Goal: Task Accomplishment & Management: Complete application form

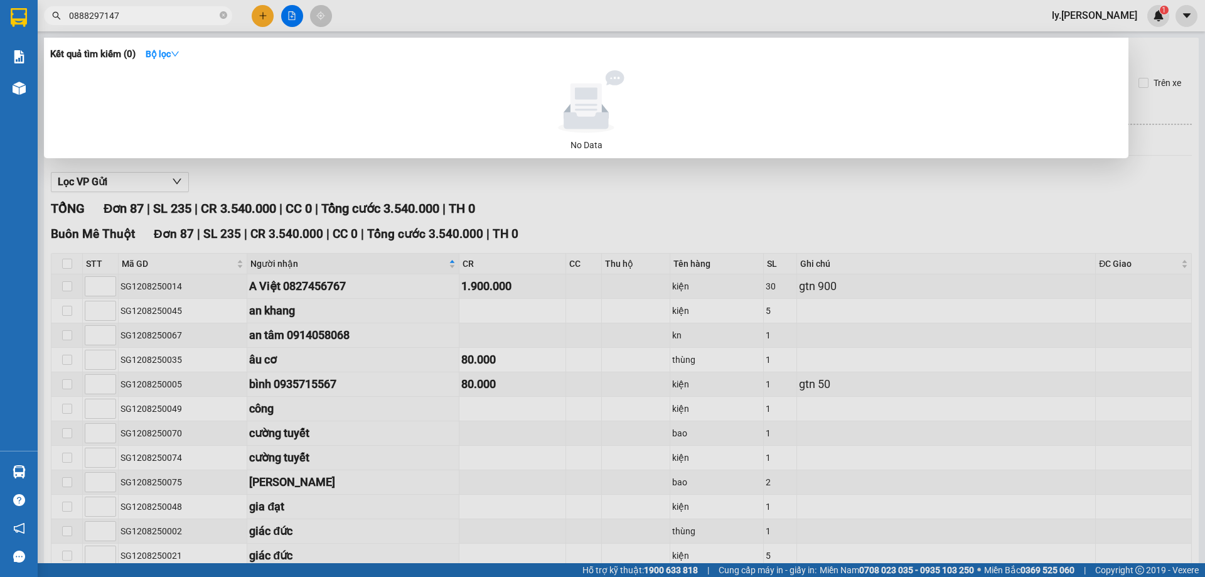
click at [154, 11] on input "0888297147" at bounding box center [143, 16] width 148 height 14
paste input "912627323"
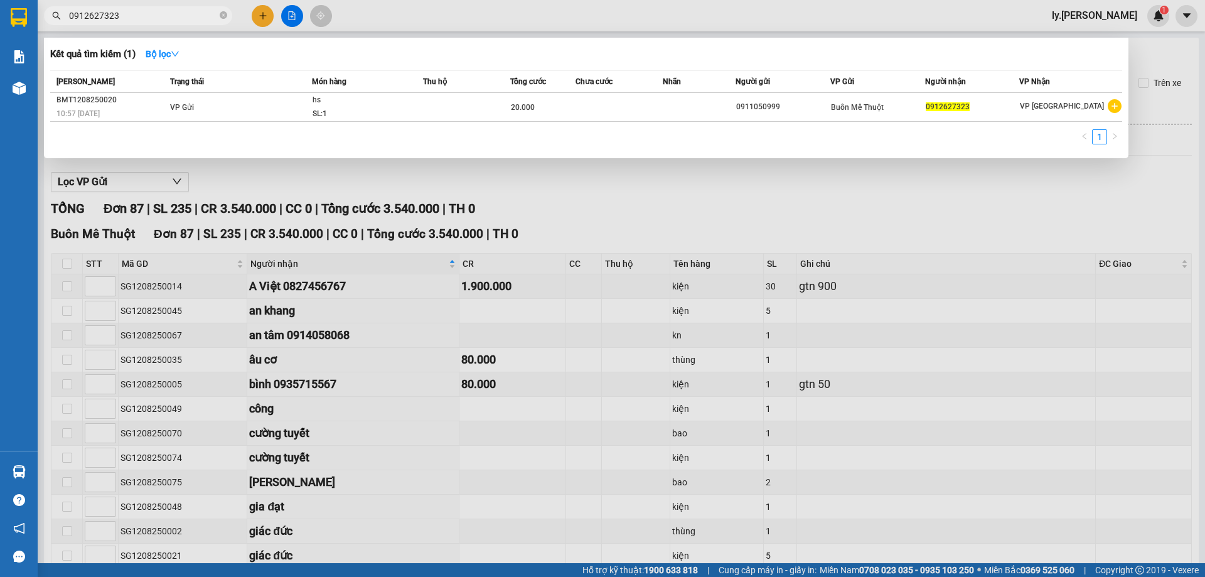
type input "0912627323"
click at [223, 19] on icon "close-circle" at bounding box center [224, 15] width 8 height 8
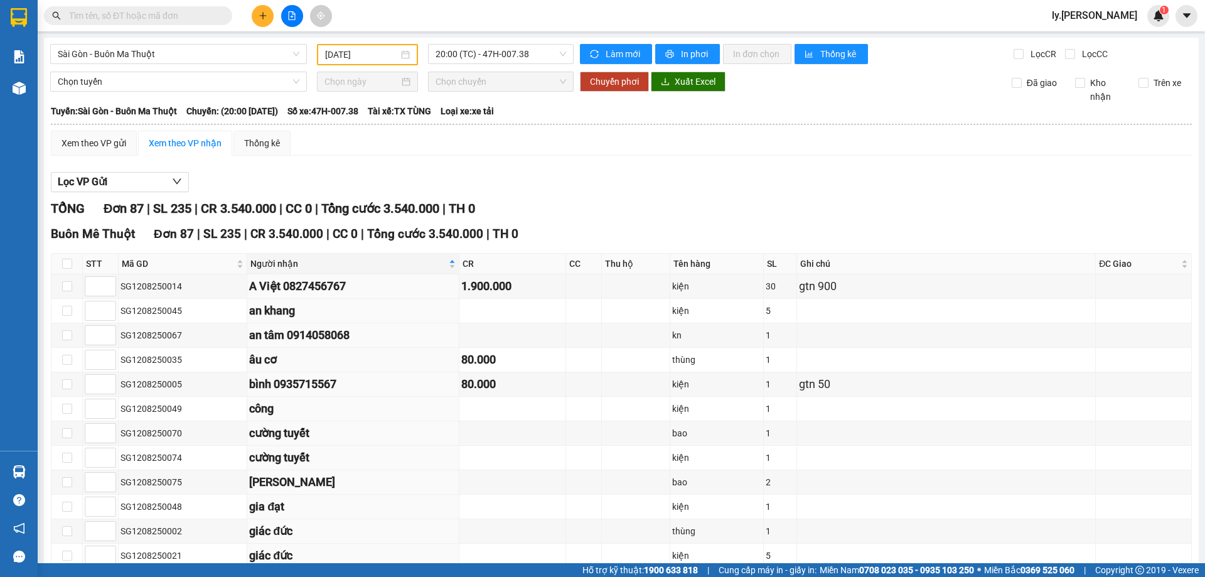
click at [178, 17] on input "text" at bounding box center [143, 16] width 148 height 14
type input "0"
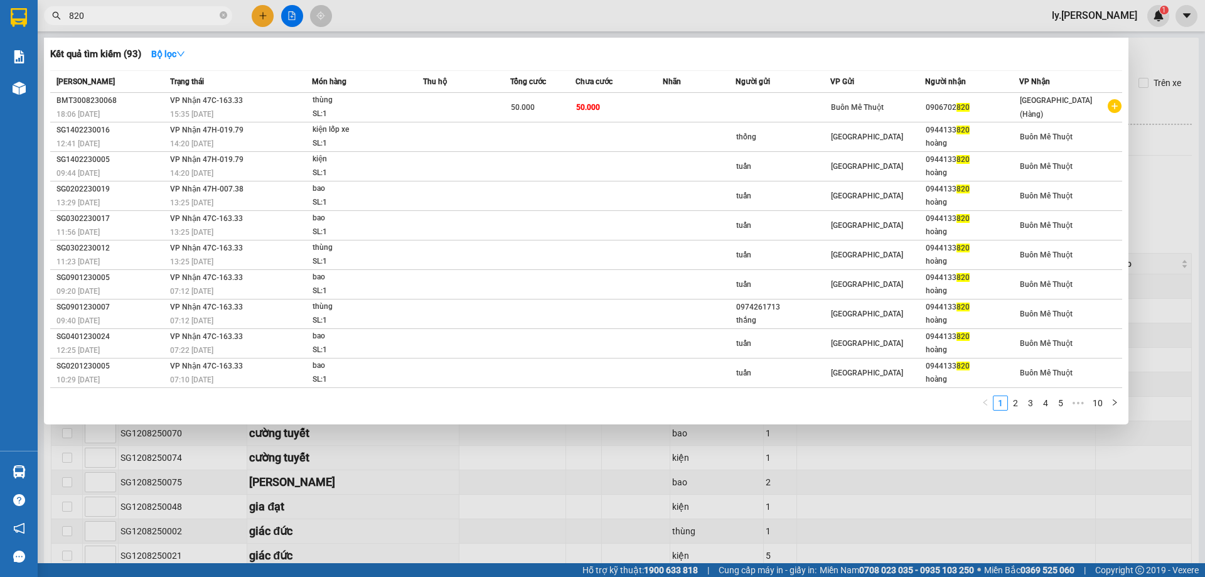
click at [123, 21] on input "820" at bounding box center [143, 16] width 148 height 14
click at [484, 20] on div at bounding box center [602, 288] width 1205 height 577
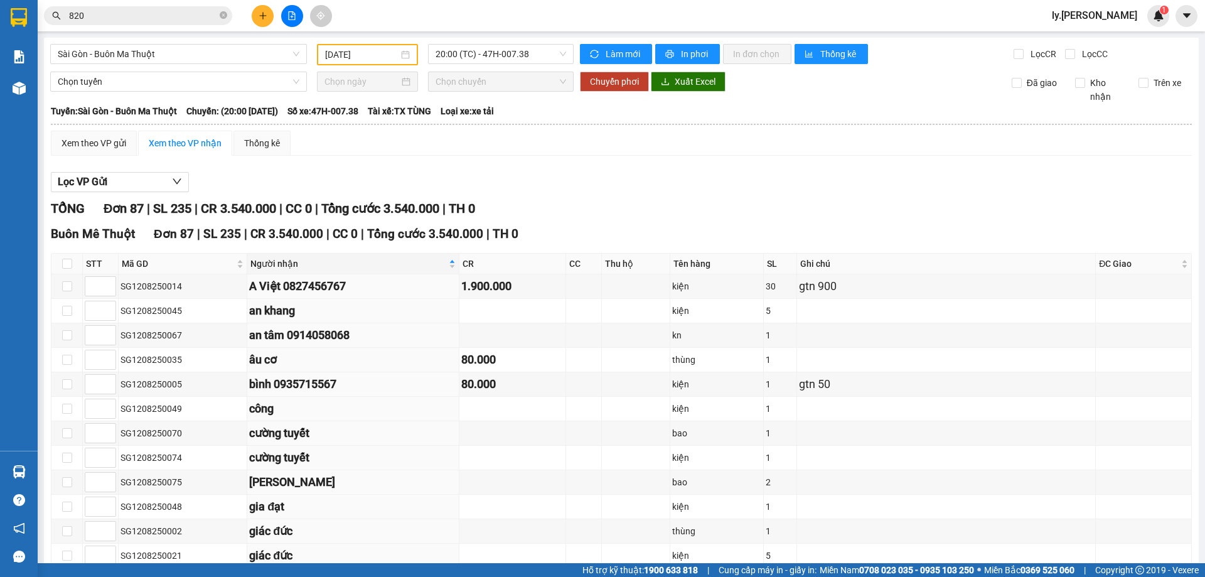
click at [178, 11] on input "820" at bounding box center [143, 16] width 148 height 14
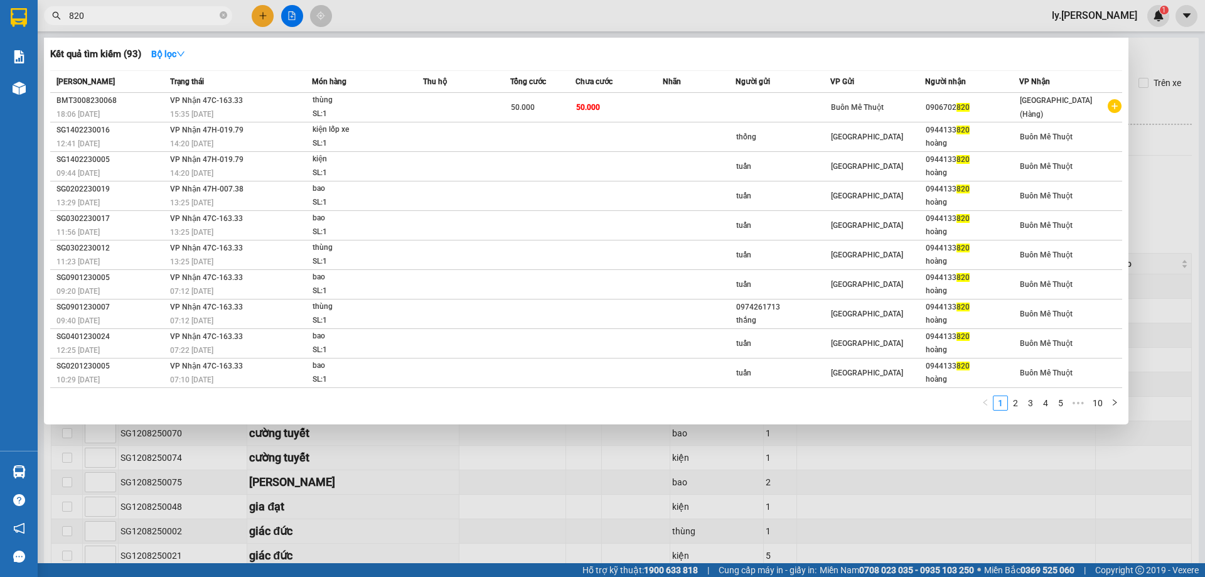
click at [178, 11] on input "820" at bounding box center [143, 16] width 148 height 14
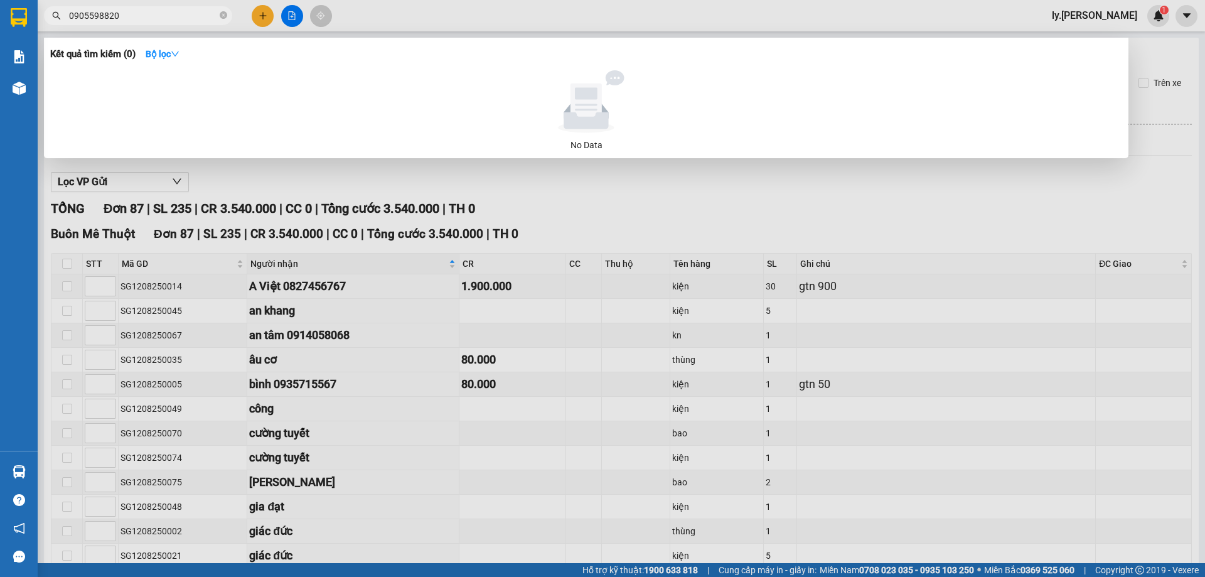
click at [156, 9] on input "0905598820" at bounding box center [143, 16] width 148 height 14
click at [155, 15] on input "0905598820" at bounding box center [143, 16] width 148 height 14
click at [168, 18] on input "0905598820" at bounding box center [143, 16] width 148 height 14
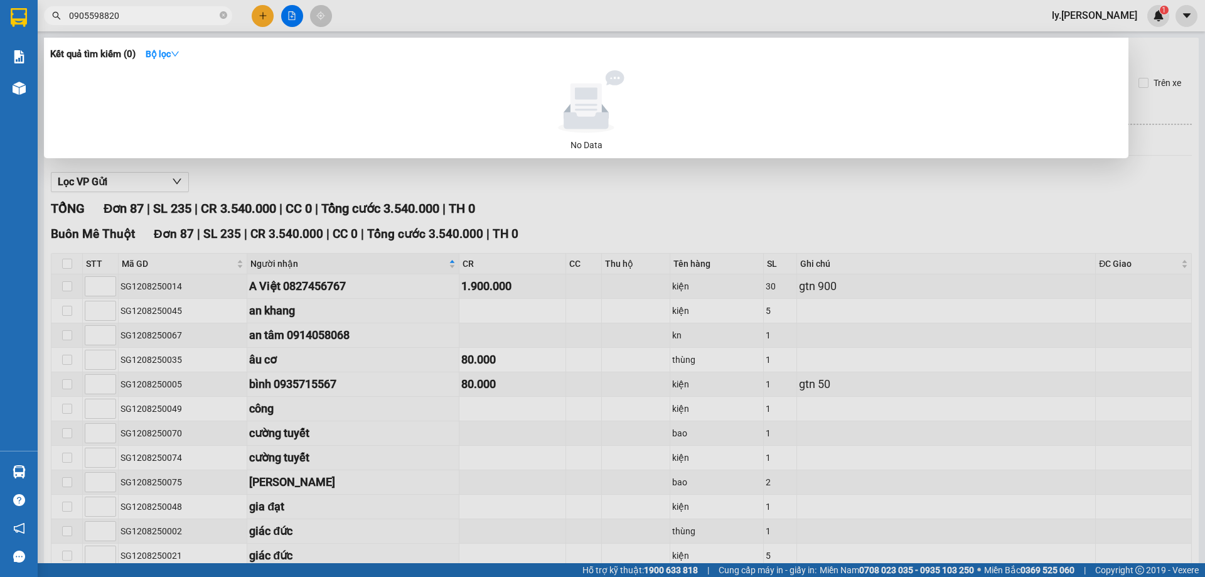
click at [166, 18] on input "0905598820" at bounding box center [143, 16] width 148 height 14
click at [134, 16] on input "0905598820" at bounding box center [143, 16] width 148 height 14
type input "0905598820"
click at [426, 17] on div at bounding box center [602, 288] width 1205 height 577
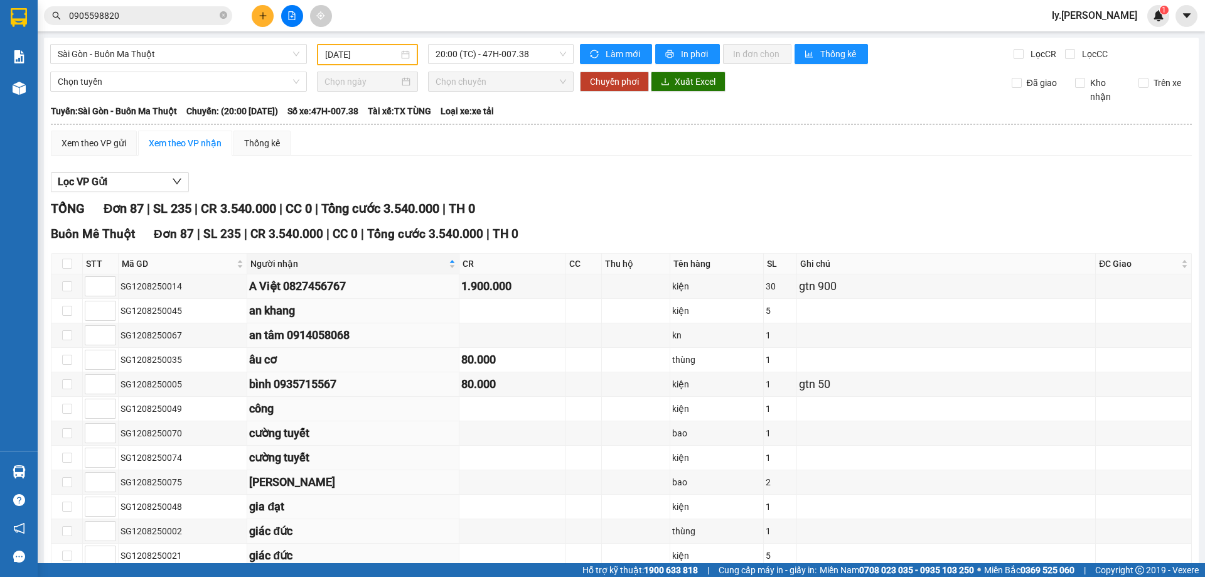
click at [166, 16] on input "0905598820" at bounding box center [143, 16] width 148 height 14
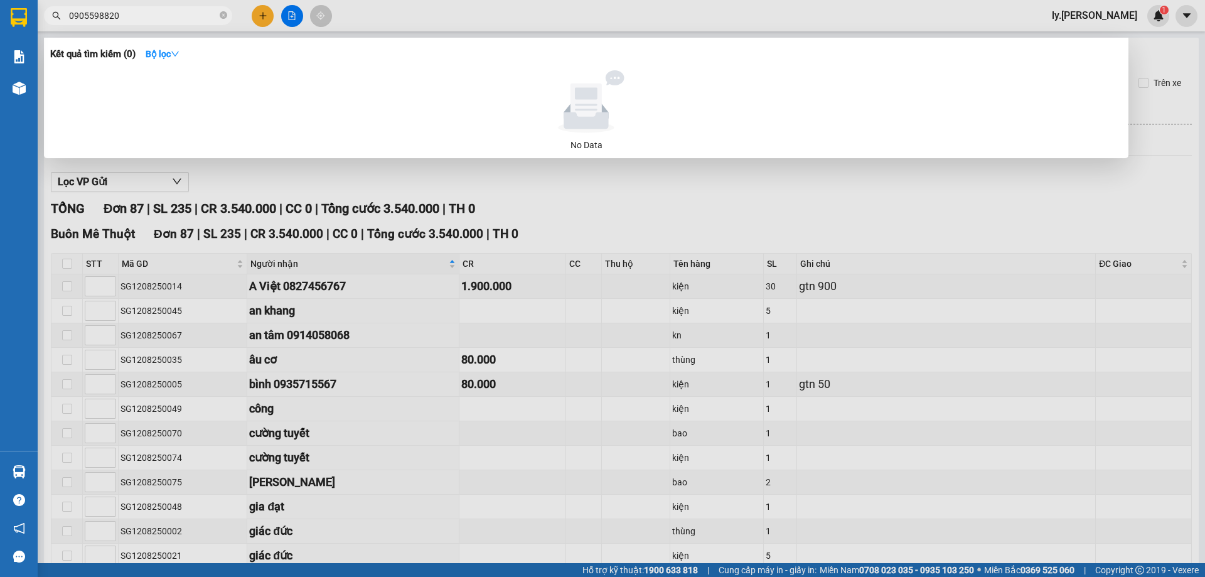
click at [166, 16] on input "0905598820" at bounding box center [143, 16] width 148 height 14
click at [420, 15] on div at bounding box center [602, 288] width 1205 height 577
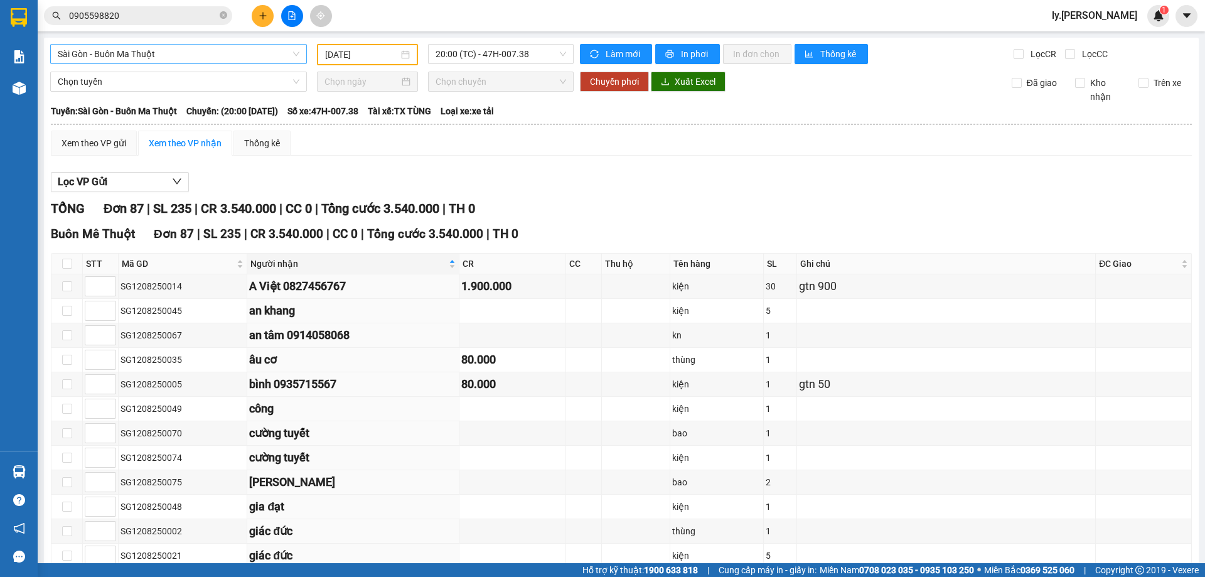
click at [159, 61] on span "Sài Gòn - Buôn Ma Thuột" at bounding box center [179, 54] width 242 height 19
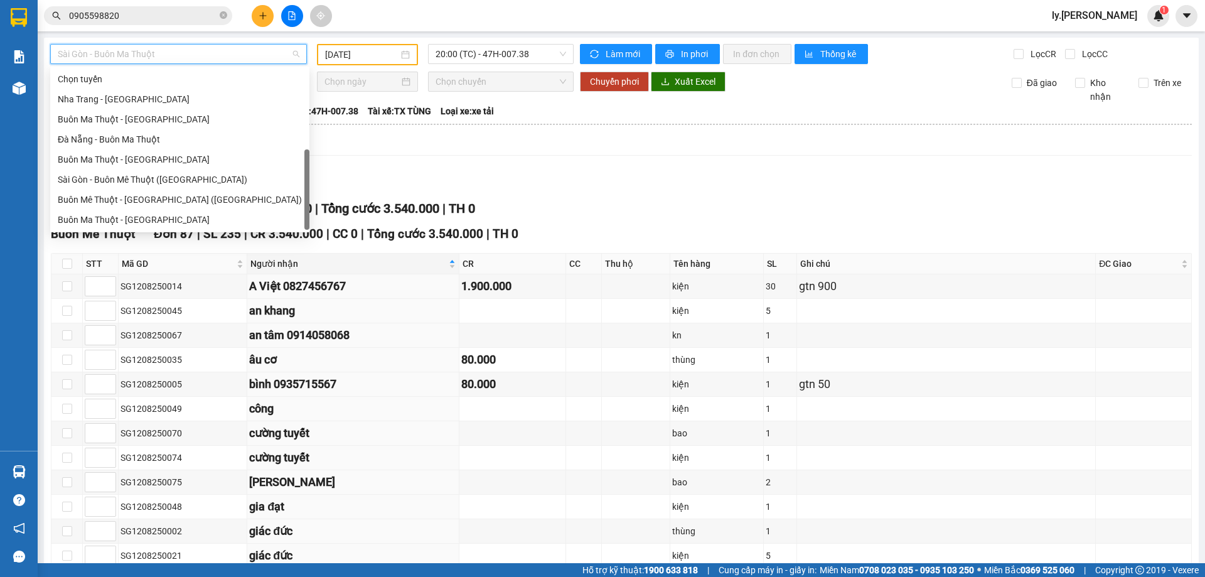
scroll to position [20, 0]
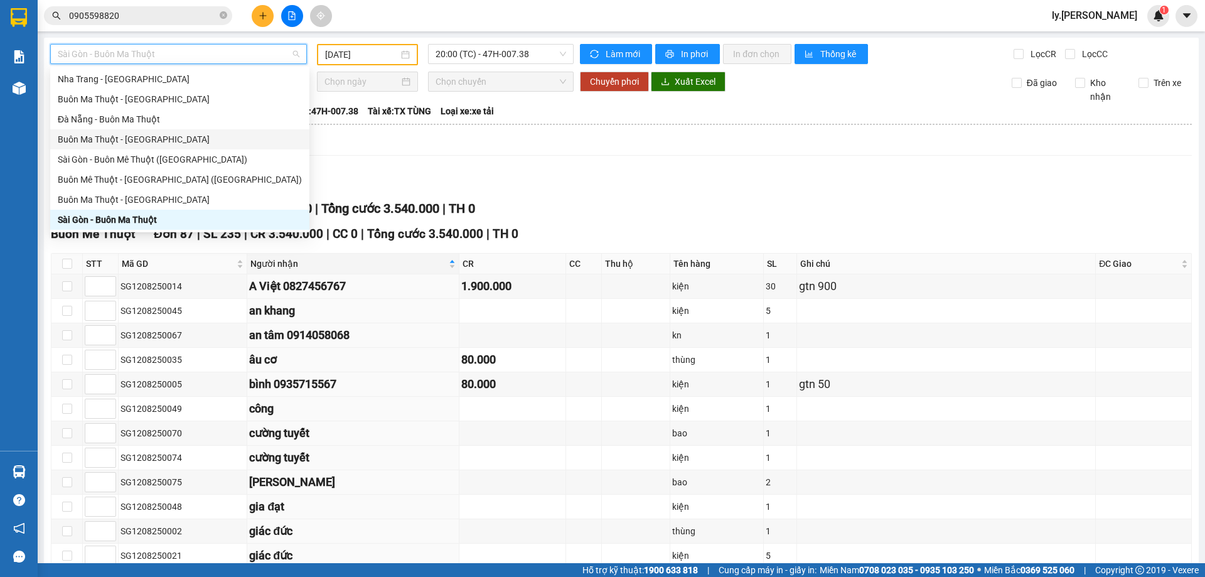
click at [104, 142] on div "Buôn Ma Thuột - [GEOGRAPHIC_DATA]" at bounding box center [180, 139] width 244 height 14
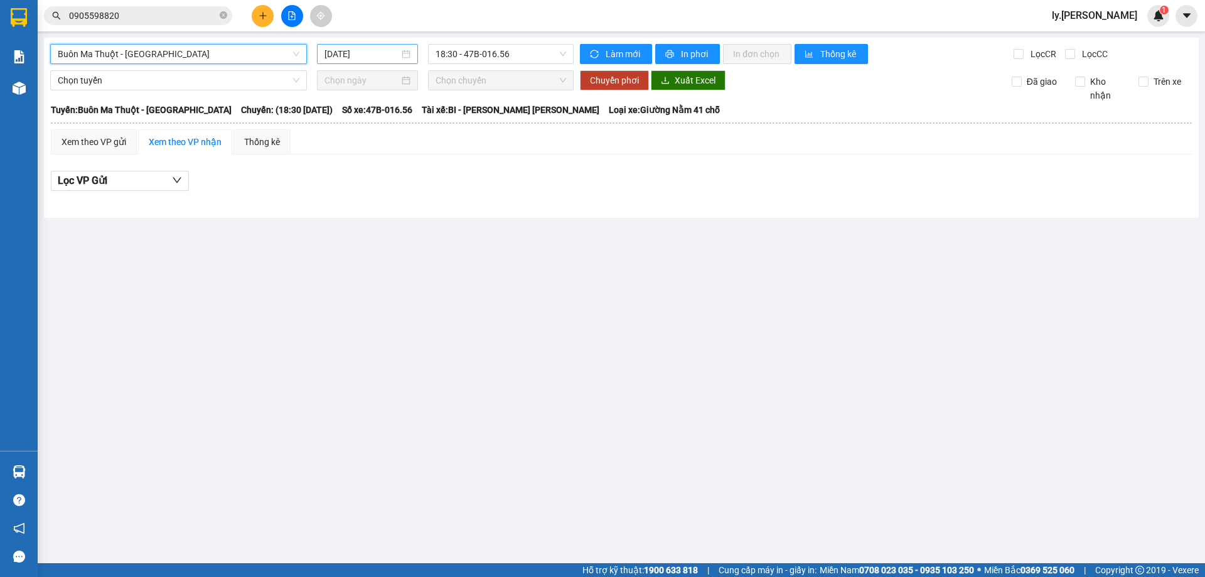
click at [369, 53] on input "[DATE]" at bounding box center [361, 54] width 75 height 14
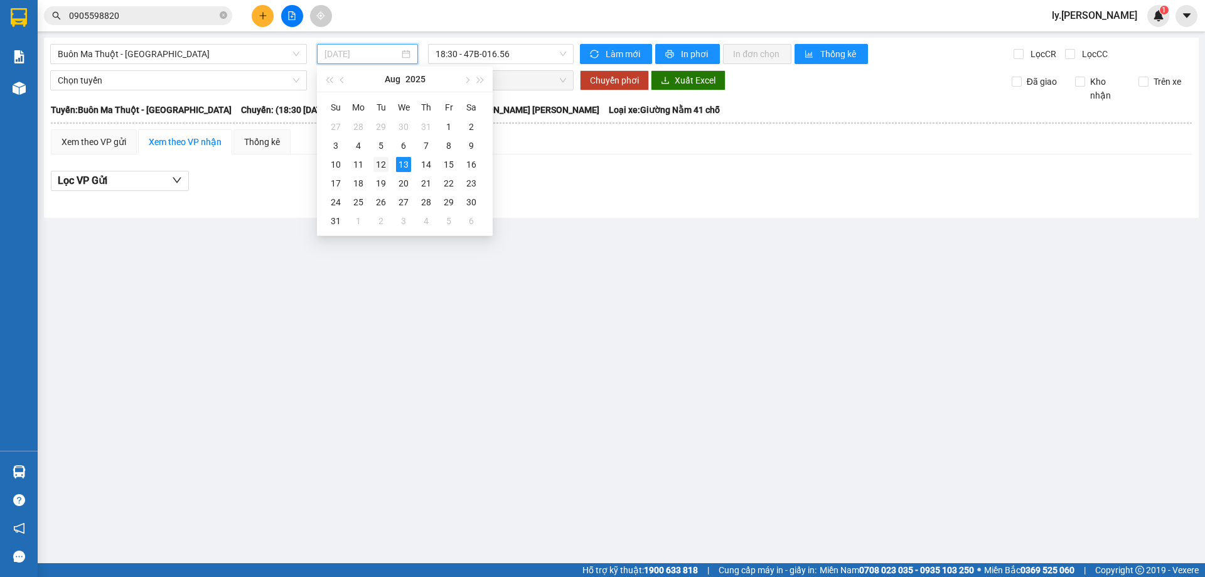
click at [384, 166] on div "12" at bounding box center [380, 164] width 15 height 15
type input "[DATE]"
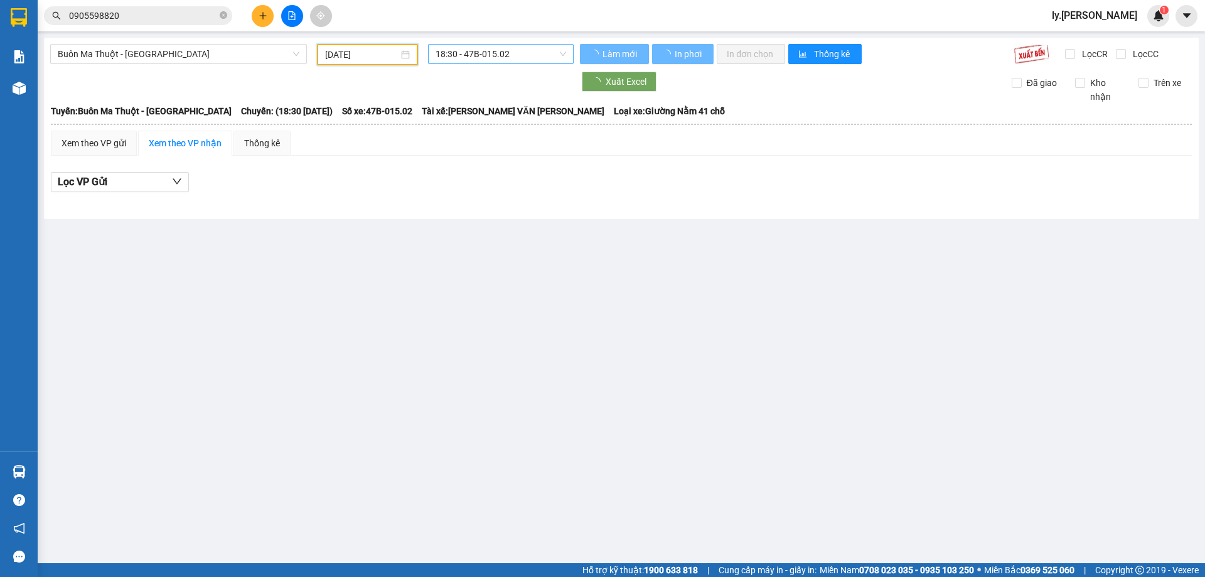
click at [496, 50] on span "18:30 - 47B-015.02" at bounding box center [501, 54] width 131 height 19
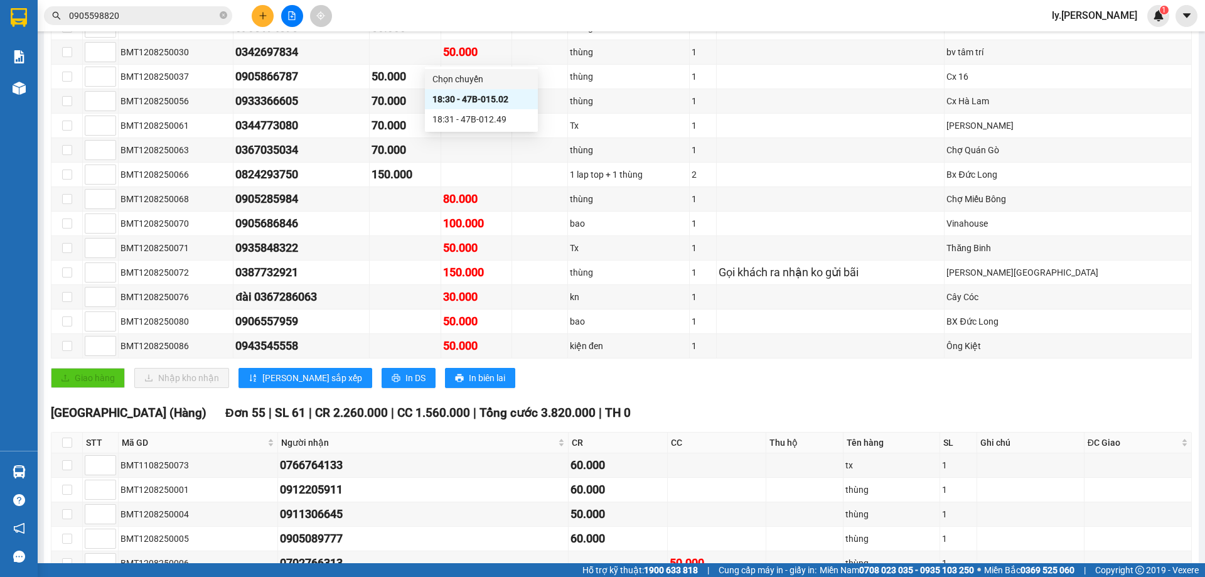
scroll to position [377, 0]
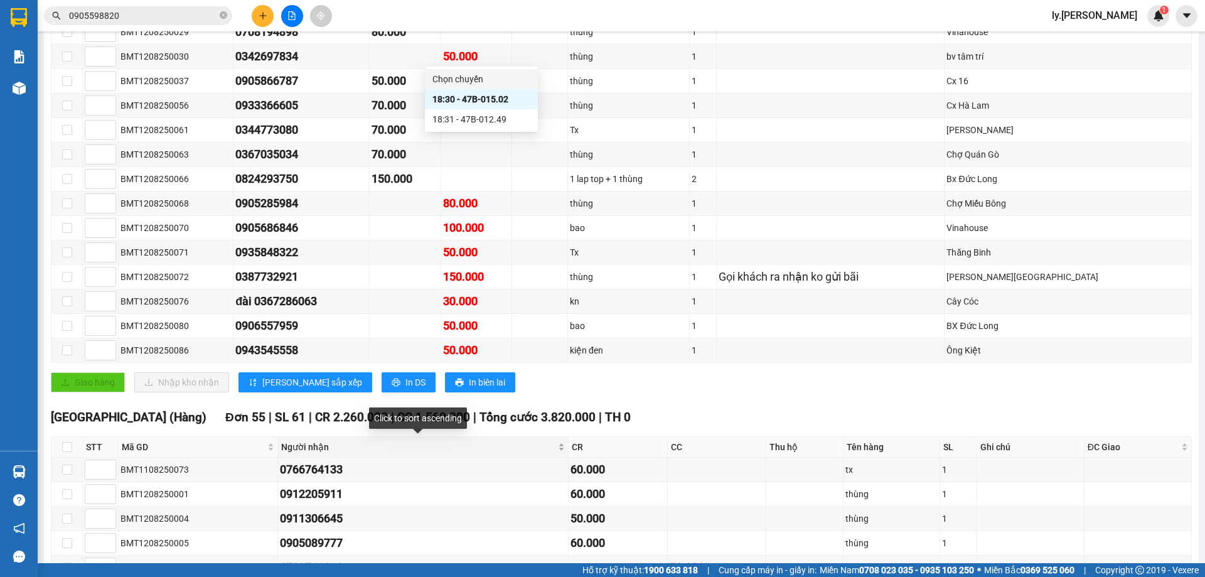
click at [556, 446] on div "Người nhận" at bounding box center [423, 447] width 284 height 14
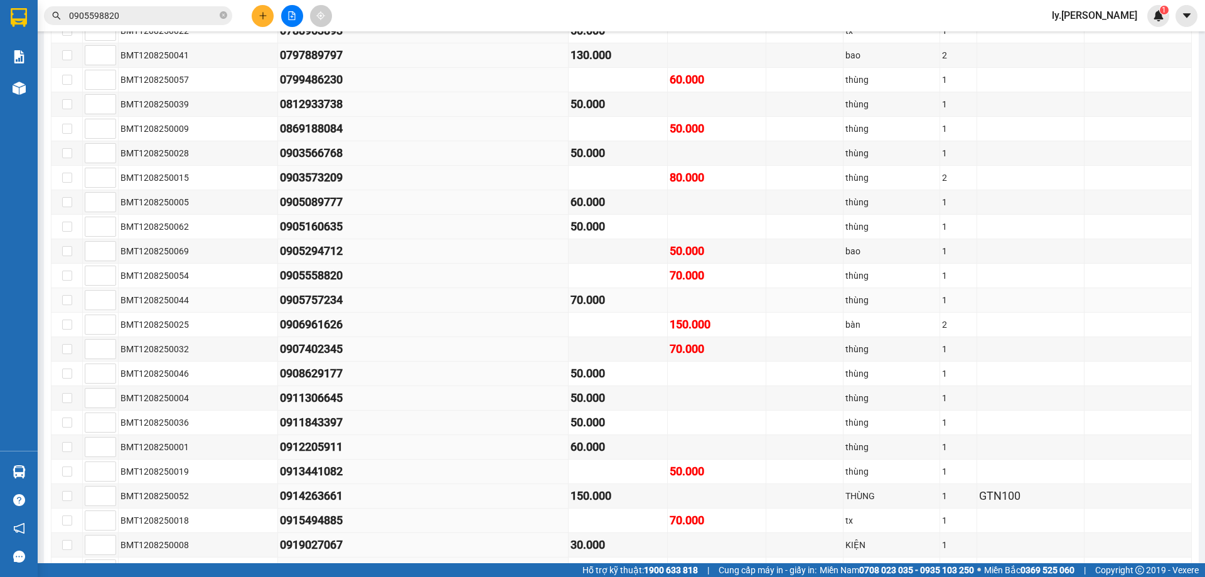
scroll to position [1004, 0]
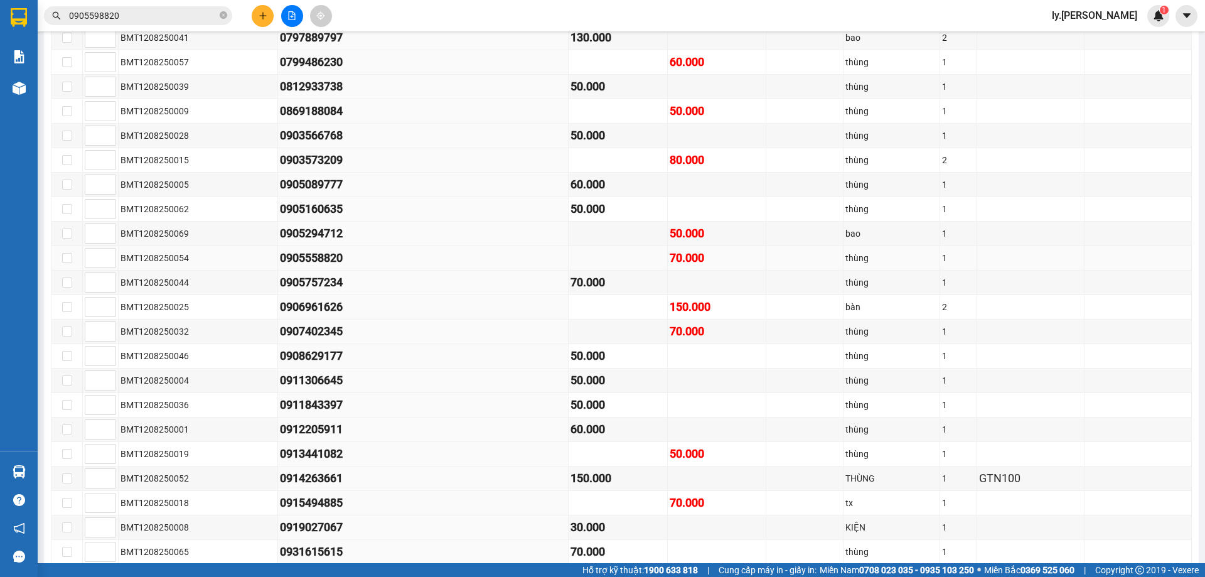
drag, startPoint x: 270, startPoint y: 257, endPoint x: 343, endPoint y: 265, distance: 72.7
click at [343, 265] on div "0905558820" at bounding box center [423, 258] width 286 height 18
click at [457, 265] on div "0905558820" at bounding box center [423, 258] width 286 height 18
drag, startPoint x: 266, startPoint y: 258, endPoint x: 371, endPoint y: 258, distance: 104.8
click at [371, 258] on tr "BMT1208250054 0905558820 70.000 thùng 1" at bounding box center [621, 258] width 1140 height 24
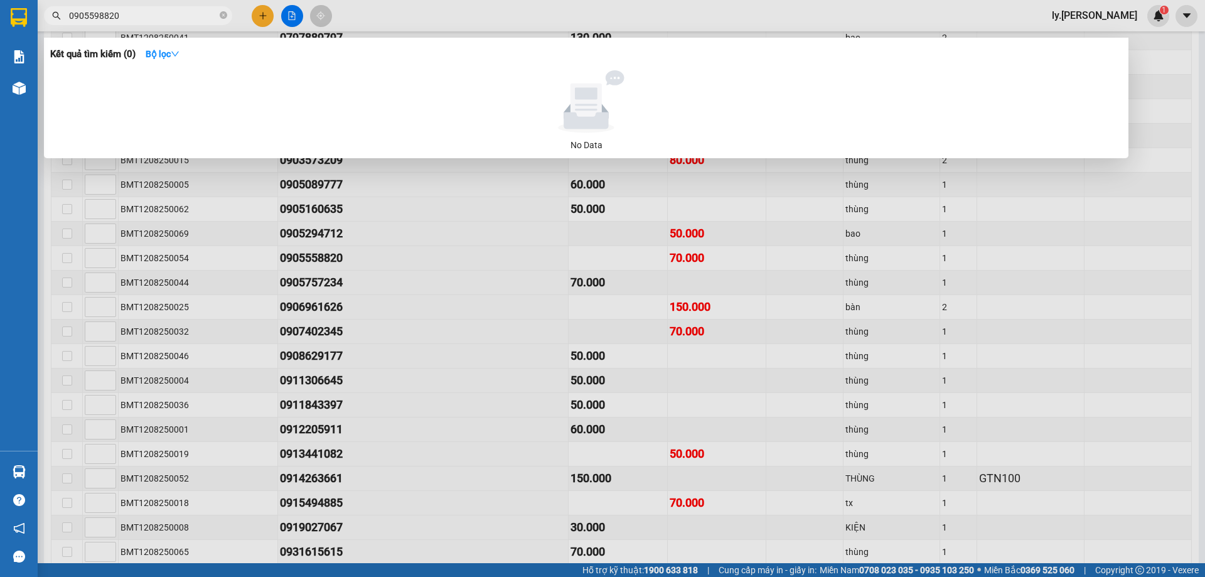
drag, startPoint x: 64, startPoint y: 11, endPoint x: 136, endPoint y: 15, distance: 72.3
click at [136, 15] on span "0905598820" at bounding box center [138, 15] width 188 height 19
click at [136, 15] on input "0905598820" at bounding box center [143, 16] width 148 height 14
click at [293, 338] on div at bounding box center [602, 288] width 1205 height 577
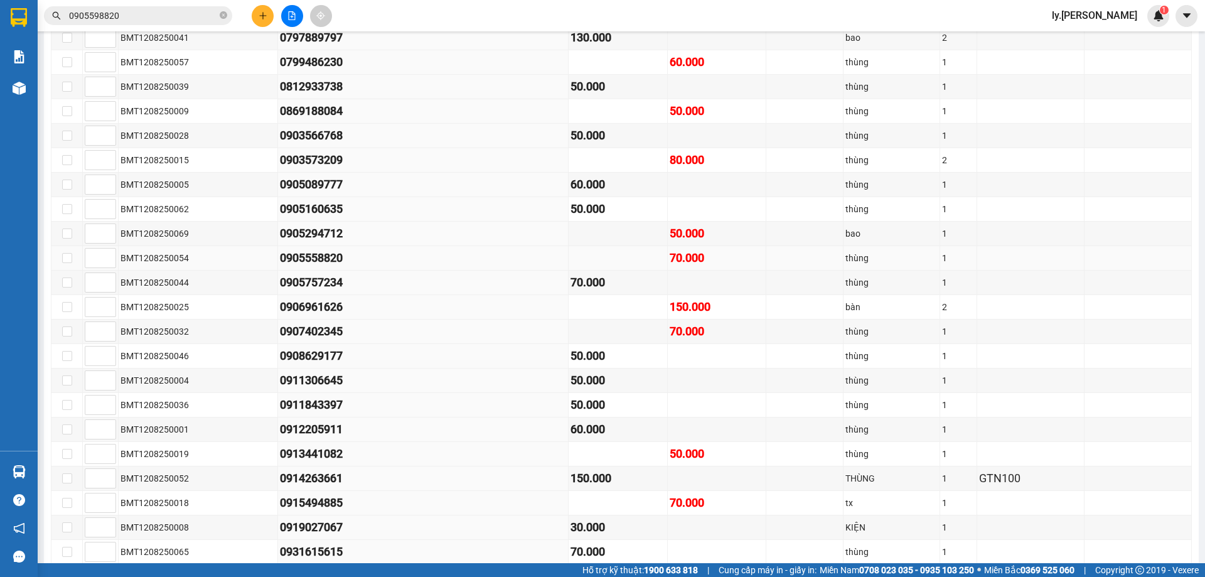
drag, startPoint x: 269, startPoint y: 257, endPoint x: 367, endPoint y: 261, distance: 98.6
click at [367, 261] on td "0905558820" at bounding box center [423, 258] width 291 height 24
click at [131, 20] on input "0905598820" at bounding box center [143, 16] width 148 height 14
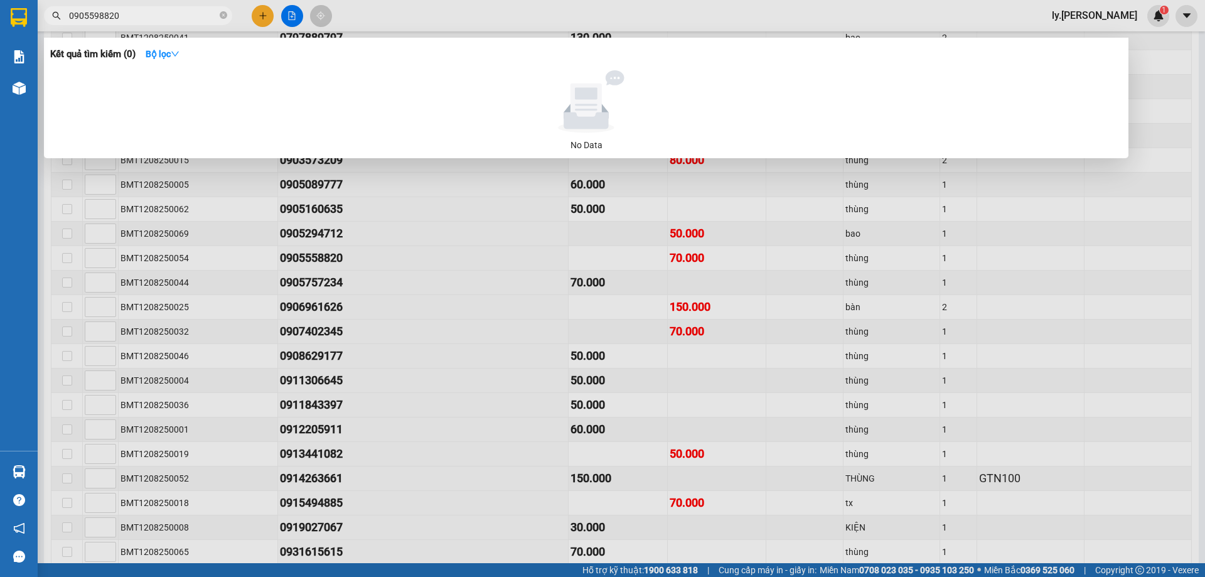
click at [190, 194] on div at bounding box center [602, 288] width 1205 height 577
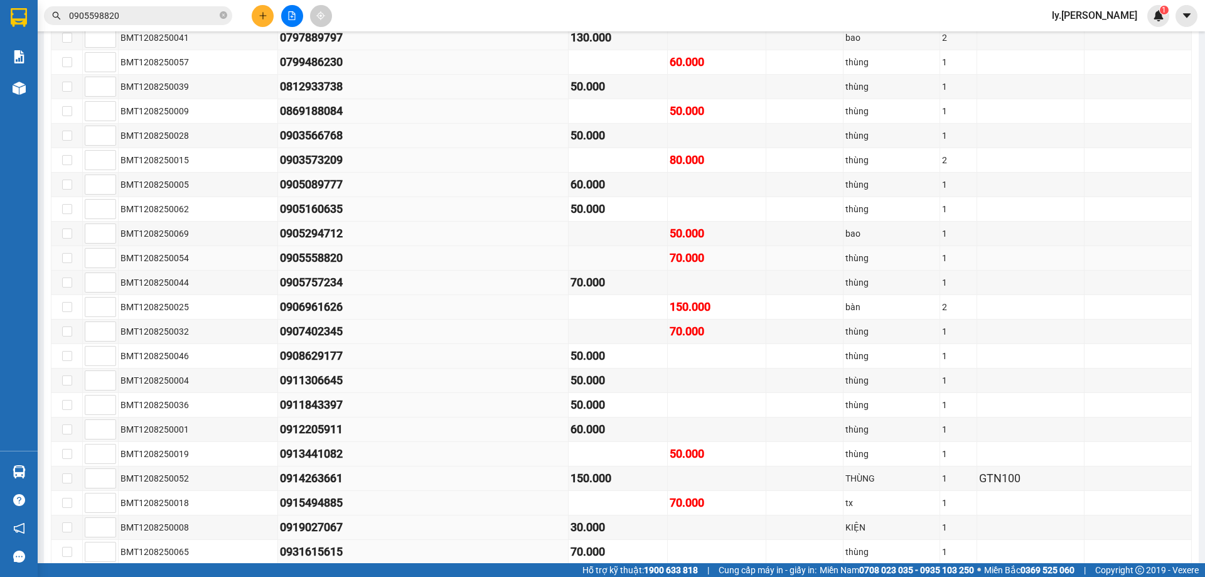
drag, startPoint x: 269, startPoint y: 257, endPoint x: 388, endPoint y: 264, distance: 119.4
click at [388, 264] on td "0905558820" at bounding box center [423, 258] width 291 height 24
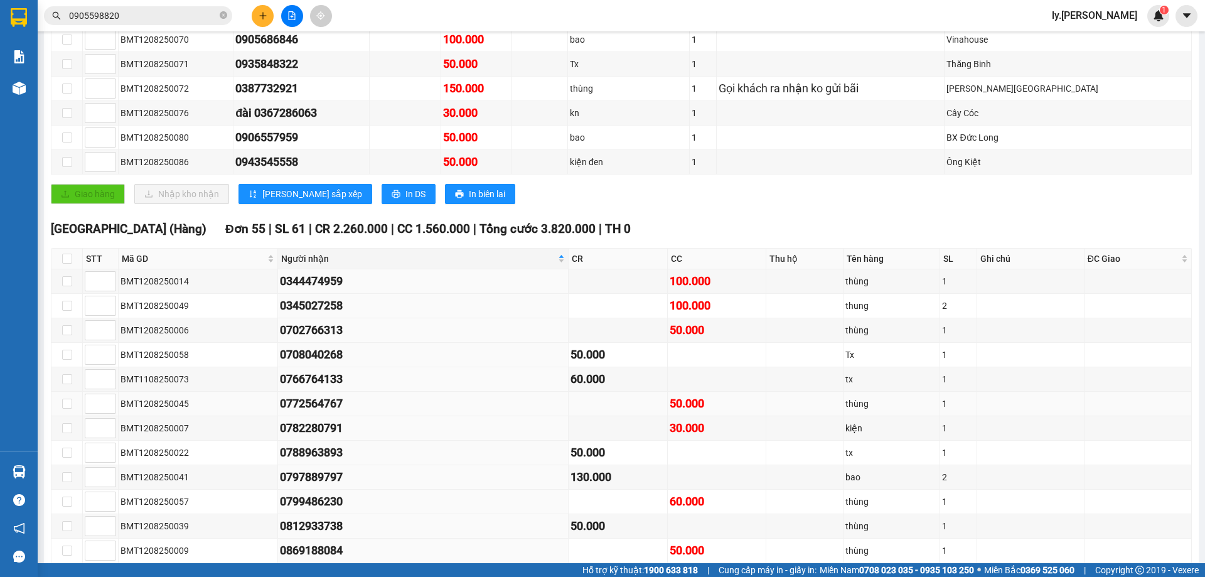
scroll to position [941, 0]
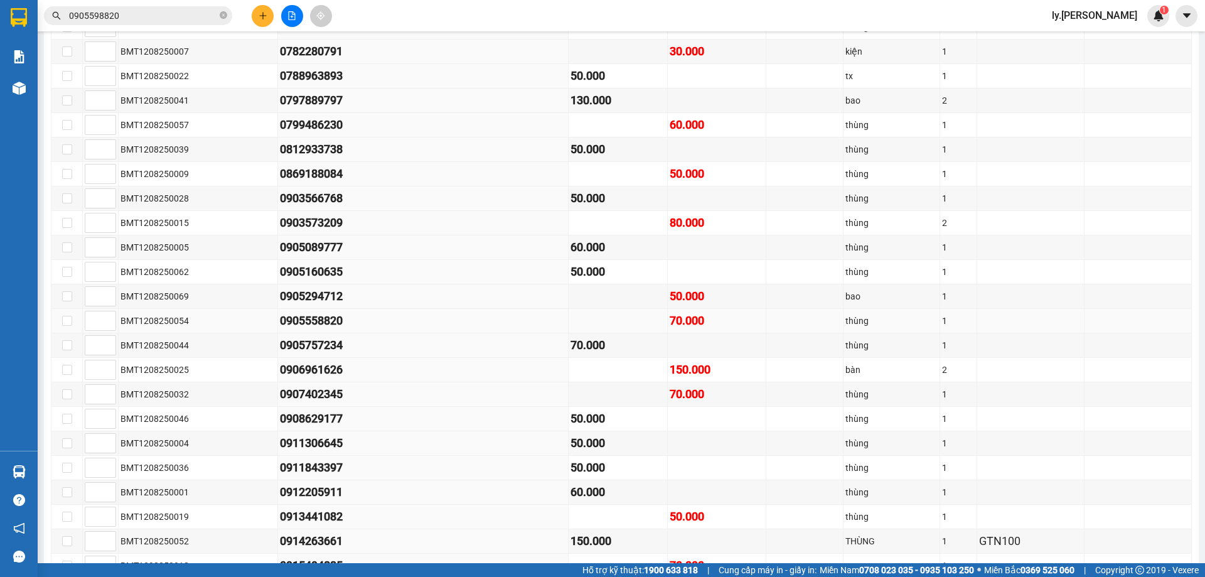
click at [381, 321] on div "0905558820" at bounding box center [423, 321] width 286 height 18
drag, startPoint x: 381, startPoint y: 321, endPoint x: 251, endPoint y: 318, distance: 130.0
click at [251, 318] on tr "BMT1208250054 0905558820 70.000 thùng 1" at bounding box center [621, 321] width 1140 height 24
click at [408, 326] on div "0905558820" at bounding box center [423, 321] width 286 height 18
drag, startPoint x: 351, startPoint y: 326, endPoint x: 257, endPoint y: 326, distance: 94.8
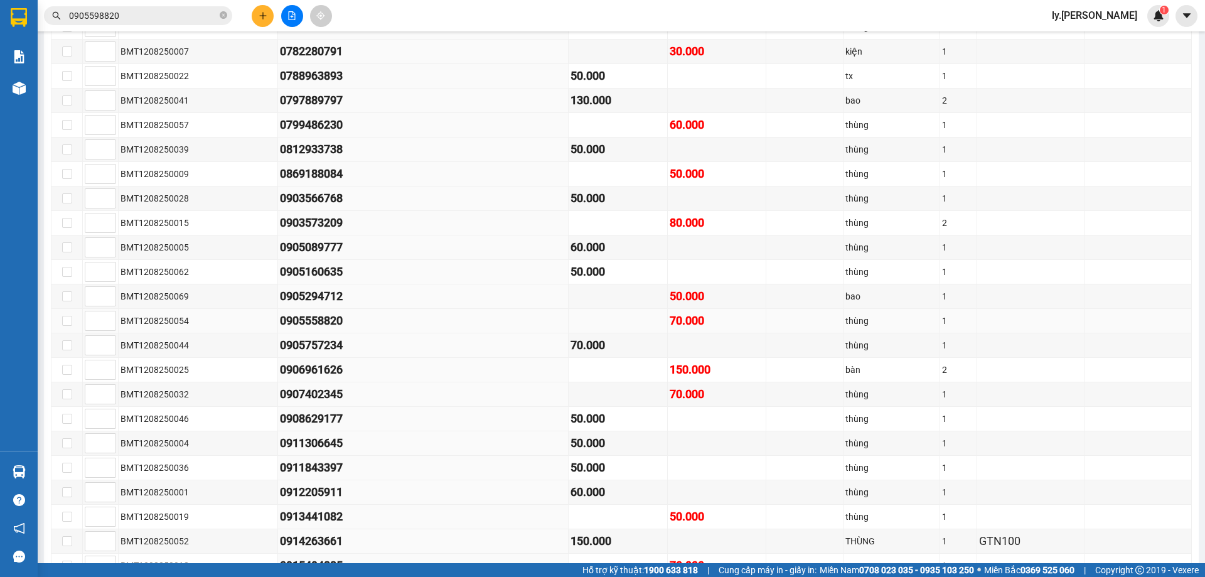
click at [258, 326] on tr "BMT1208250054 0905558820 70.000 thùng 1" at bounding box center [621, 321] width 1140 height 24
click at [408, 312] on div "0905558820" at bounding box center [423, 321] width 286 height 18
drag, startPoint x: 259, startPoint y: 314, endPoint x: 395, endPoint y: 324, distance: 136.6
click at [377, 324] on tr "BMT1208250054 0905558820 70.000 thùng 1" at bounding box center [621, 321] width 1140 height 24
click at [480, 323] on div "0905558820" at bounding box center [423, 321] width 286 height 18
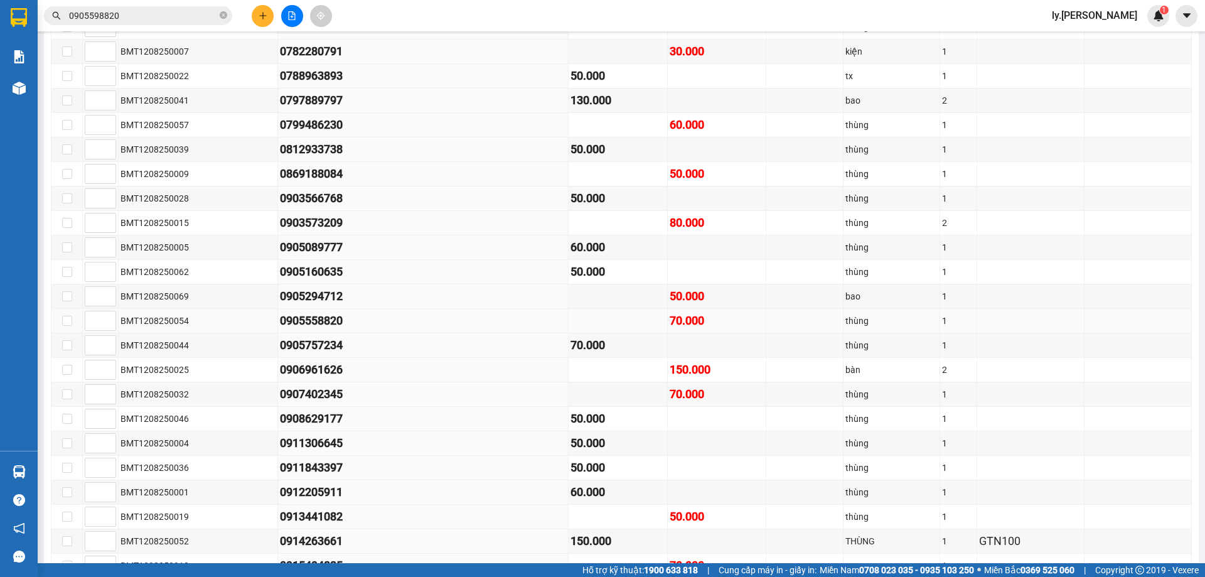
drag, startPoint x: 257, startPoint y: 319, endPoint x: 427, endPoint y: 329, distance: 170.4
click at [427, 329] on tr "BMT1208250054 0905558820 70.000 thùng 1" at bounding box center [621, 321] width 1140 height 24
click at [427, 329] on div "0905558820" at bounding box center [423, 321] width 286 height 18
drag, startPoint x: 253, startPoint y: 318, endPoint x: 392, endPoint y: 321, distance: 139.4
click at [392, 321] on tr "BMT1208250054 0905558820 70.000 thùng 1" at bounding box center [621, 321] width 1140 height 24
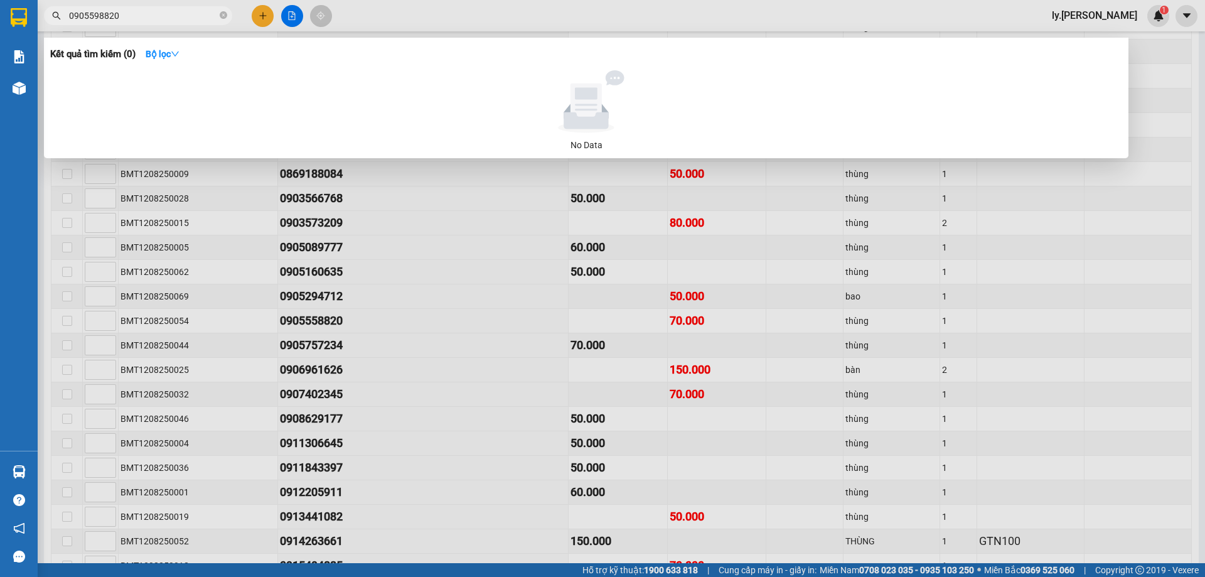
click at [135, 13] on input "0905598820" at bounding box center [143, 16] width 148 height 14
click at [136, 12] on input "0905598820" at bounding box center [143, 16] width 148 height 14
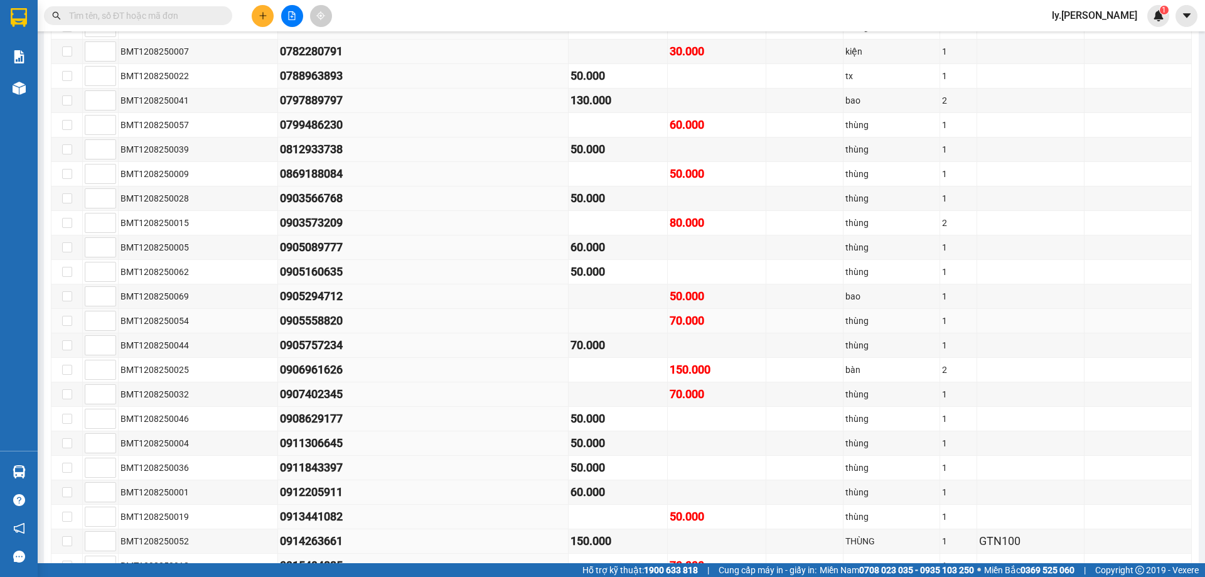
drag, startPoint x: 265, startPoint y: 316, endPoint x: 370, endPoint y: 330, distance: 105.1
click at [370, 330] on tr "BMT1208250054 0905558820 70.000 thùng 1" at bounding box center [621, 321] width 1140 height 24
copy tr "0905558820"
click at [151, 17] on input "text" at bounding box center [143, 16] width 148 height 14
paste input "0905558820"
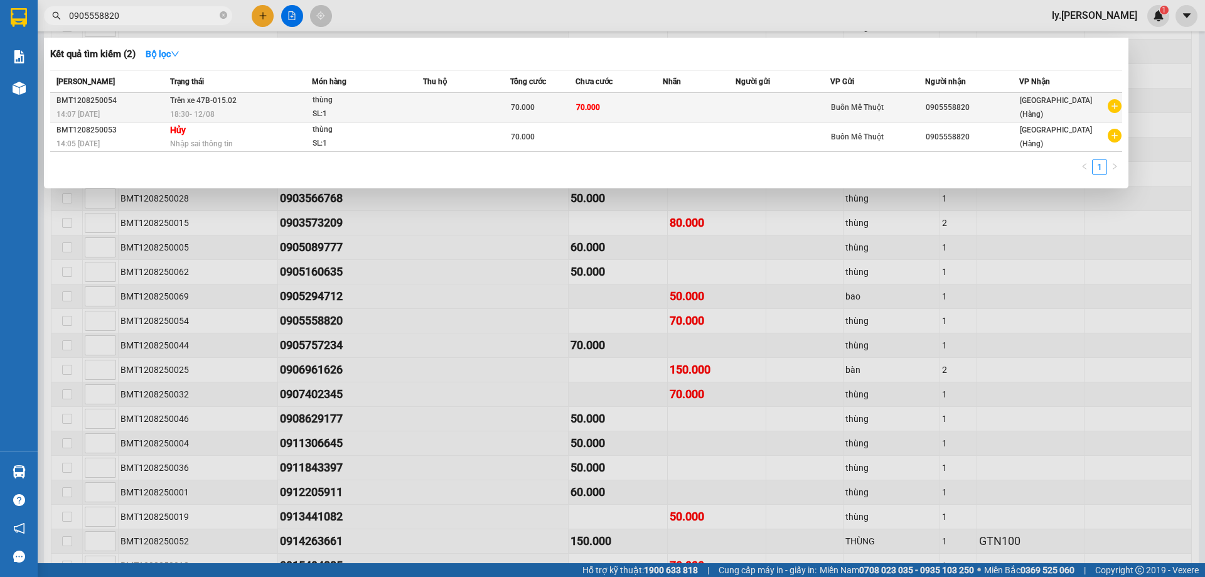
type input "0905558820"
click at [428, 102] on td at bounding box center [466, 107] width 87 height 29
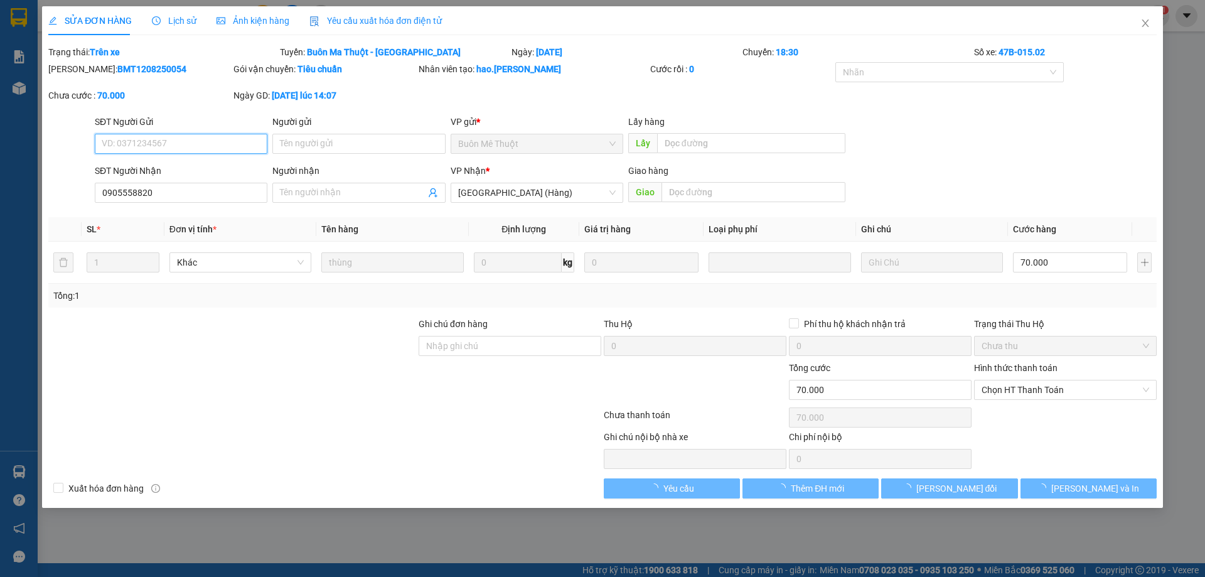
type input "0905558820"
type input "70.000"
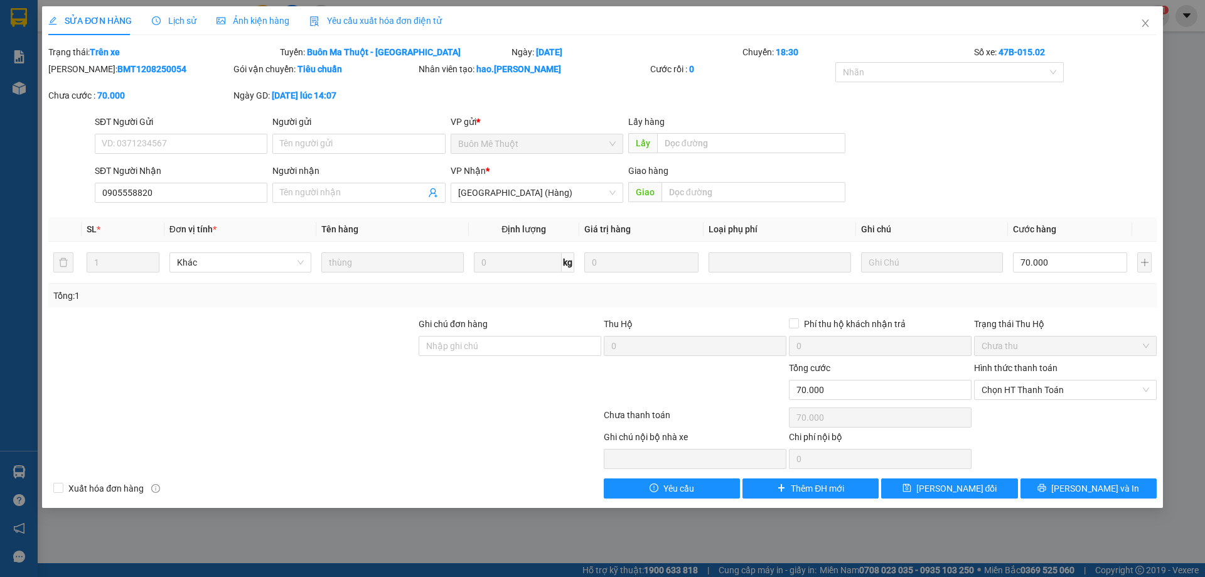
click at [245, 19] on span "Ảnh kiện hàng" at bounding box center [253, 21] width 73 height 10
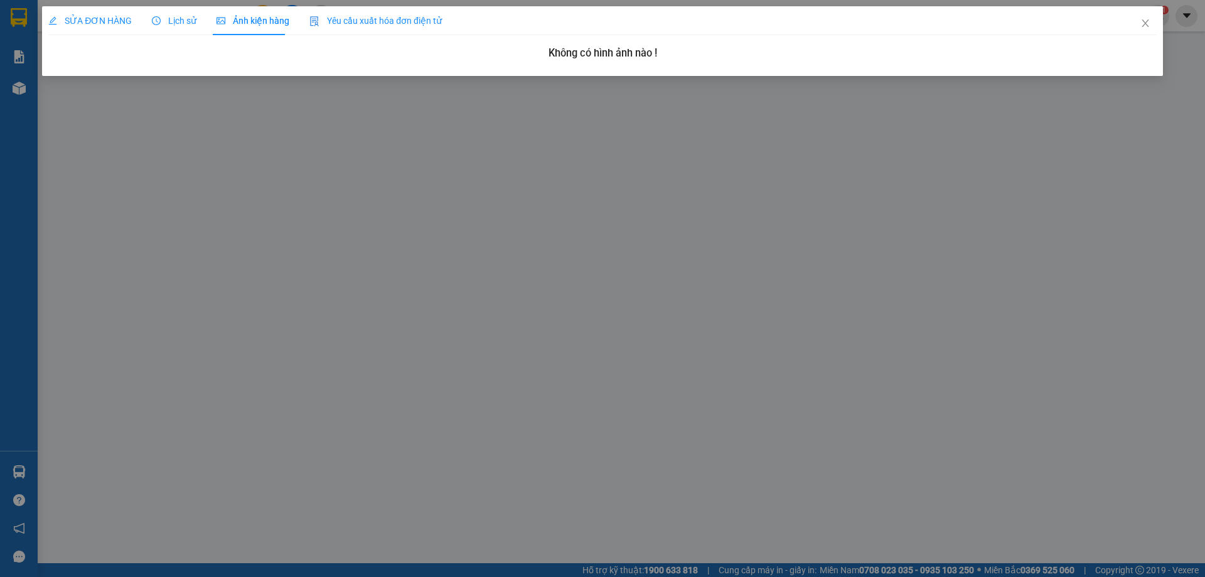
click at [141, 13] on div "SỬA ĐƠN HÀNG Lịch sử Ảnh kiện hàng Yêu cầu xuất hóa đơn điện tử" at bounding box center [244, 20] width 393 height 29
click at [78, 24] on span "SỬA ĐƠN HÀNG" at bounding box center [89, 21] width 83 height 10
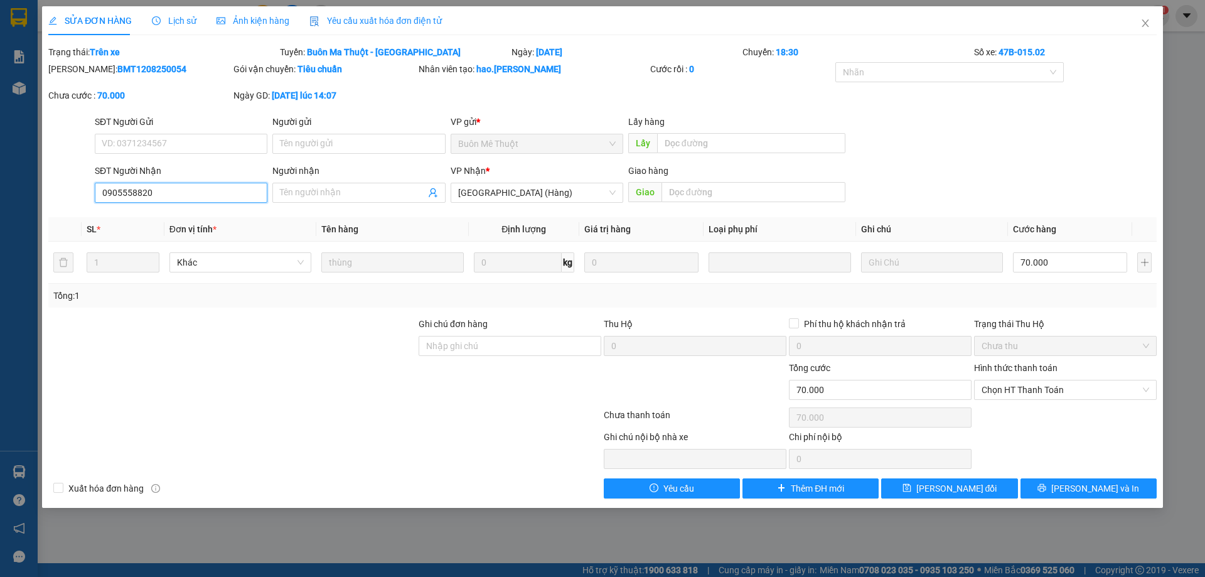
click at [174, 190] on input "0905558820" at bounding box center [181, 193] width 173 height 20
click at [368, 380] on div at bounding box center [232, 383] width 370 height 44
click at [174, 193] on input "0905558820" at bounding box center [181, 193] width 173 height 20
click at [180, 172] on div "SĐT Người Nhận" at bounding box center [181, 171] width 173 height 14
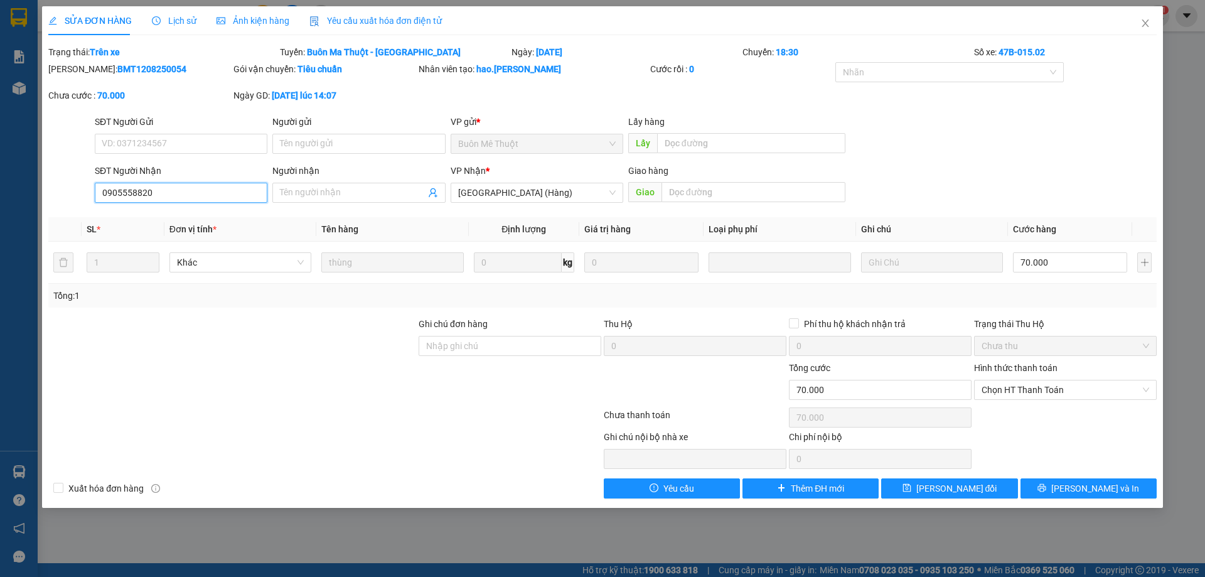
click at [180, 183] on input "0905558820" at bounding box center [181, 193] width 173 height 20
click at [186, 166] on div "SĐT Người Nhận" at bounding box center [181, 171] width 173 height 14
click at [186, 183] on input "0905558820" at bounding box center [181, 193] width 173 height 20
click at [263, 19] on span "Ảnh kiện hàng" at bounding box center [253, 21] width 73 height 10
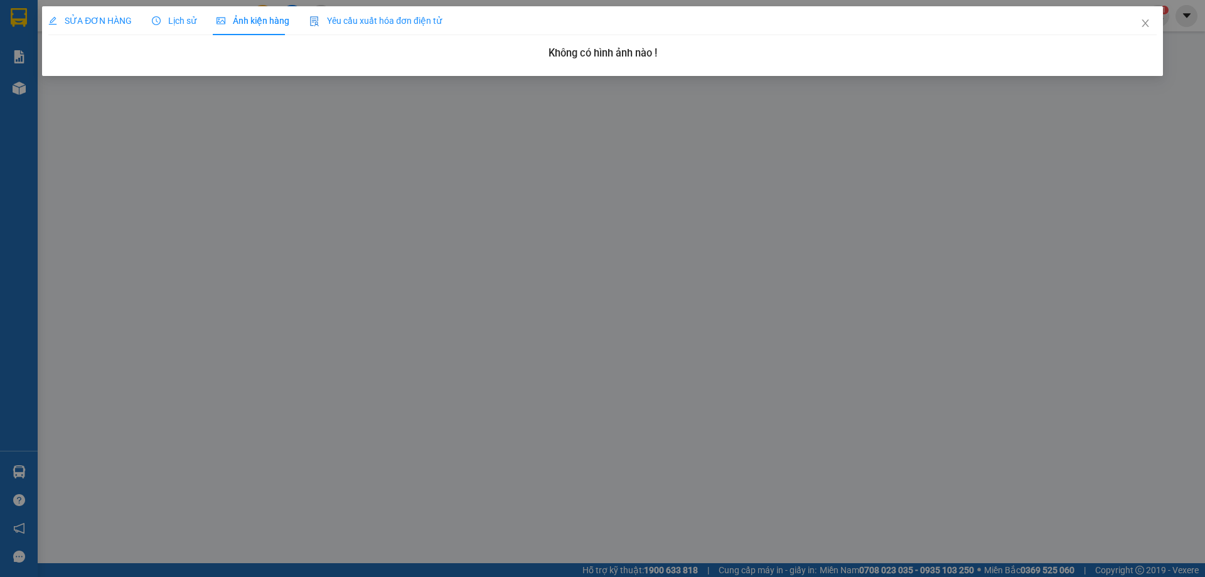
click at [145, 34] on div "SỬA ĐƠN HÀNG Lịch sử Ảnh kiện hàng Yêu cầu xuất hóa đơn điện tử" at bounding box center [244, 20] width 393 height 29
click at [104, 29] on div "SỬA ĐƠN HÀNG" at bounding box center [89, 20] width 83 height 29
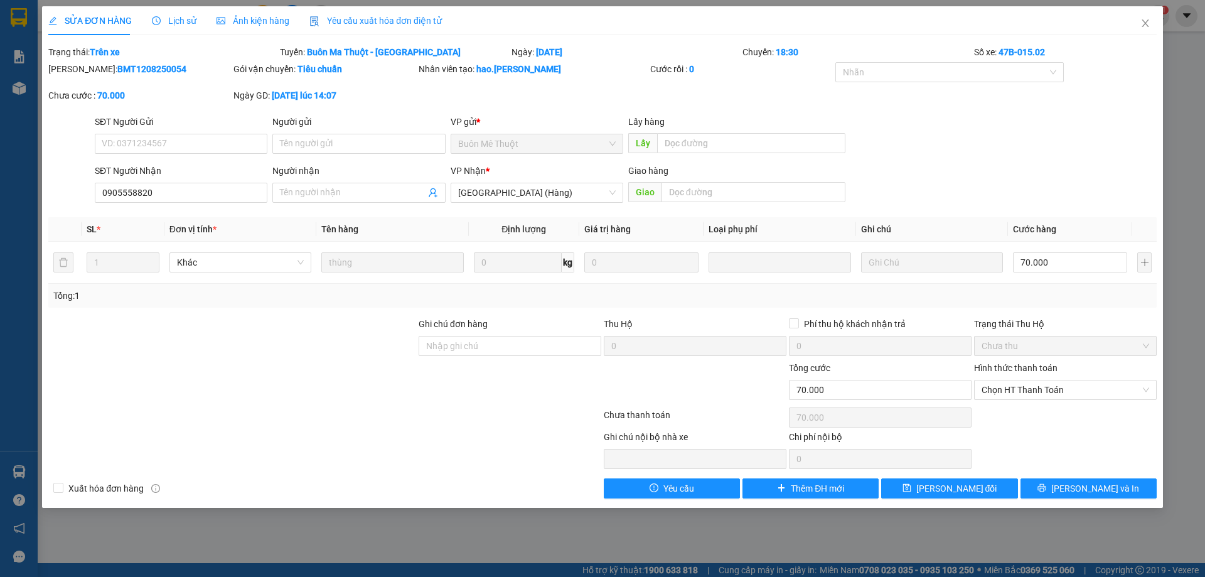
click at [107, 21] on span "SỬA ĐƠN HÀNG" at bounding box center [89, 21] width 83 height 10
click at [197, 191] on input "0905558820" at bounding box center [181, 193] width 173 height 20
click at [210, 193] on input "0905558820" at bounding box center [181, 193] width 173 height 20
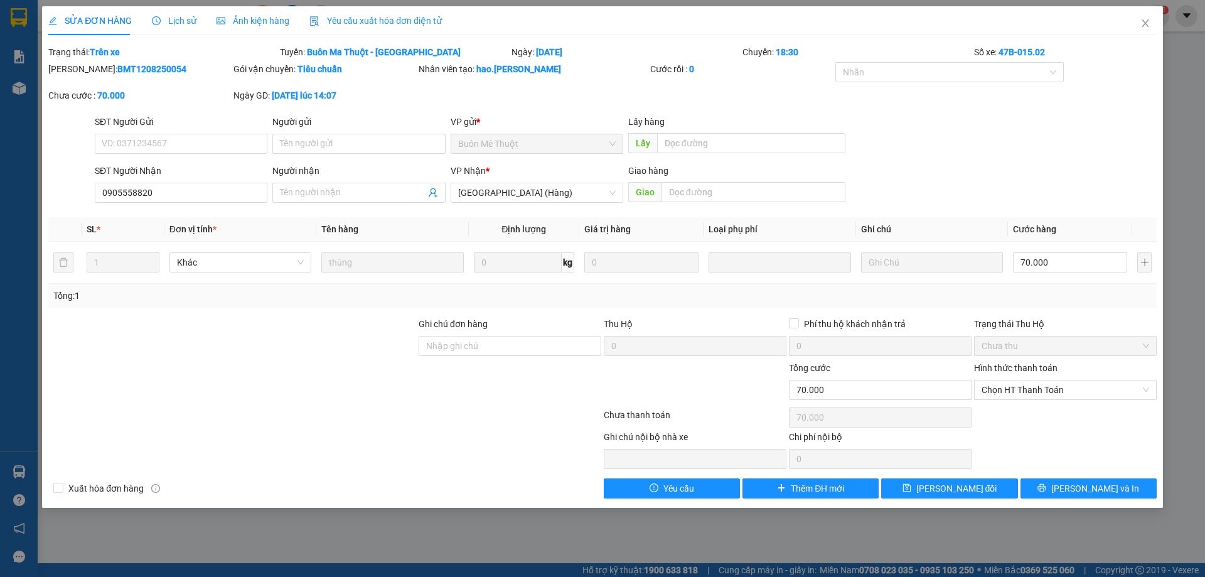
click at [258, 24] on span "Ảnh kiện hàng" at bounding box center [253, 21] width 73 height 10
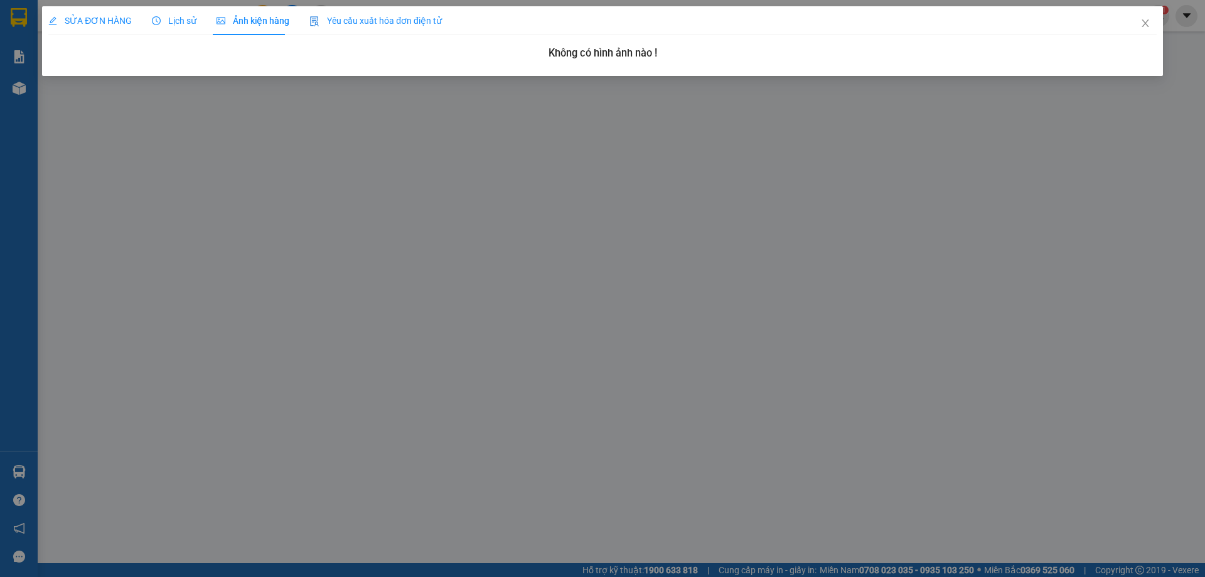
click at [98, 20] on span "SỬA ĐƠN HÀNG" at bounding box center [89, 21] width 83 height 10
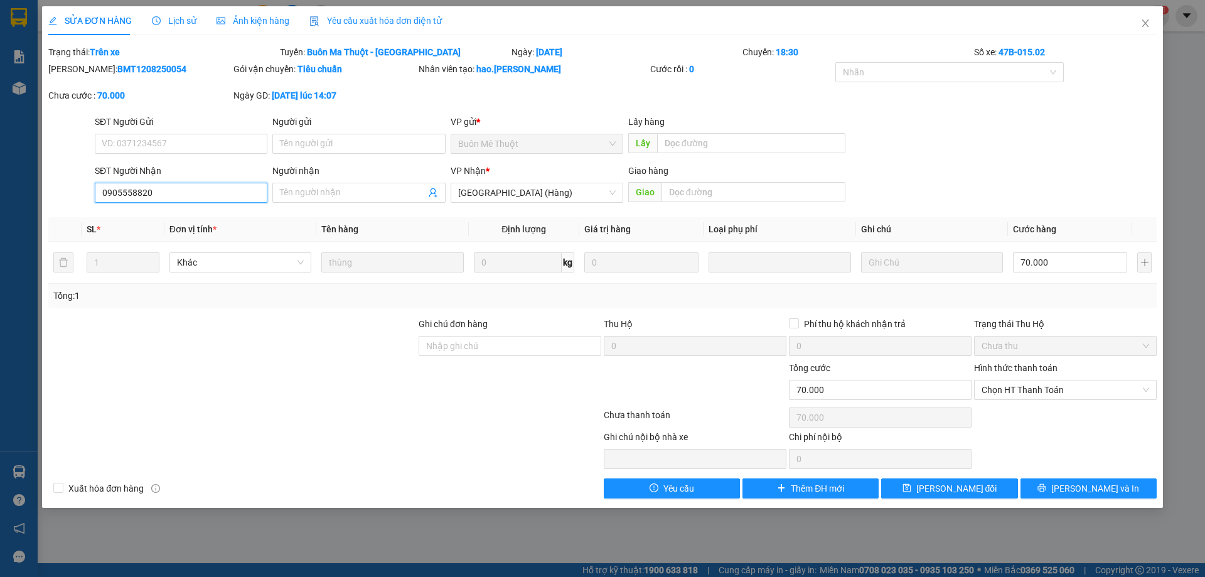
click at [181, 185] on input "0905558820" at bounding box center [181, 193] width 173 height 20
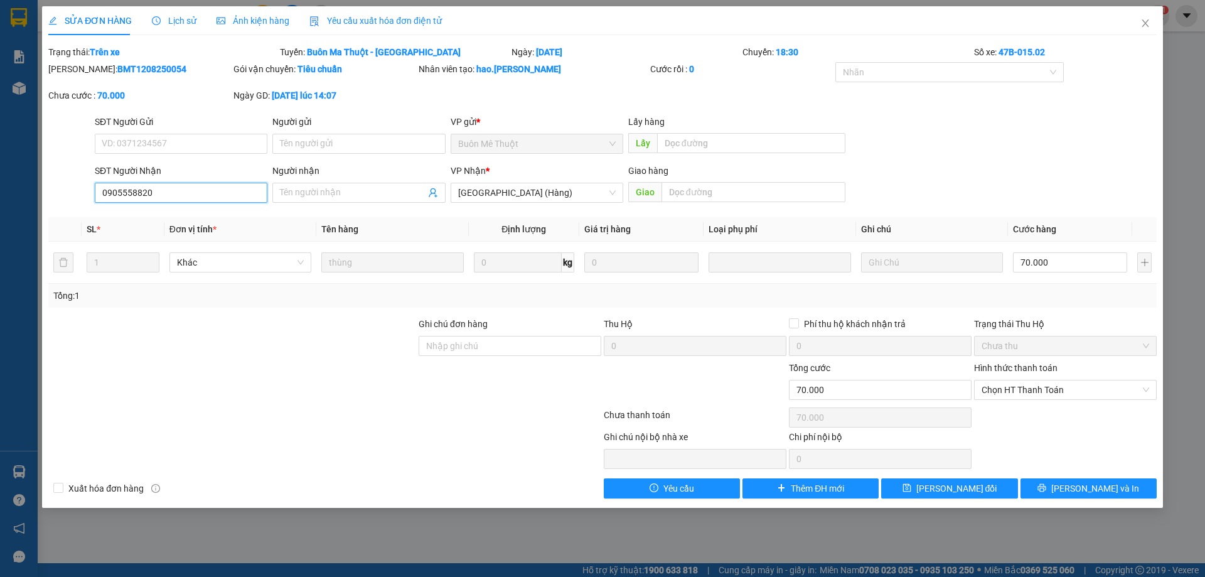
click at [181, 185] on input "0905558820" at bounding box center [181, 193] width 173 height 20
click at [192, 191] on input "0905558820" at bounding box center [181, 193] width 173 height 20
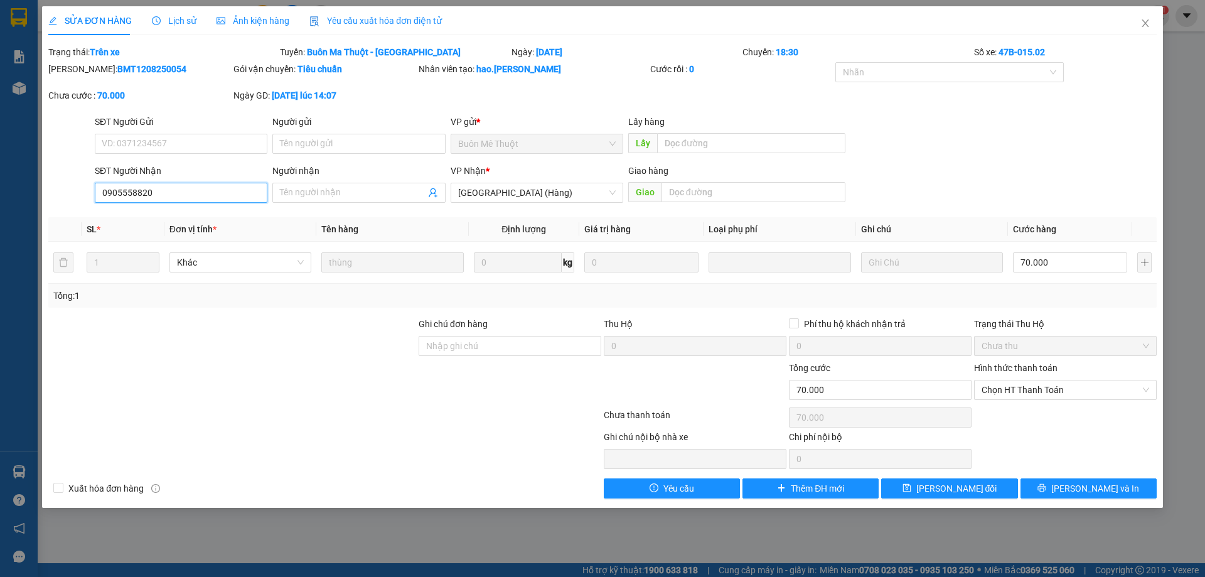
click at [184, 187] on input "0905558820" at bounding box center [181, 193] width 173 height 20
click at [215, 191] on input "0905558820" at bounding box center [181, 193] width 173 height 20
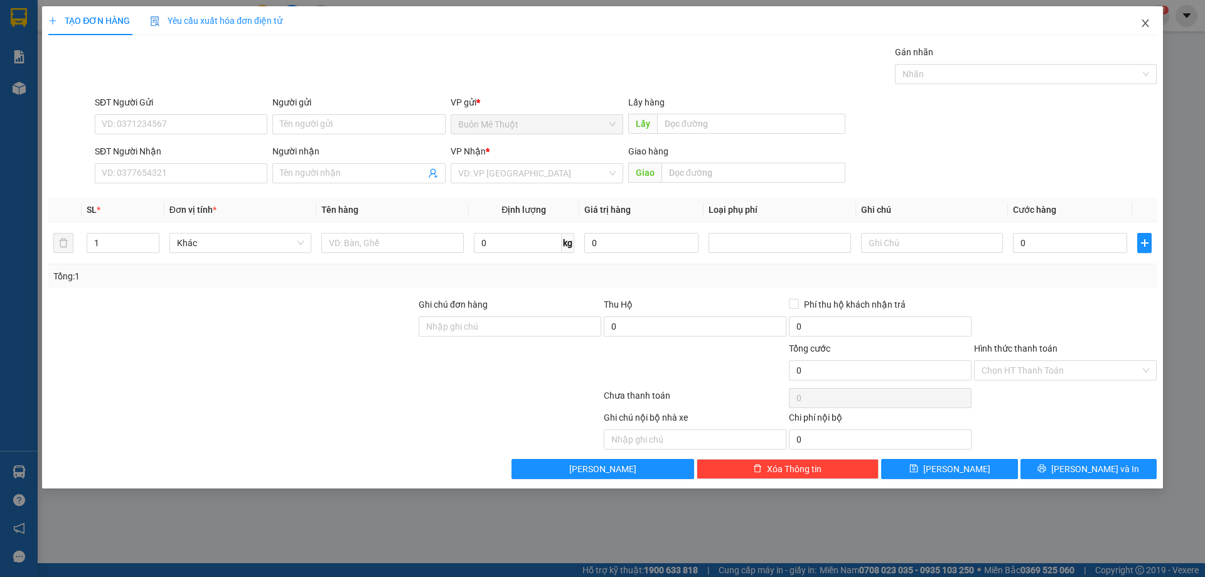
click at [1148, 27] on icon "close" at bounding box center [1145, 23] width 7 height 8
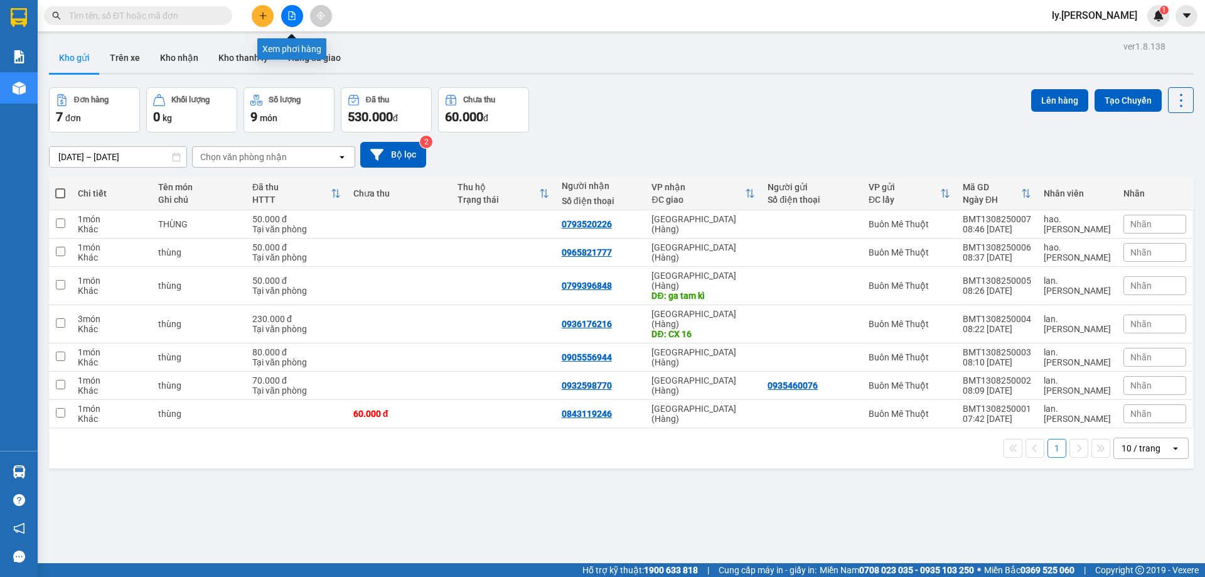
click at [287, 23] on button at bounding box center [292, 16] width 22 height 22
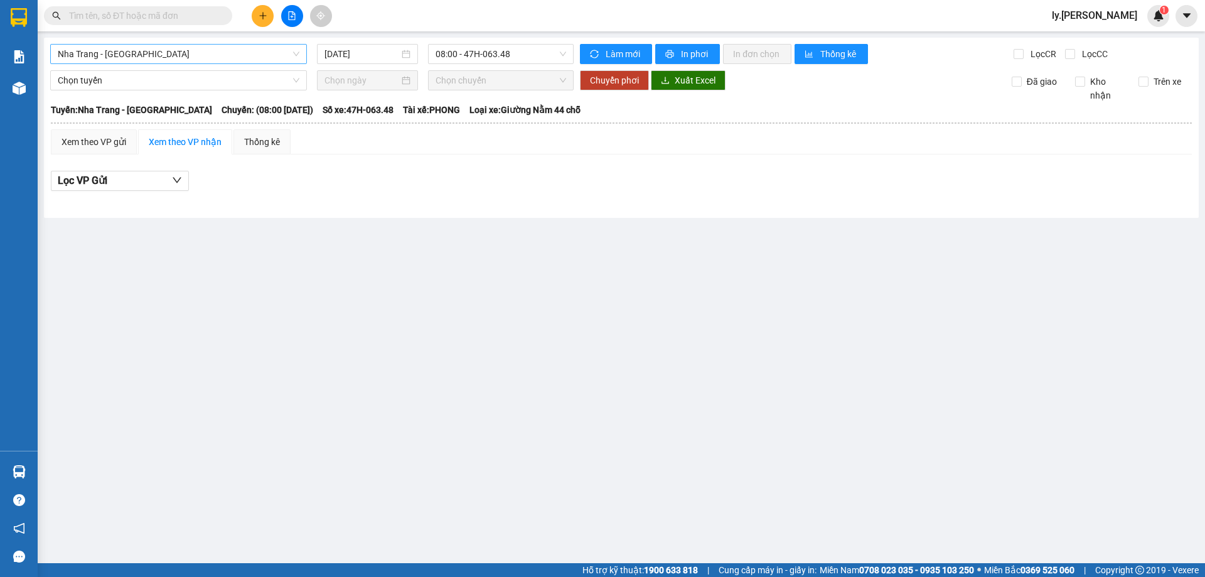
click at [166, 63] on span "Nha Trang - [GEOGRAPHIC_DATA]" at bounding box center [179, 54] width 242 height 19
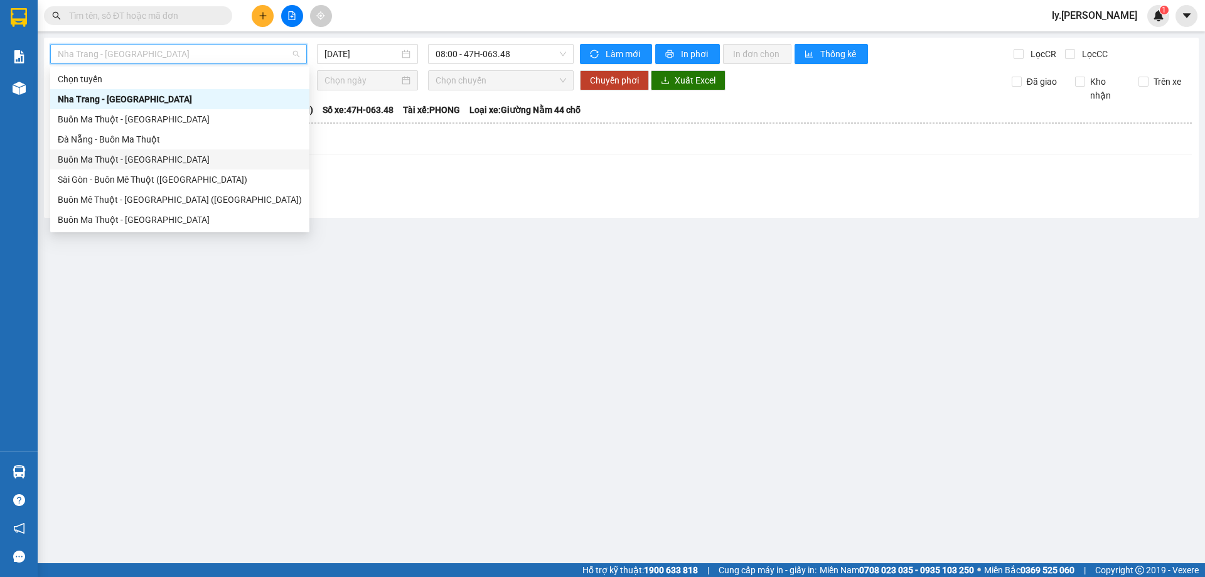
click at [126, 157] on div "Buôn Ma Thuột - [GEOGRAPHIC_DATA]" at bounding box center [180, 159] width 244 height 14
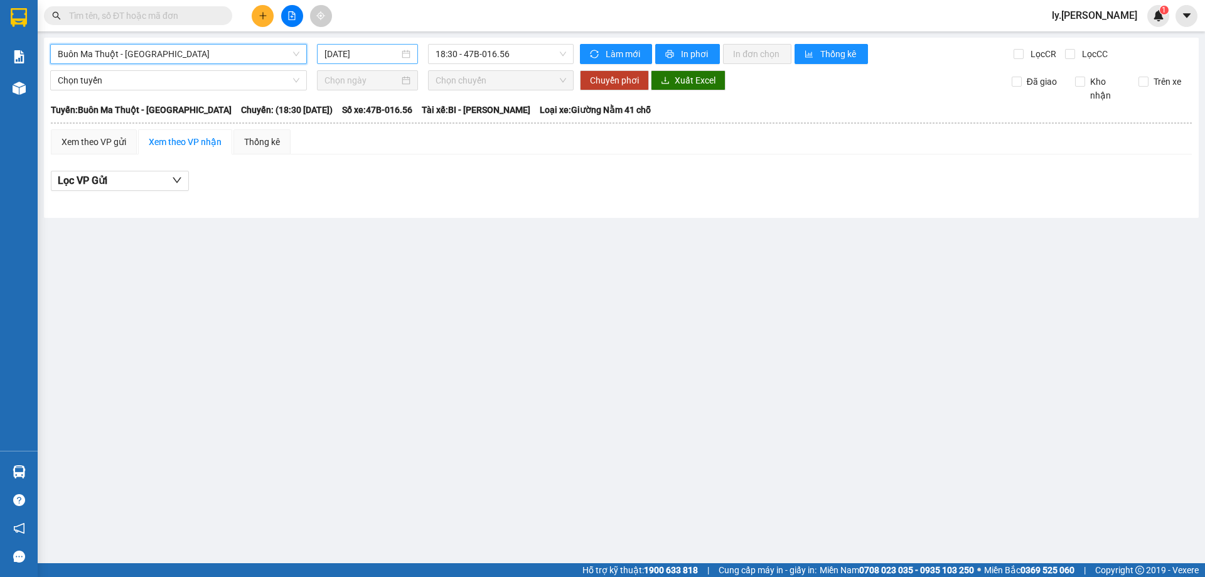
click at [350, 60] on input "[DATE]" at bounding box center [361, 54] width 75 height 14
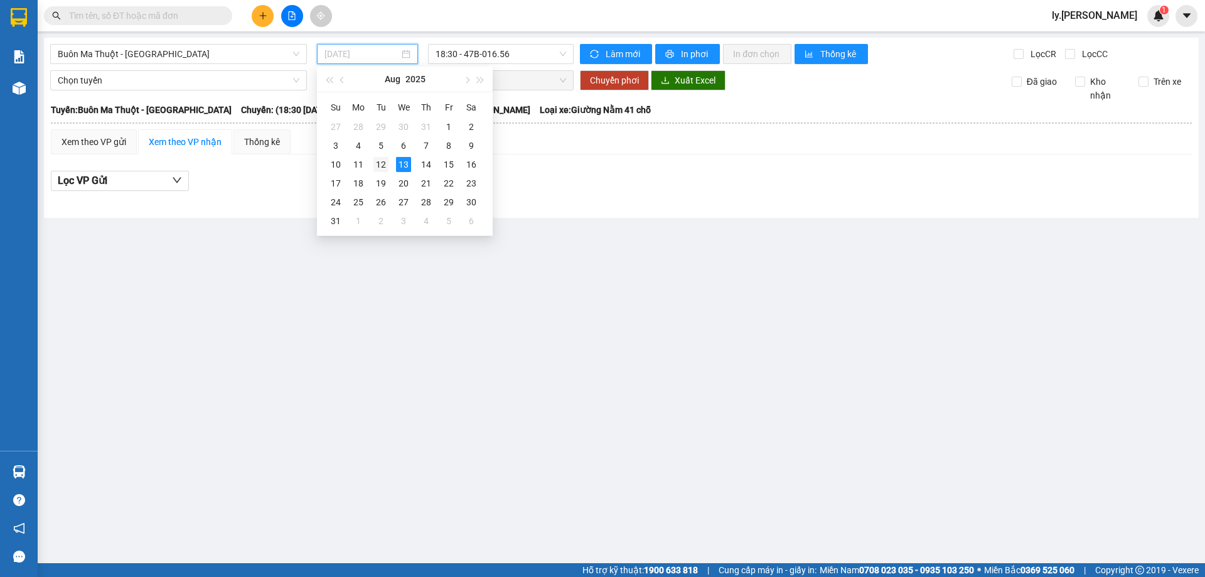
click at [382, 164] on div "12" at bounding box center [380, 164] width 15 height 15
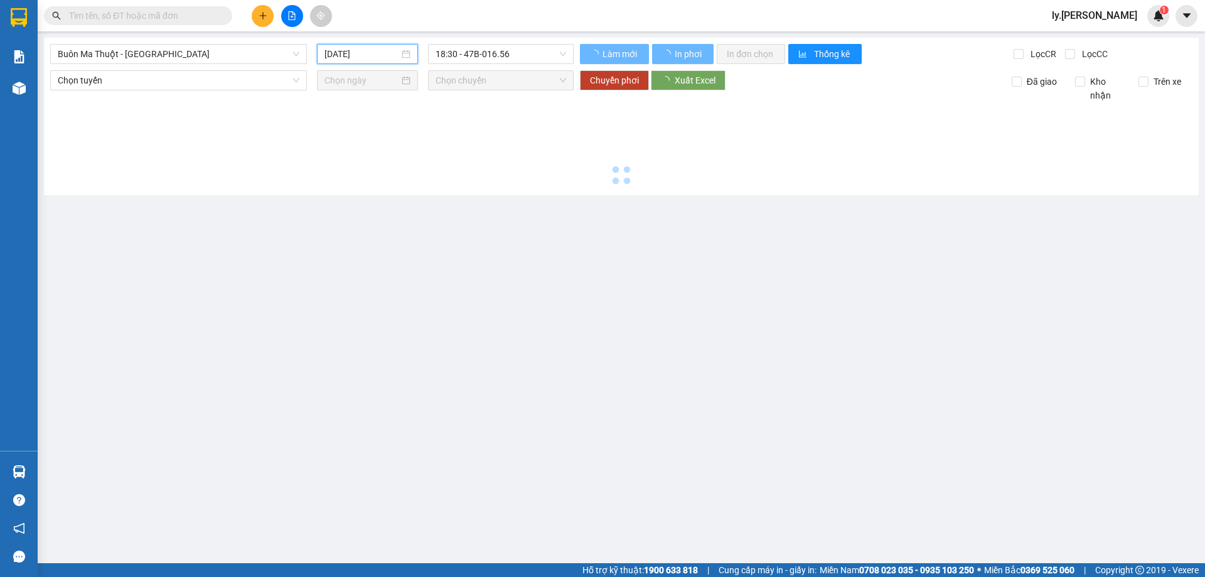
type input "[DATE]"
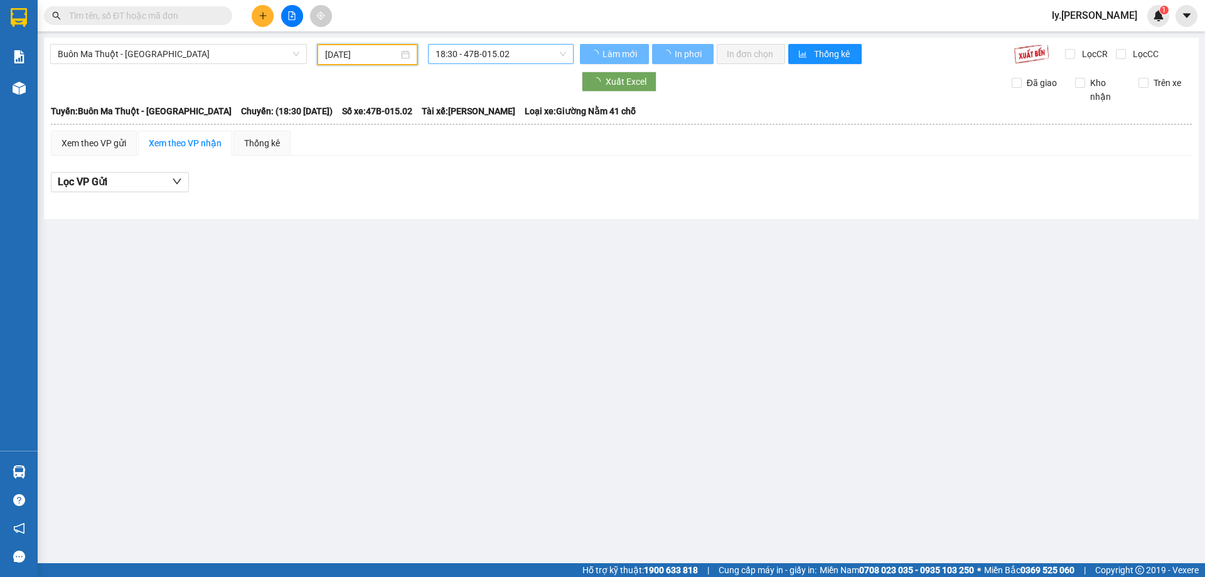
click at [474, 56] on span "18:30 - 47B-015.02" at bounding box center [501, 54] width 131 height 19
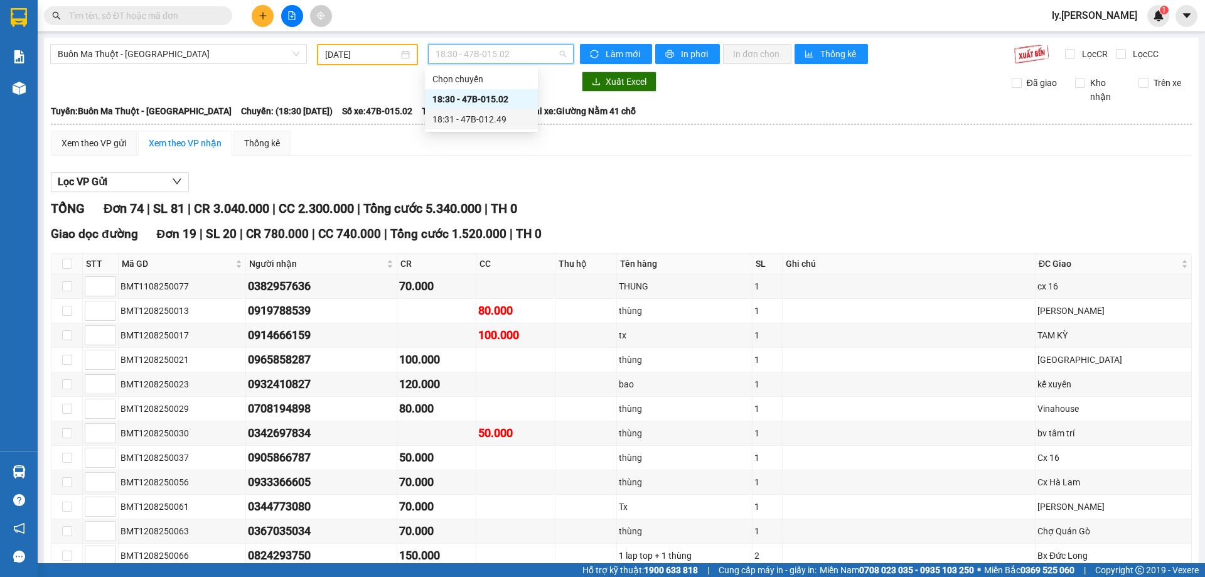
click at [484, 124] on div "18:31 - 47B-012.49" at bounding box center [481, 119] width 98 height 14
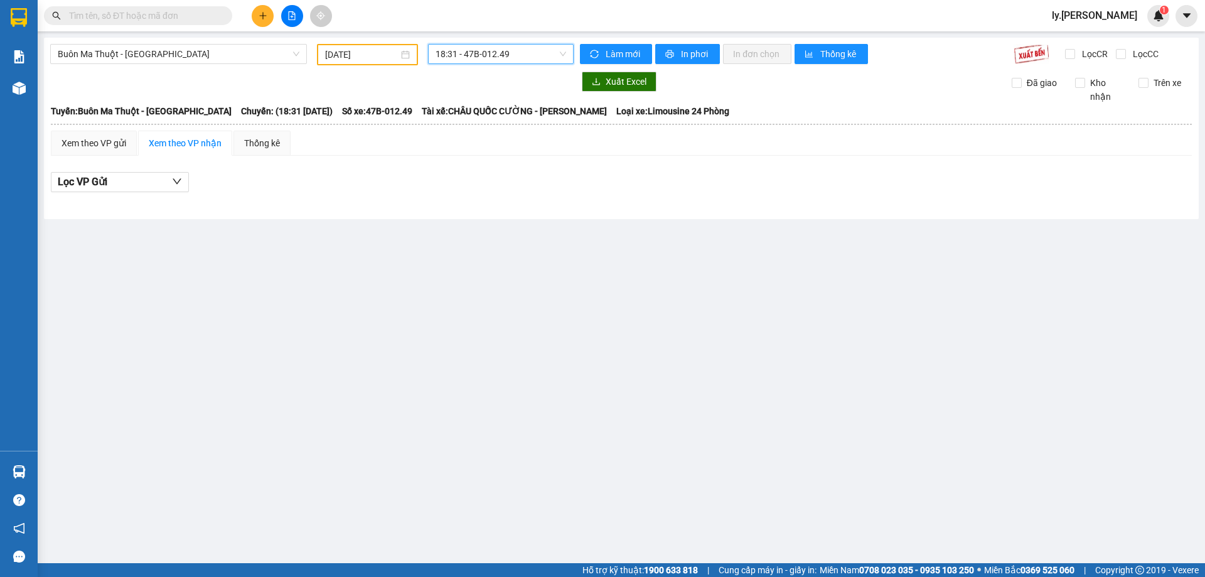
click at [483, 58] on span "18:31 - 47B-012.49" at bounding box center [501, 54] width 131 height 19
click at [483, 92] on div "18:30 - 47B-015.02" at bounding box center [485, 99] width 98 height 14
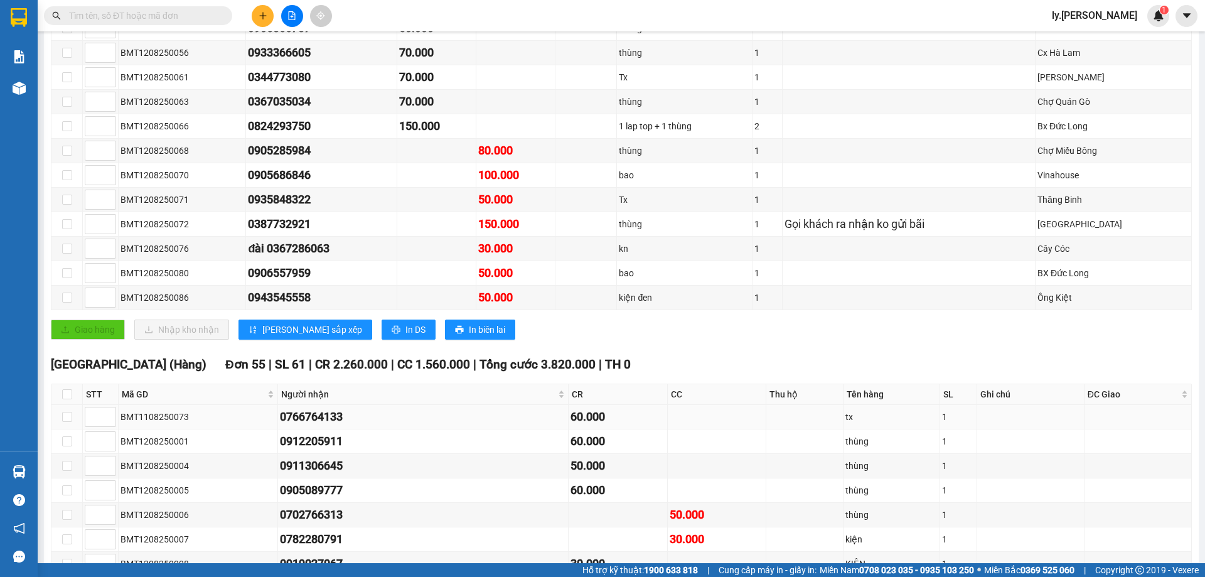
scroll to position [502, 0]
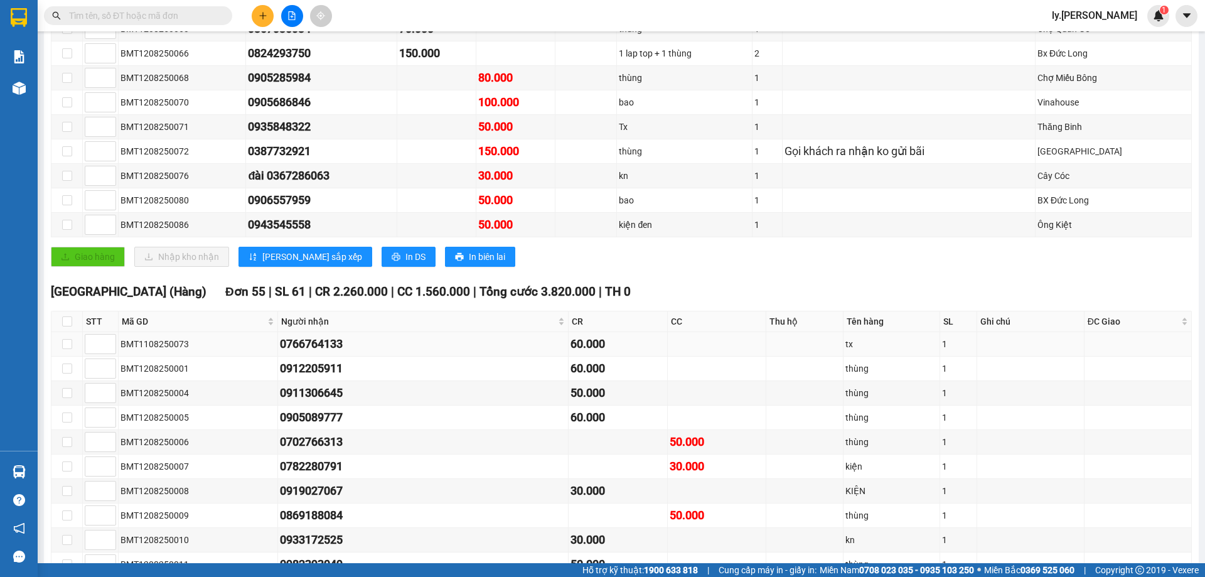
drag, startPoint x: 264, startPoint y: 343, endPoint x: 442, endPoint y: 341, distance: 177.6
click at [439, 341] on tr "BMT1108250073 0766764133 60.000 tx 1" at bounding box center [621, 344] width 1140 height 24
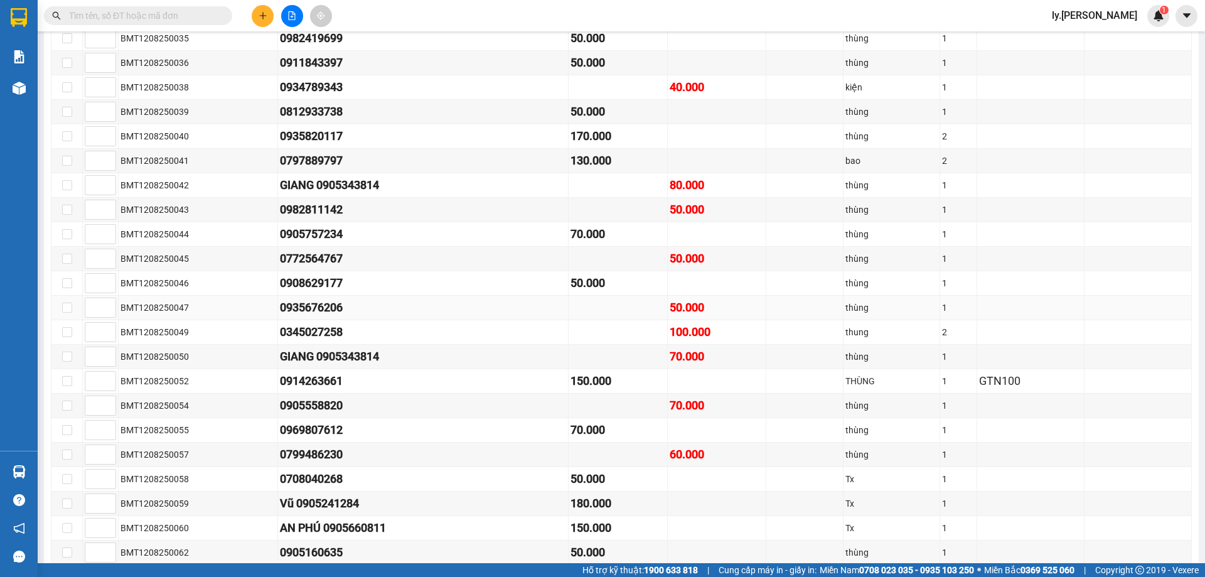
scroll to position [1443, 0]
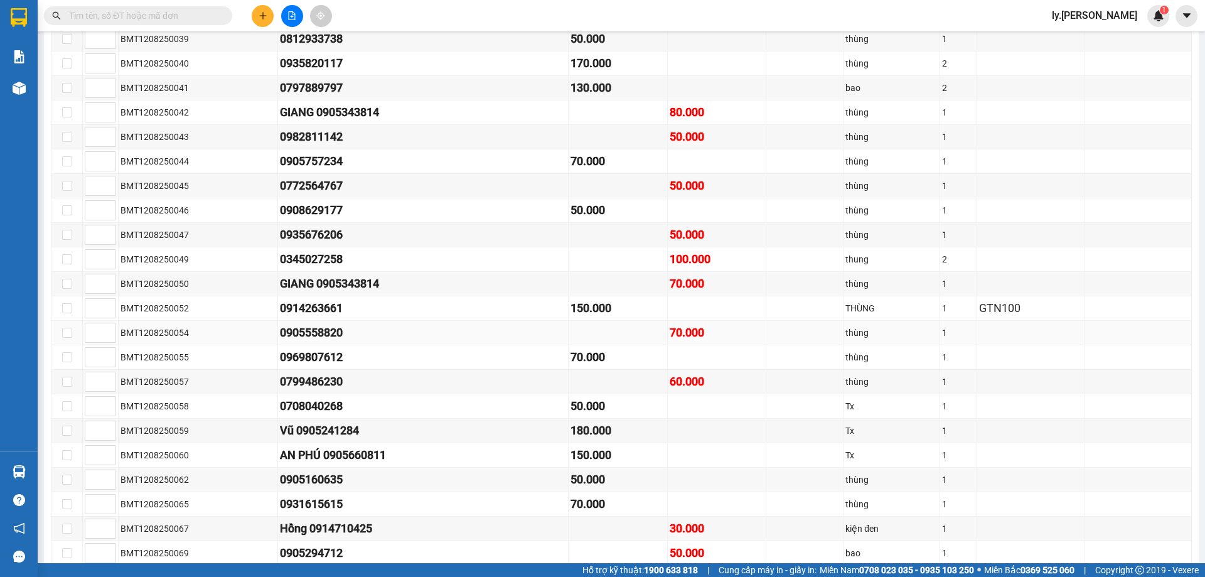
drag, startPoint x: 264, startPoint y: 329, endPoint x: 430, endPoint y: 335, distance: 165.8
click at [430, 335] on tr "BMT1208250054 0905558820 70.000 thùng 1" at bounding box center [621, 333] width 1140 height 24
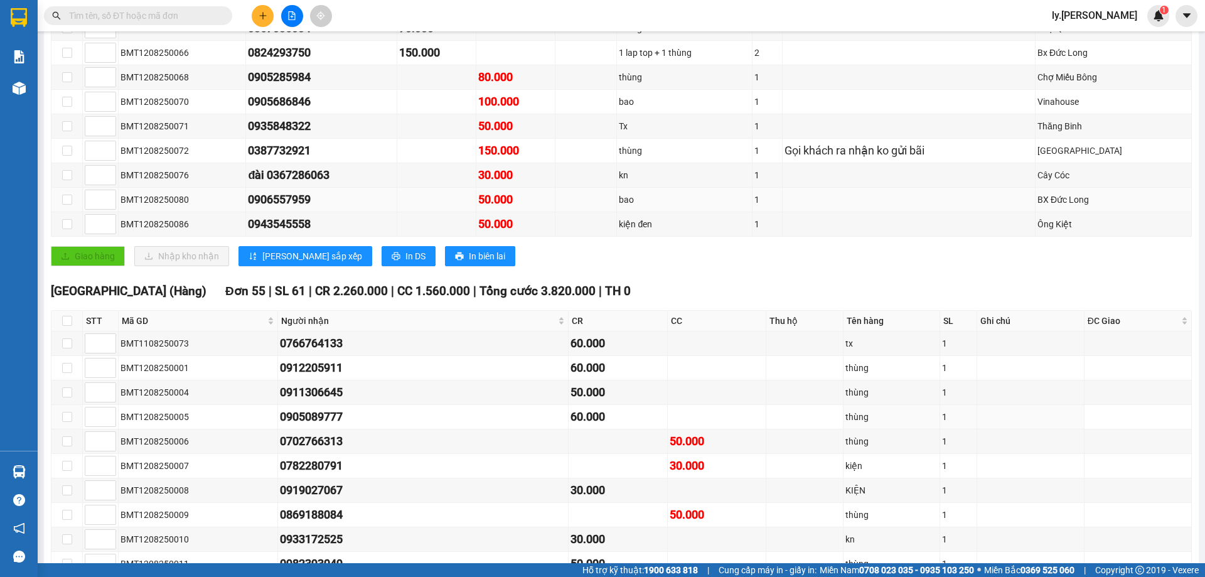
scroll to position [502, 0]
click at [289, 341] on div "0766764133" at bounding box center [423, 344] width 286 height 18
drag, startPoint x: 262, startPoint y: 342, endPoint x: 461, endPoint y: 353, distance: 199.2
click at [461, 353] on tr "BMT1108250073 0766764133 60.000 tx 1" at bounding box center [621, 344] width 1140 height 24
click at [453, 335] on div "0766764133" at bounding box center [423, 344] width 286 height 18
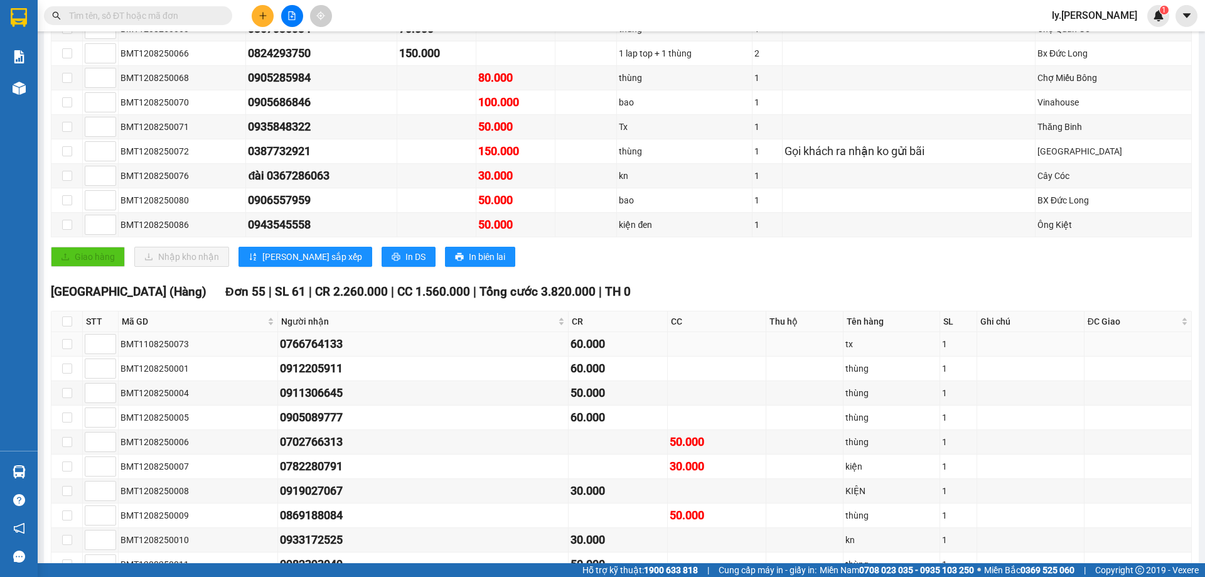
click at [287, 341] on div "0766764133" at bounding box center [423, 344] width 286 height 18
drag, startPoint x: 262, startPoint y: 343, endPoint x: 352, endPoint y: 345, distance: 89.8
click at [352, 345] on tr "BMT1108250073 0766764133 60.000 tx 1" at bounding box center [621, 344] width 1140 height 24
copy tr "0766764133"
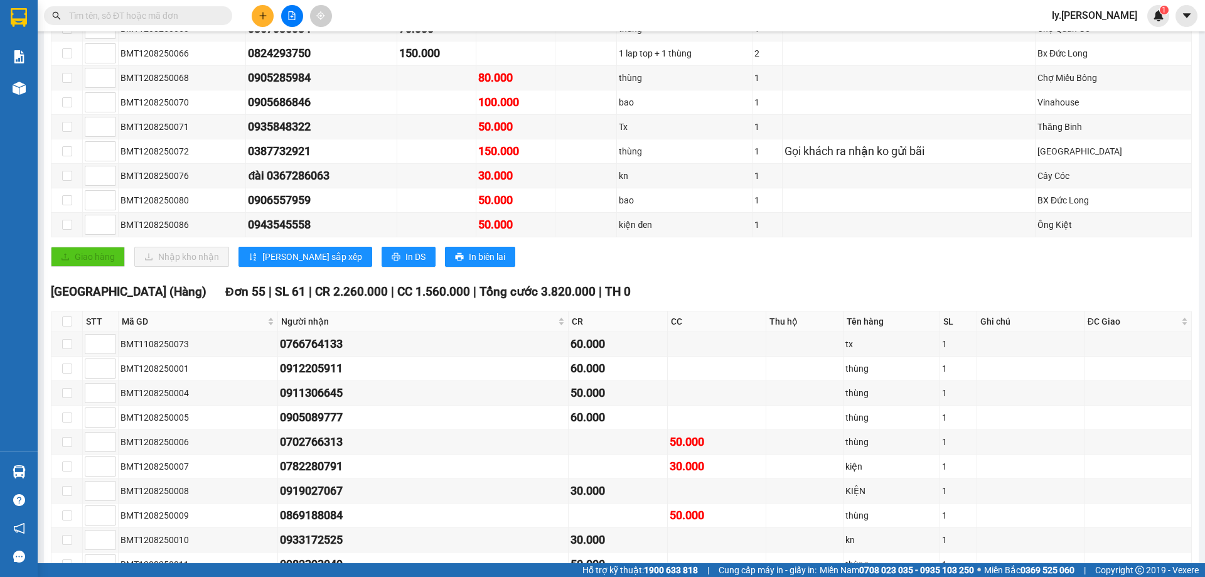
click at [189, 14] on input "text" at bounding box center [143, 16] width 148 height 14
paste input "0766764133"
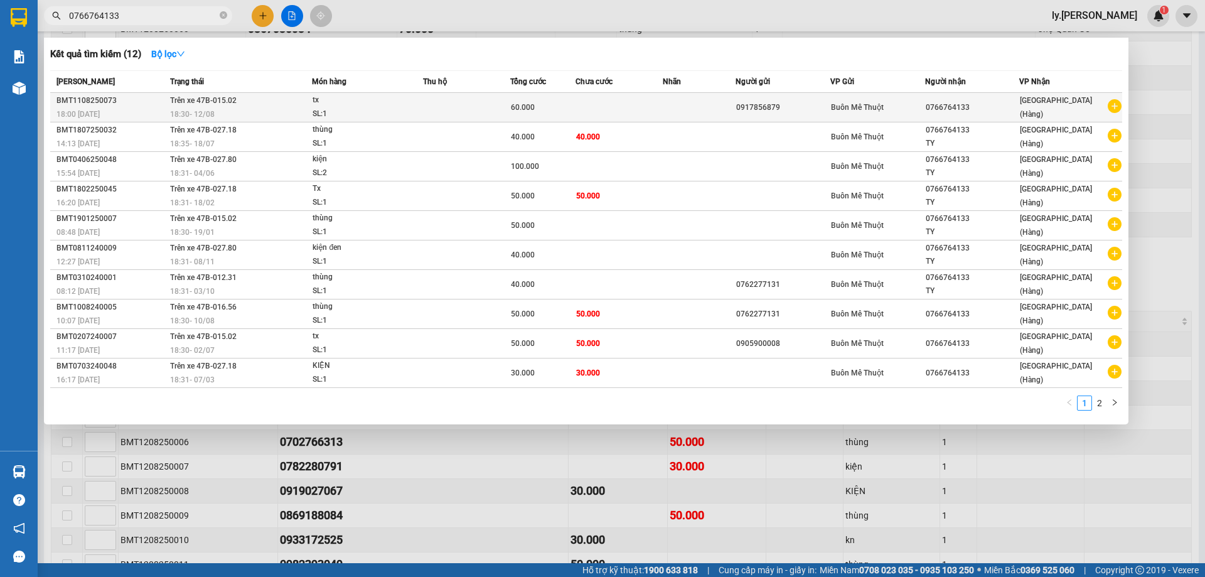
type input "0766764133"
click at [658, 112] on td at bounding box center [618, 107] width 87 height 29
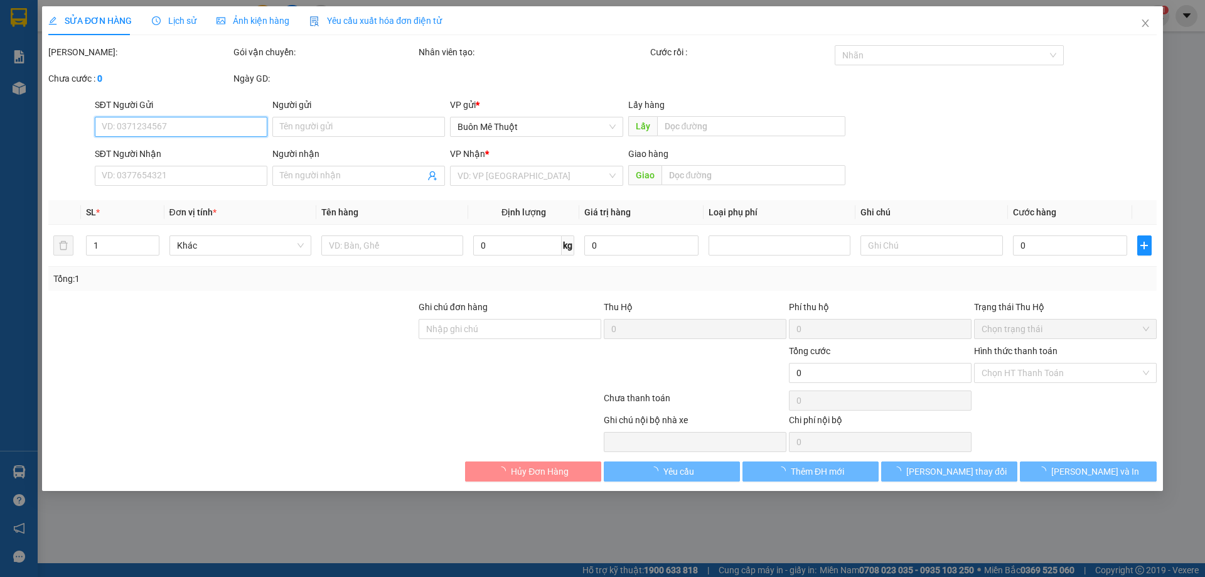
type input "0917856879"
type input "0766764133"
type input "60.000"
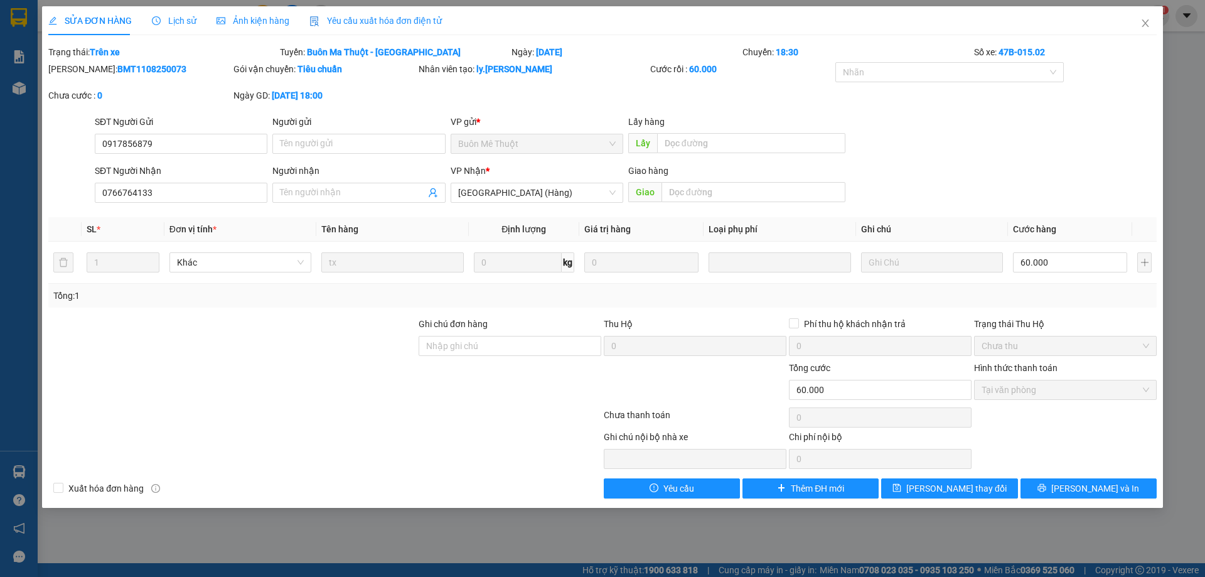
click at [255, 23] on span "Ảnh kiện hàng" at bounding box center [253, 21] width 73 height 10
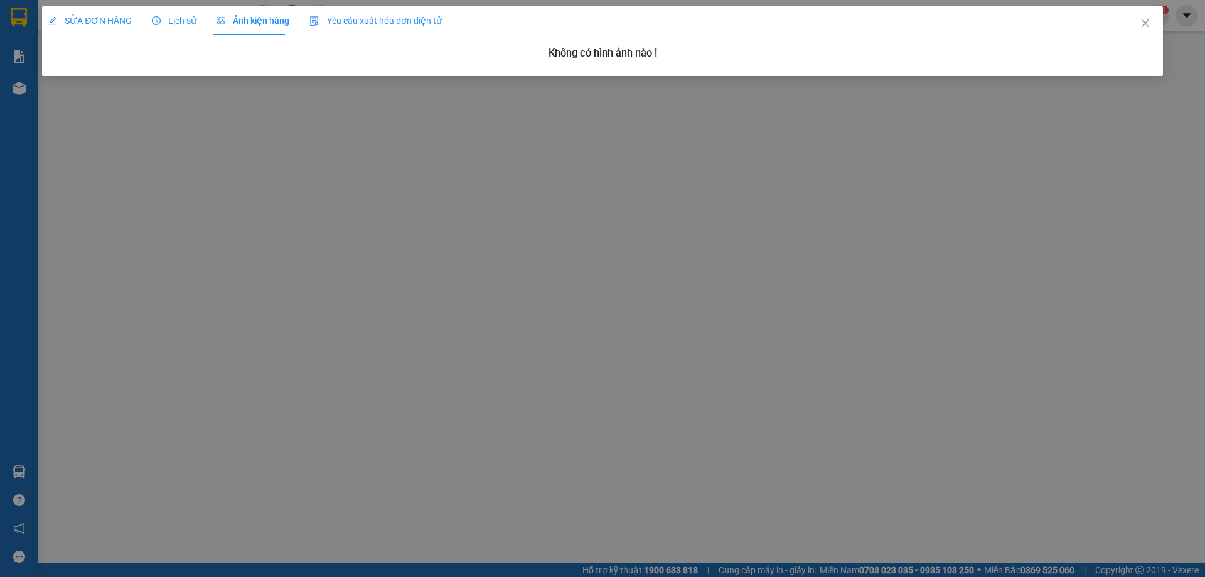
click at [75, 24] on span "SỬA ĐƠN HÀNG" at bounding box center [89, 21] width 83 height 10
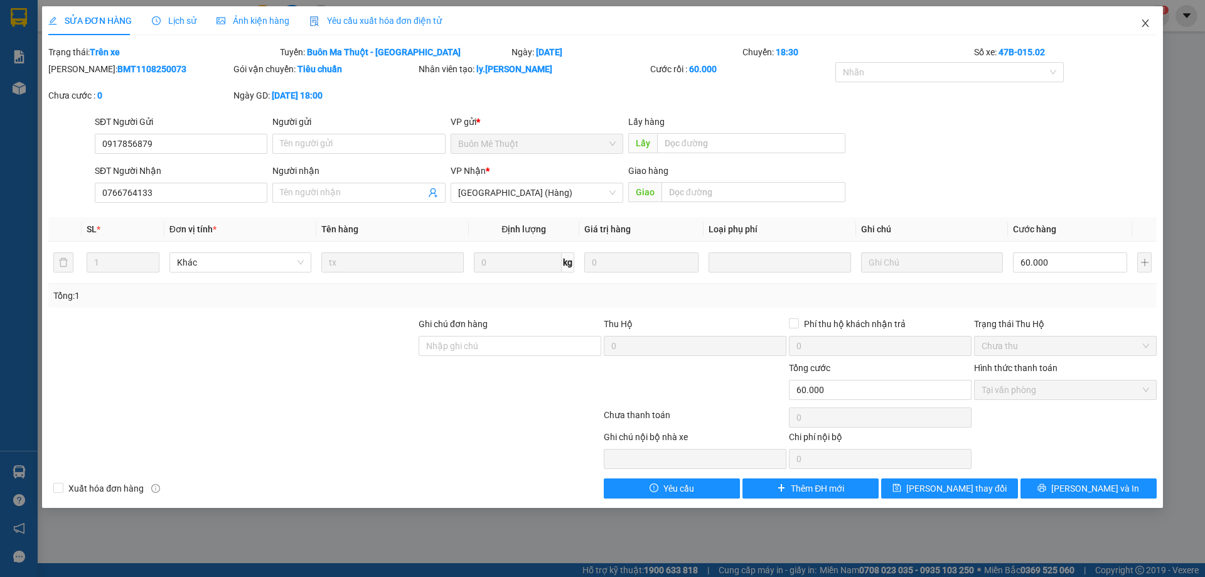
click at [1143, 21] on icon "close" at bounding box center [1145, 23] width 7 height 8
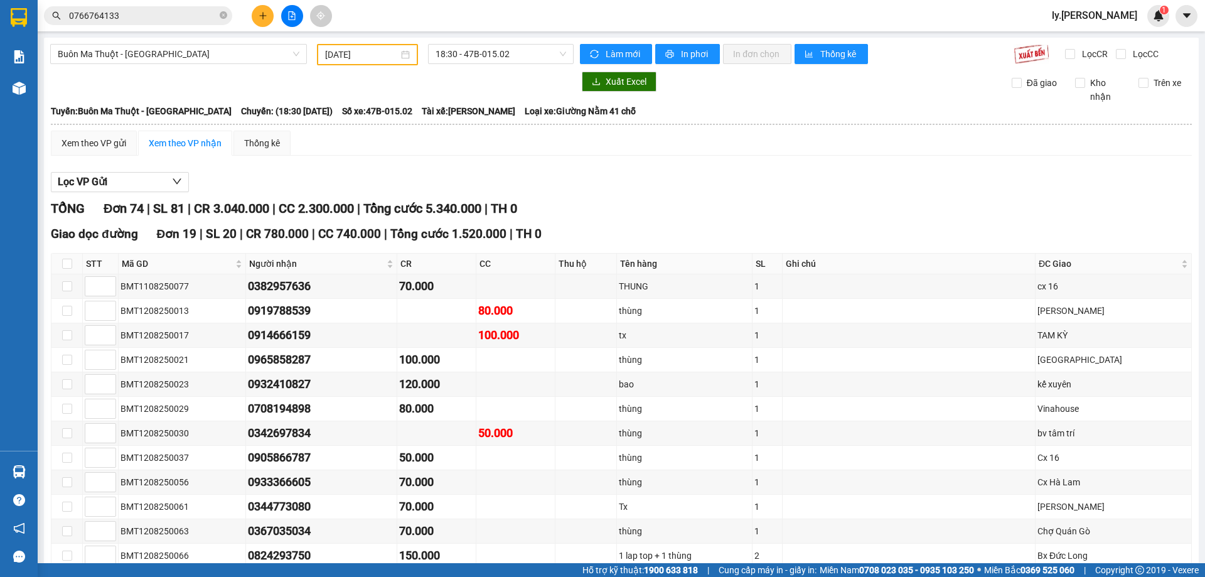
click at [156, 11] on input "0766764133" at bounding box center [143, 16] width 148 height 14
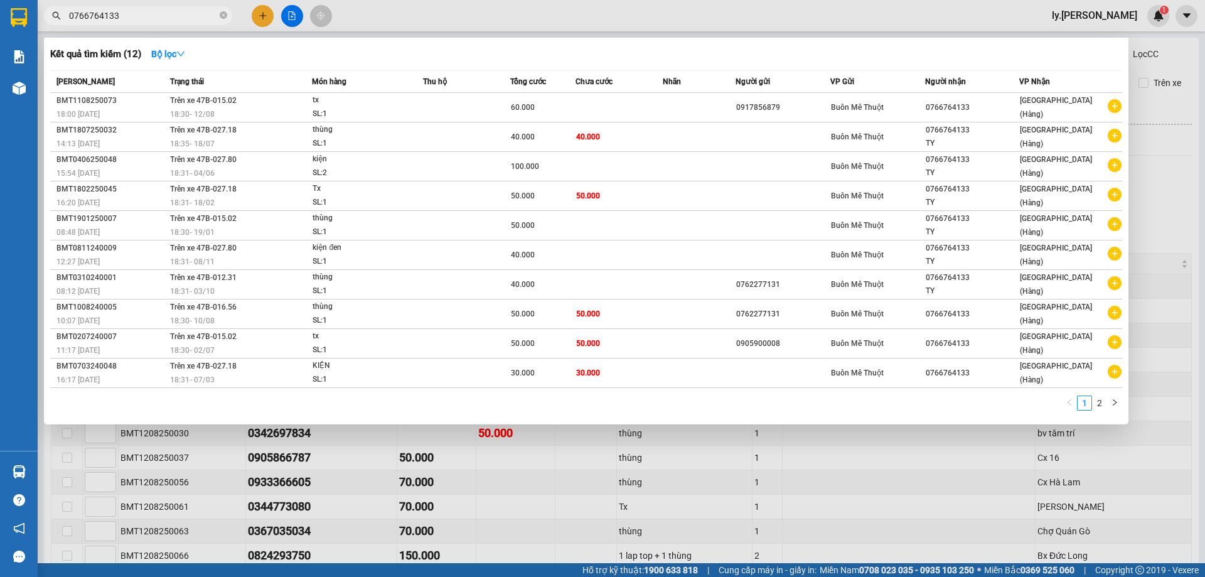
click at [156, 11] on input "0766764133" at bounding box center [143, 16] width 148 height 14
click at [80, 11] on input "0766764133" at bounding box center [143, 16] width 148 height 14
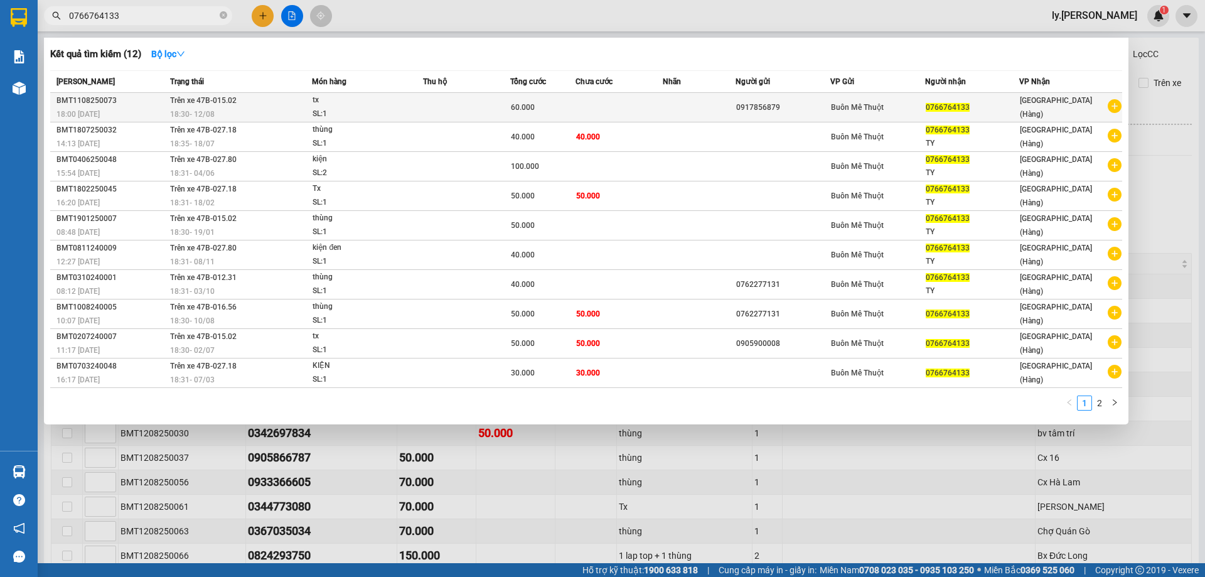
type input "0766764133"
click at [805, 108] on div "0917856879" at bounding box center [783, 107] width 94 height 13
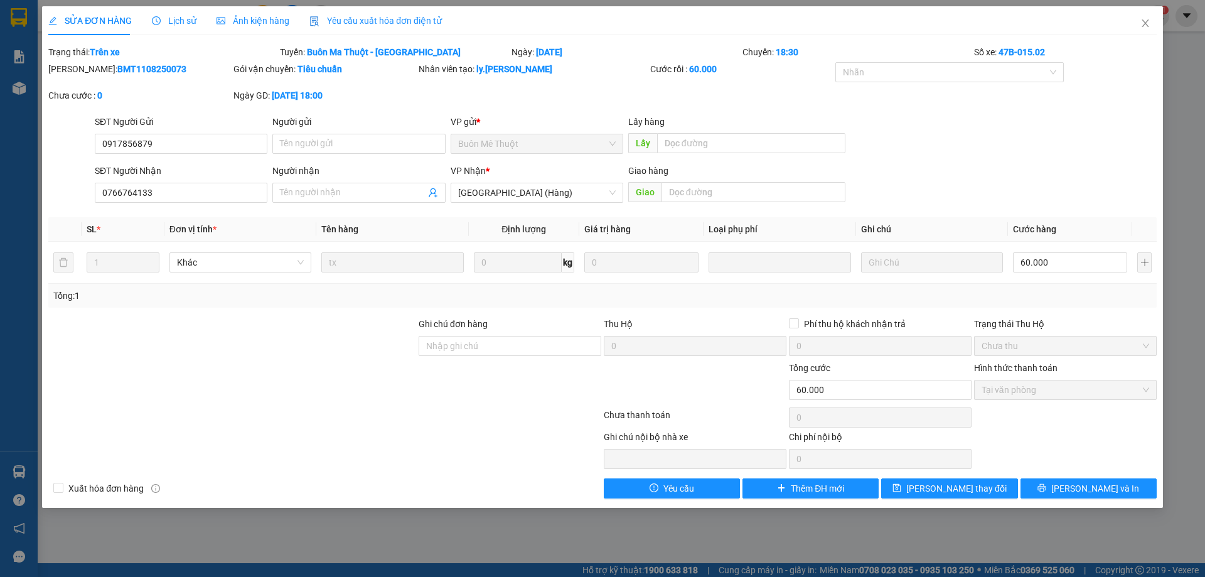
drag, startPoint x: 334, startPoint y: 92, endPoint x: 434, endPoint y: 92, distance: 99.8
click at [434, 92] on div "Mã ĐH: BMT1108250073 Gói vận chuyển: Tiêu chuẩn Nhân viên tạo: ly.thaison Cước …" at bounding box center [602, 88] width 1111 height 53
click at [489, 92] on div "Mã ĐH: BMT1108250073 Gói vận chuyển: Tiêu chuẩn Nhân viên tạo: ly.thaison Cước …" at bounding box center [602, 88] width 1111 height 53
drag, startPoint x: 312, startPoint y: 94, endPoint x: 387, endPoint y: 103, distance: 75.2
click at [387, 103] on div "Ngày GD: [DATE] 18:00" at bounding box center [324, 101] width 185 height 26
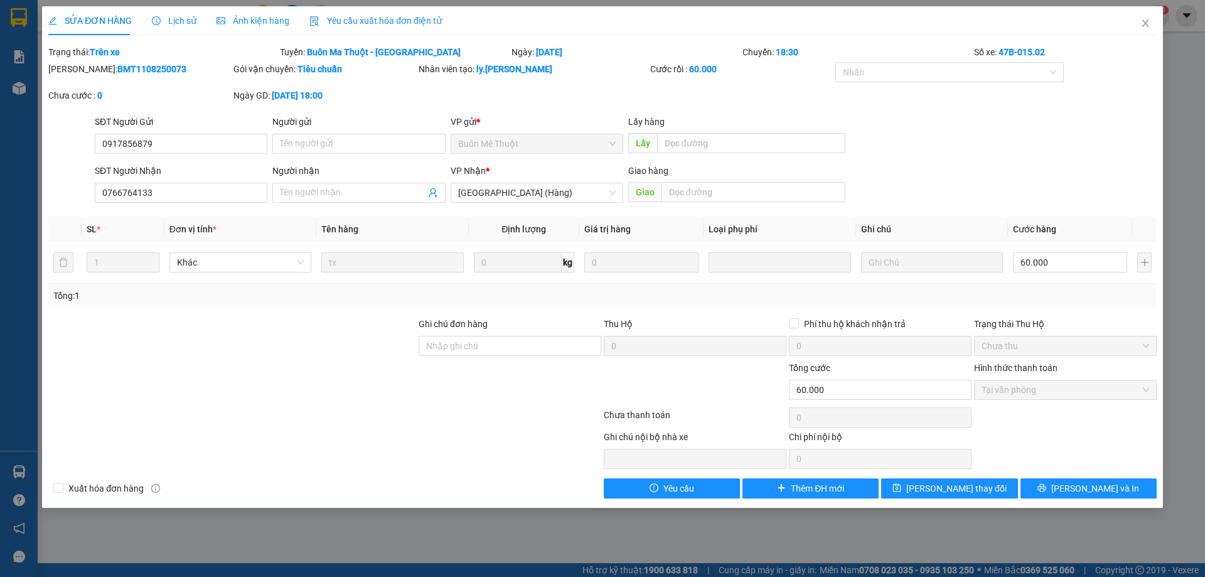
click at [425, 97] on div "Mã ĐH: BMT1108250073 Gói vận chuyển: Tiêu chuẩn Nhân viên tạo: ly.thaison Cước …" at bounding box center [602, 88] width 1111 height 53
click at [835, 87] on div "Nhãn" at bounding box center [950, 75] width 232 height 26
click at [1148, 24] on icon "close" at bounding box center [1145, 23] width 10 height 10
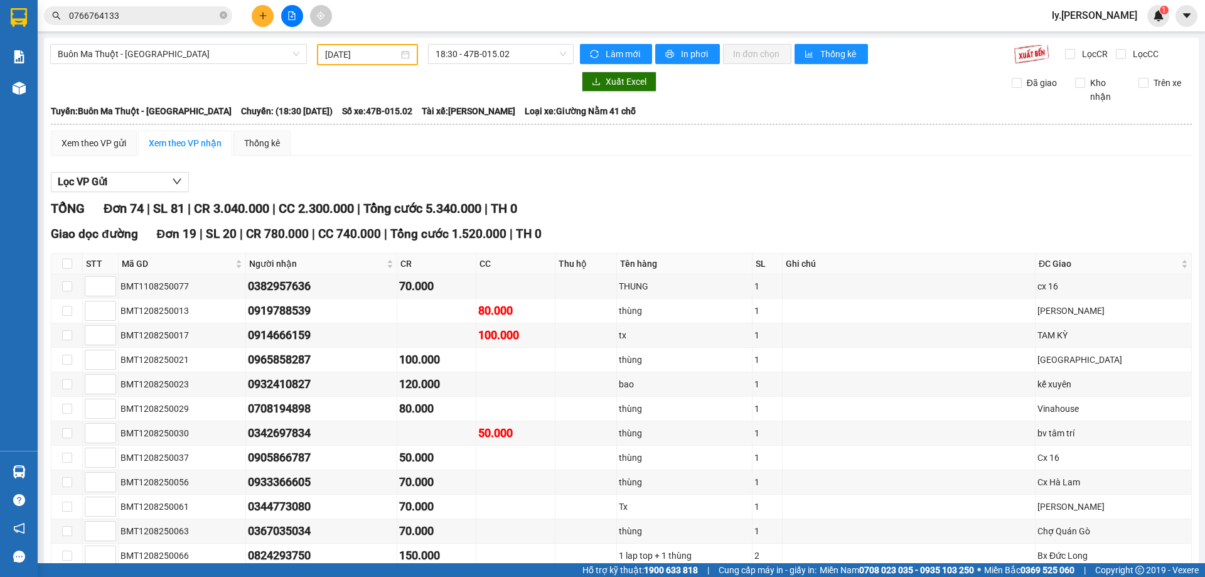
click at [267, 18] on icon "plus" at bounding box center [263, 15] width 9 height 9
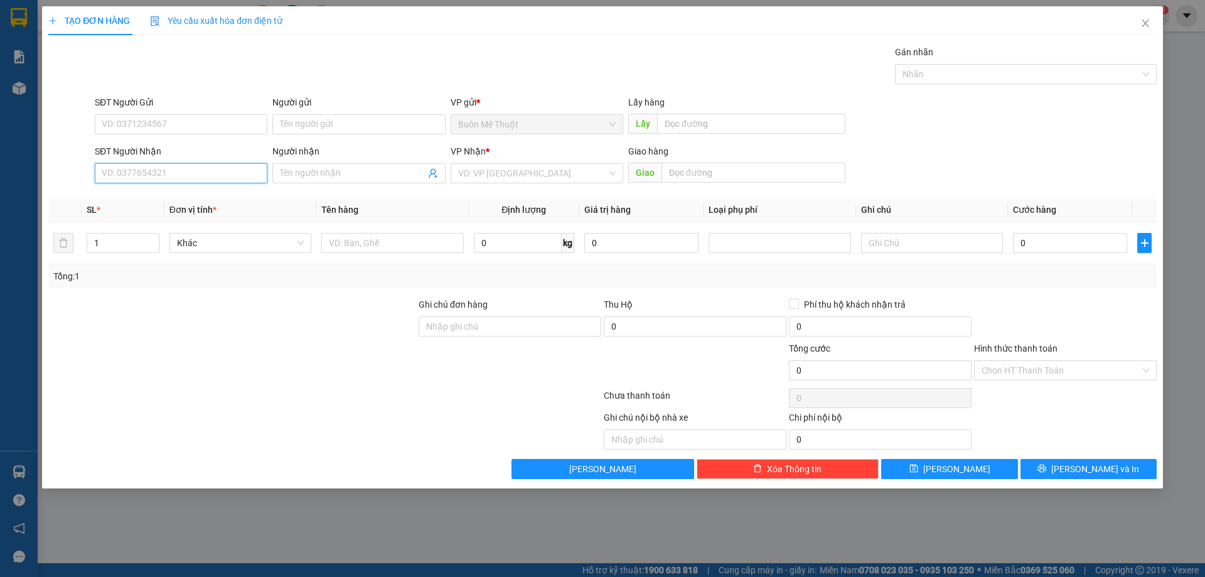
click at [192, 174] on input "SĐT Người Nhận" at bounding box center [181, 173] width 173 height 20
type input "0834589433"
click at [527, 190] on div "Transit Pickup Surcharge Ids Transit Deliver Surcharge Ids Transit Deliver Surc…" at bounding box center [602, 262] width 1108 height 434
click at [532, 179] on input "search" at bounding box center [532, 173] width 149 height 19
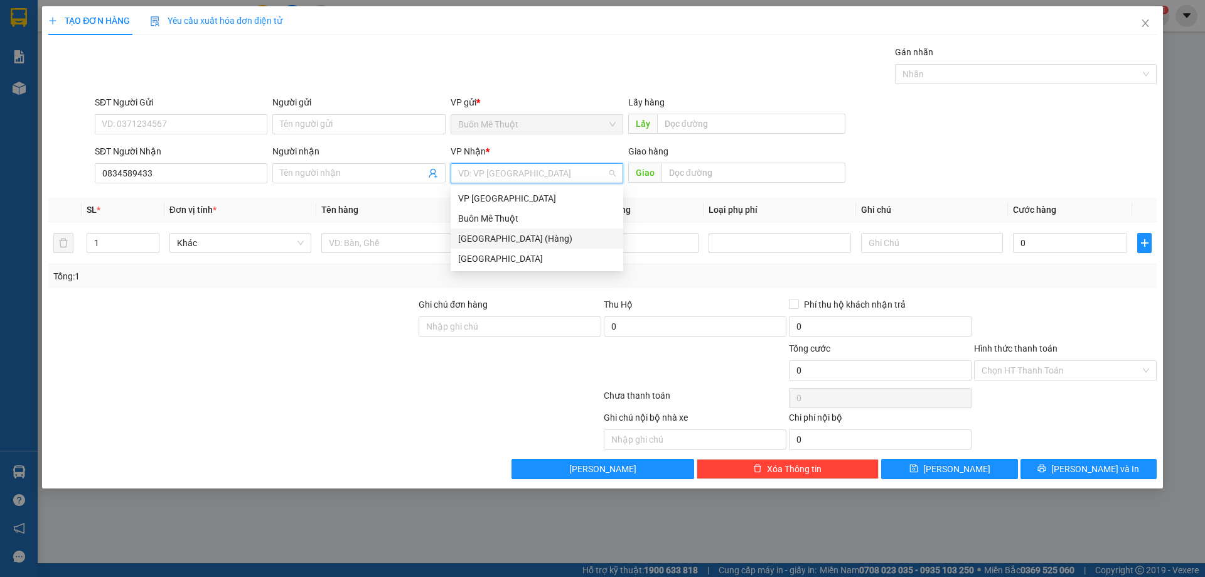
click at [500, 241] on div "[GEOGRAPHIC_DATA] (Hàng)" at bounding box center [537, 239] width 158 height 14
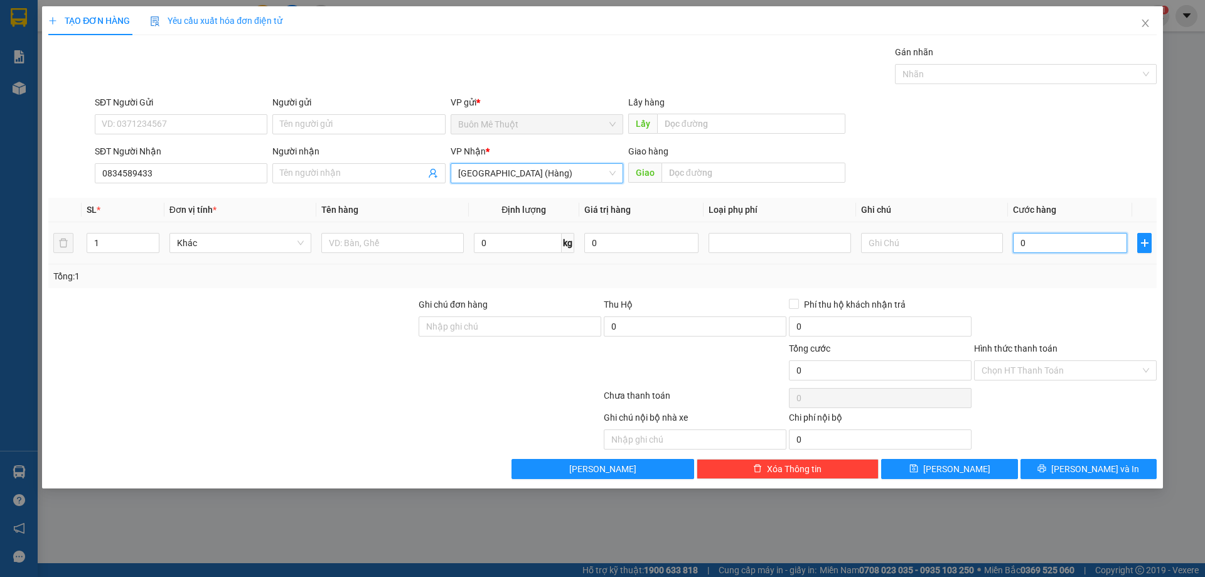
click at [1034, 243] on input "0" at bounding box center [1070, 243] width 114 height 20
click at [431, 242] on input "text" at bounding box center [392, 243] width 142 height 20
type input "tx"
click at [1054, 238] on input "0" at bounding box center [1070, 243] width 114 height 20
type input "7"
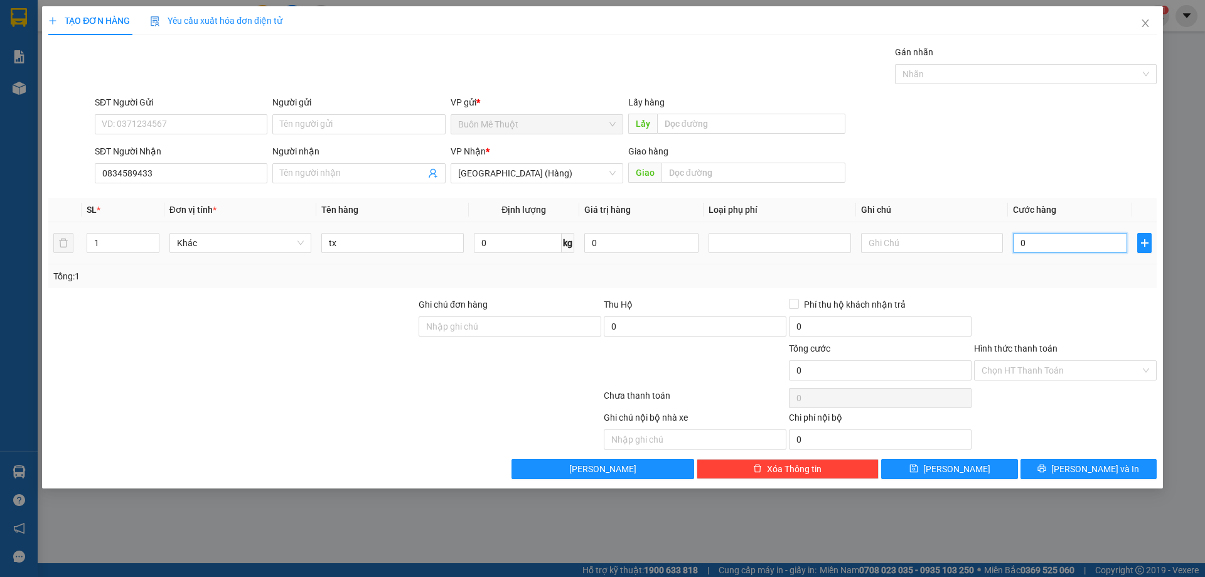
type input "7"
type input "70"
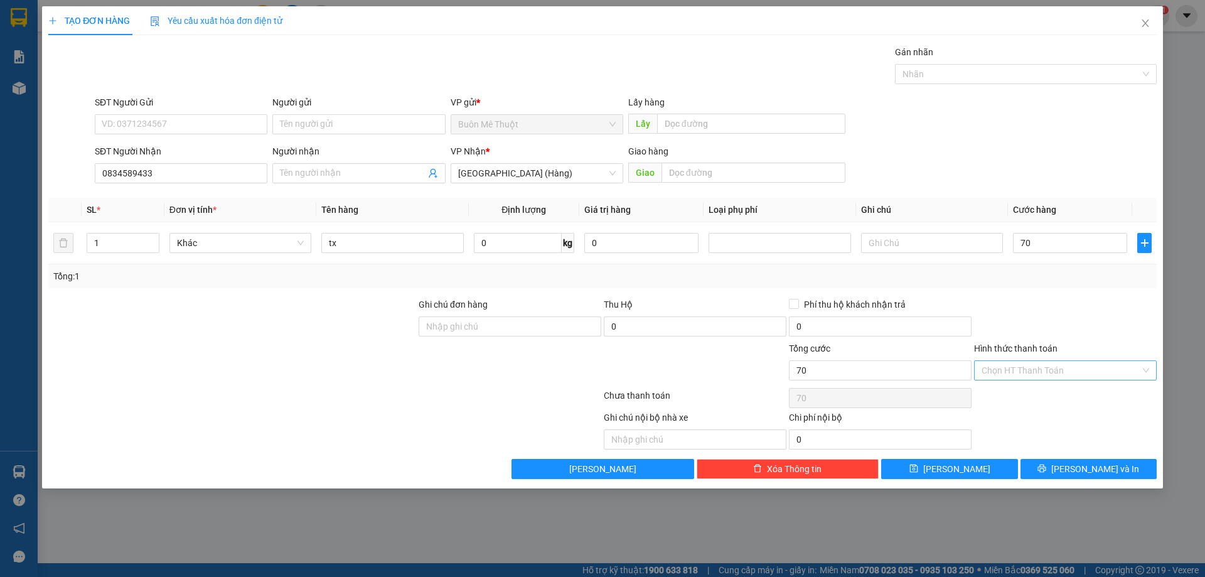
type input "70.000"
click at [1019, 361] on div "Hình thức thanh toán Chọn HT Thanh Toán" at bounding box center [1065, 363] width 183 height 44
click at [1030, 370] on input "Hình thức thanh toán" at bounding box center [1061, 370] width 159 height 19
click at [1040, 399] on div "Tại văn phòng" at bounding box center [1066, 395] width 168 height 14
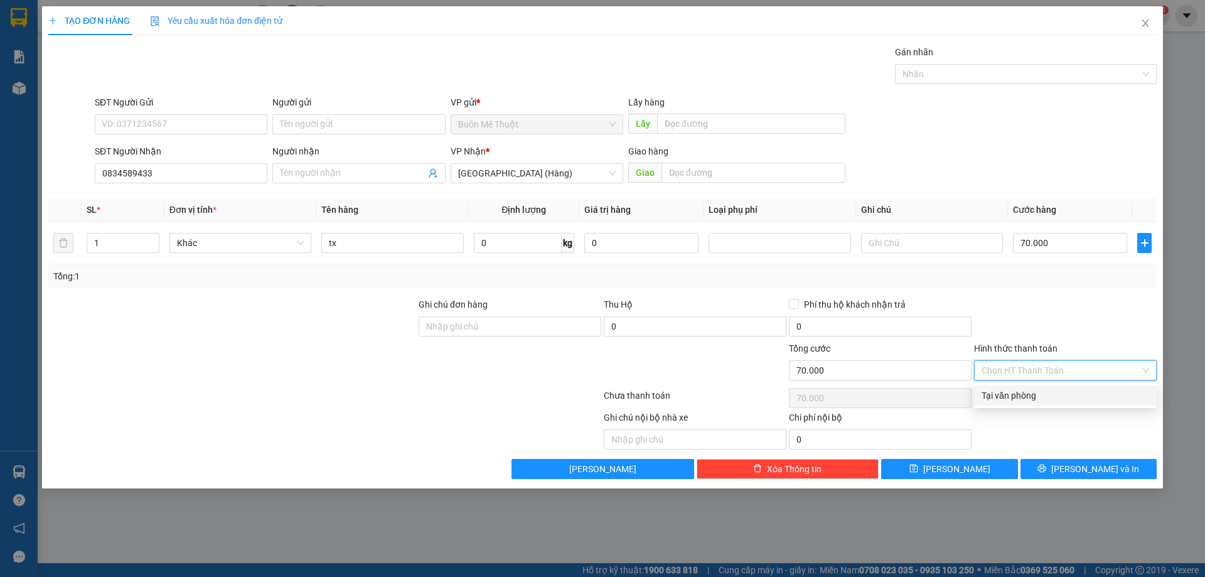
type input "0"
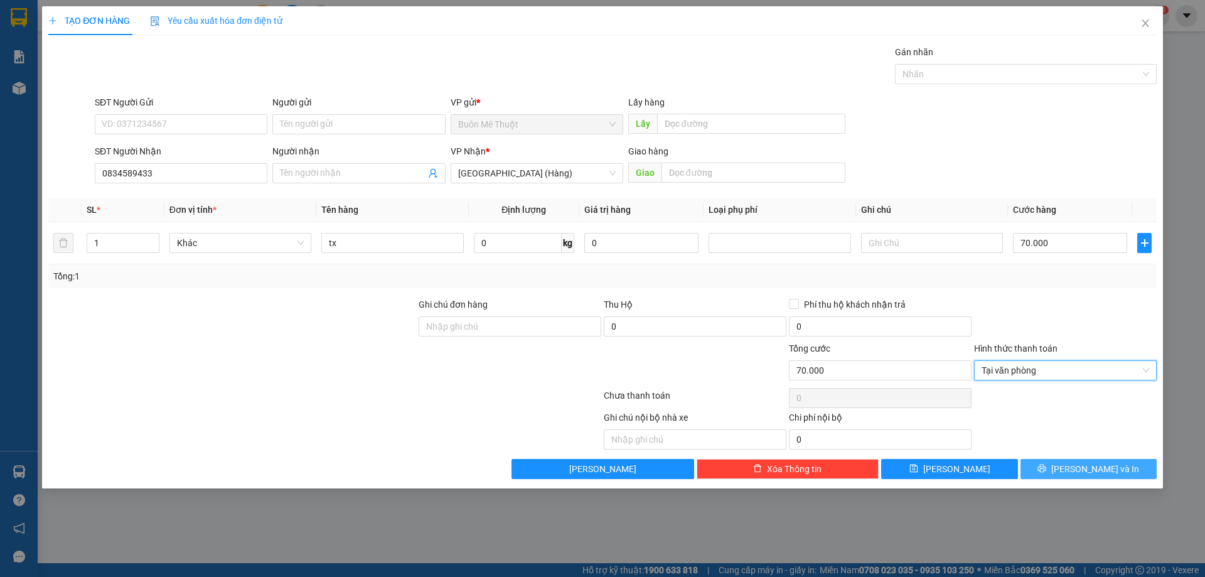
click at [1124, 474] on button "[PERSON_NAME] và In" at bounding box center [1088, 469] width 136 height 20
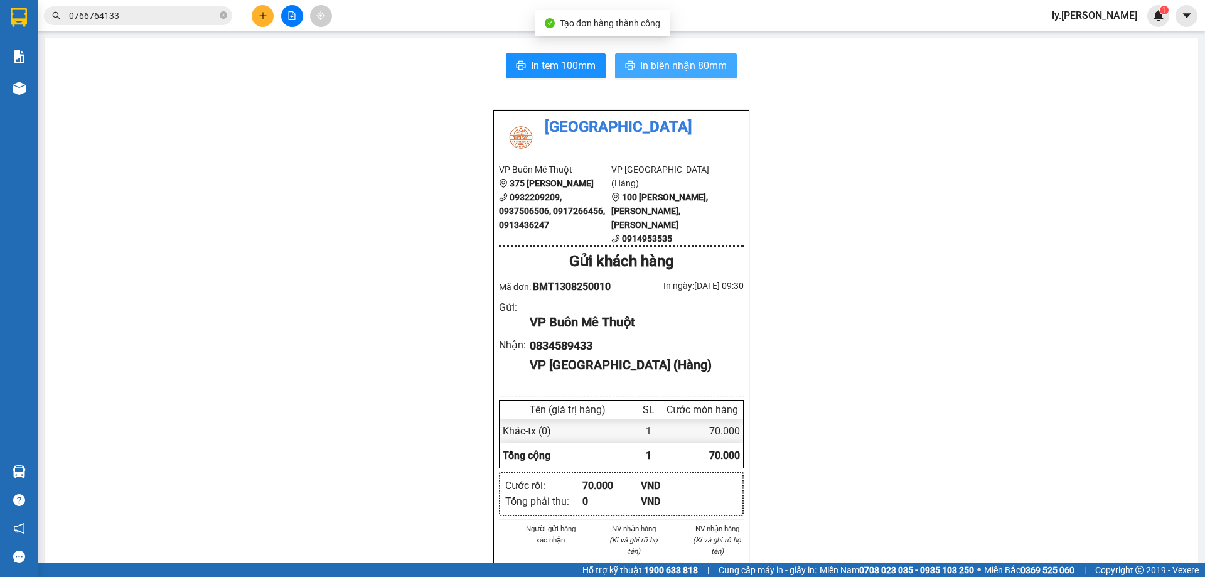
click at [674, 68] on span "In biên nhận 80mm" at bounding box center [683, 66] width 87 height 16
click at [264, 12] on icon "plus" at bounding box center [263, 15] width 9 height 9
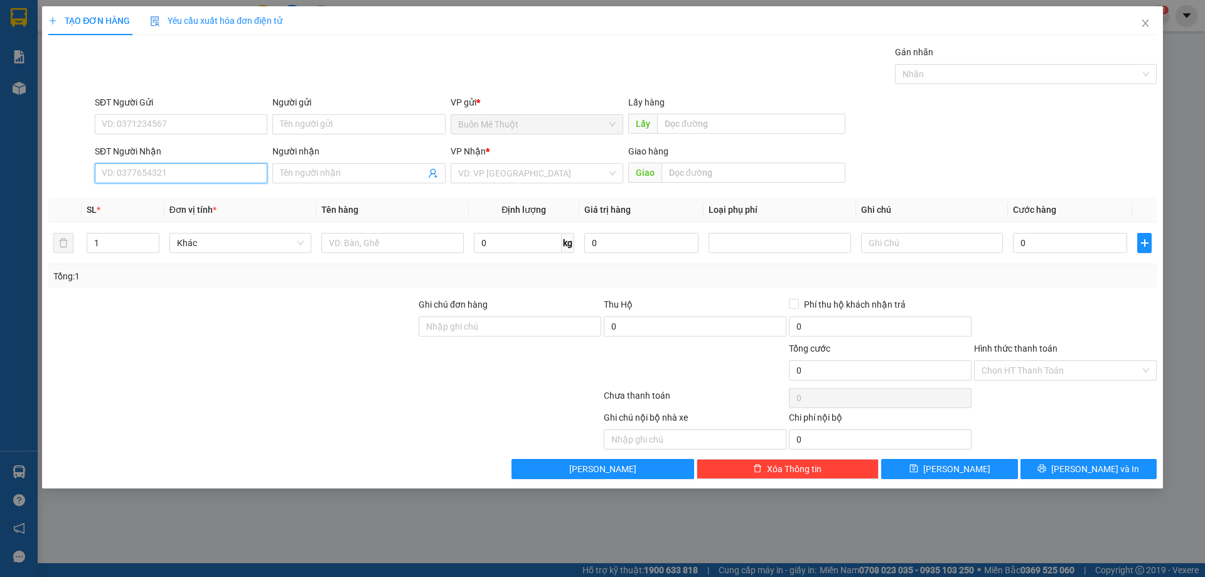
click at [218, 163] on input "SĐT Người Nhận" at bounding box center [181, 173] width 173 height 20
click at [220, 201] on div "0905580008" at bounding box center [181, 198] width 158 height 14
type input "0905580008"
type input "60.000"
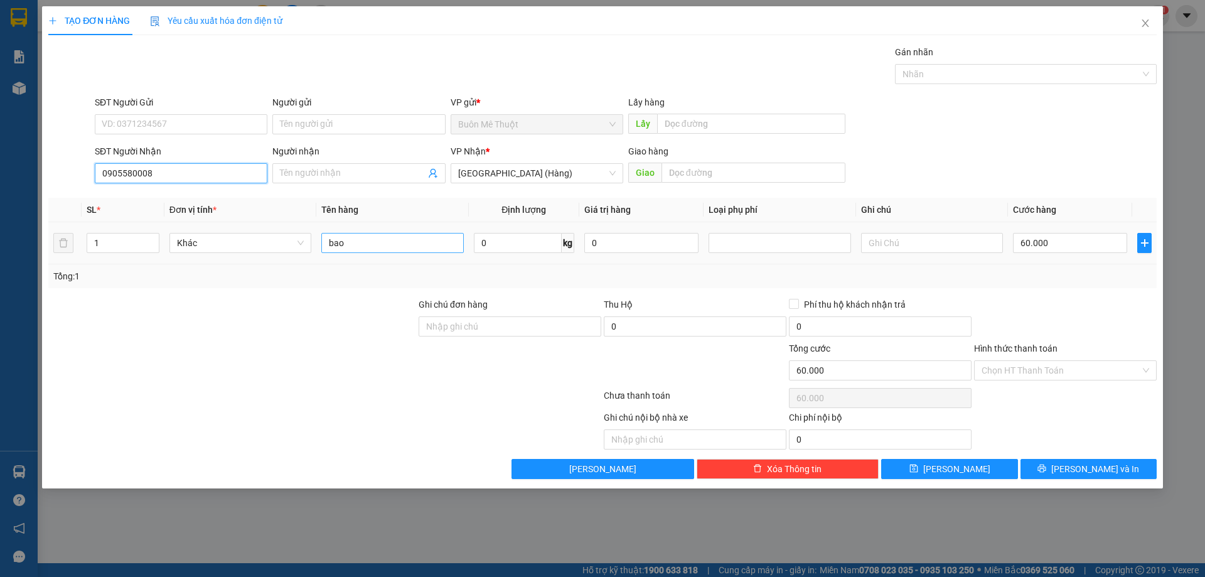
type input "0905580008"
click at [423, 243] on input "bao" at bounding box center [392, 243] width 142 height 20
type input "b"
type input "thùng"
click at [1032, 250] on input "60.000" at bounding box center [1070, 243] width 114 height 20
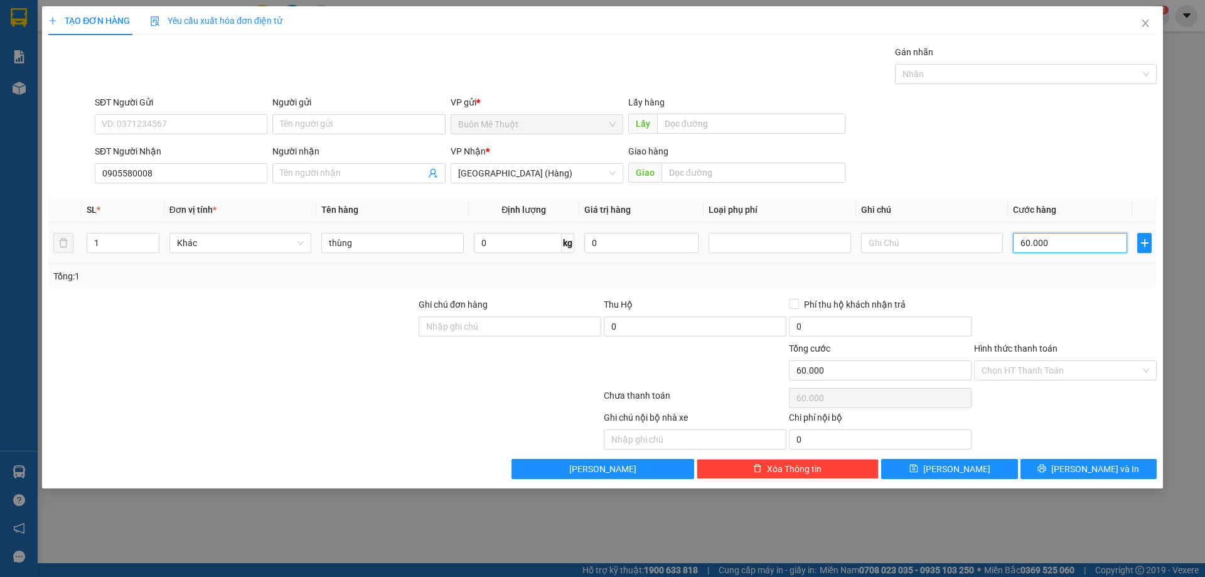
type input "1"
type input "12"
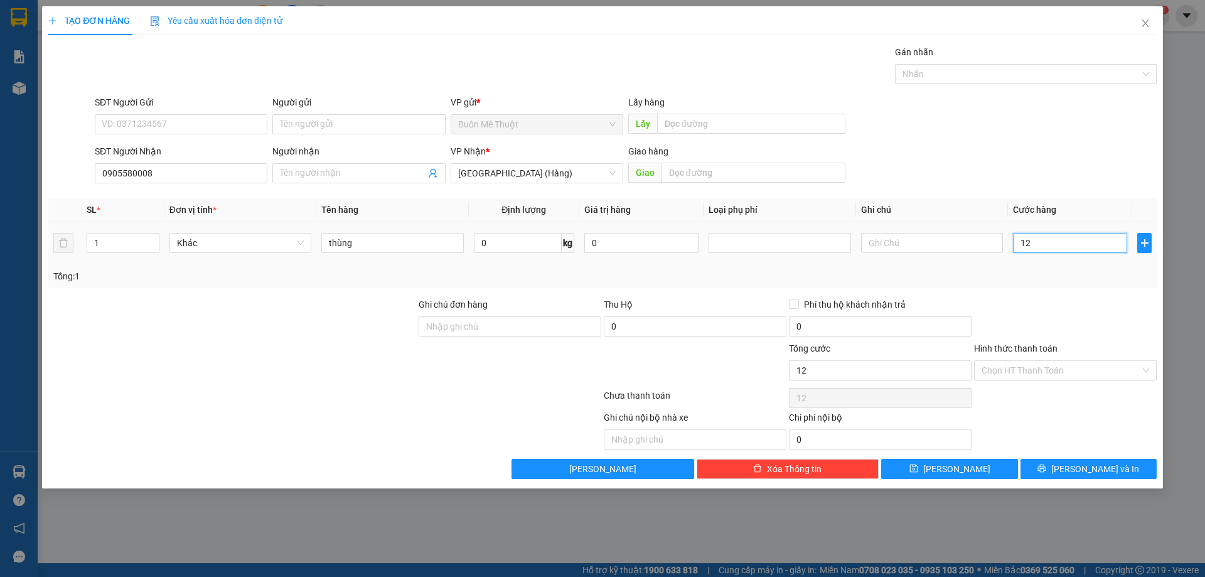
type input "120"
type input "120.000"
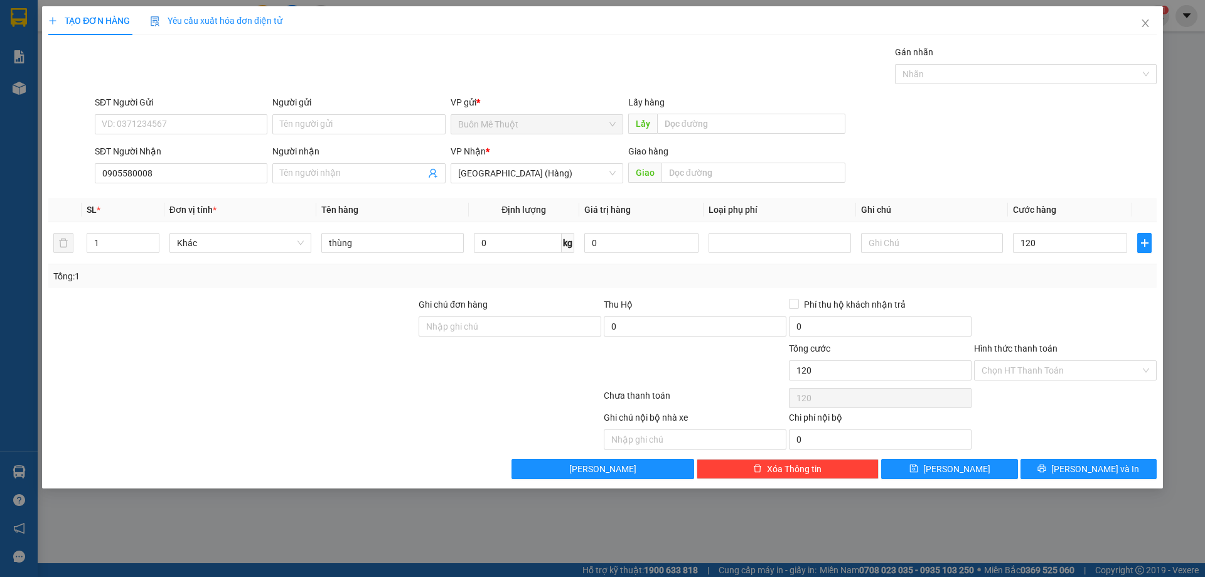
type input "120.000"
click at [1096, 468] on span "[PERSON_NAME] và In" at bounding box center [1095, 469] width 88 height 14
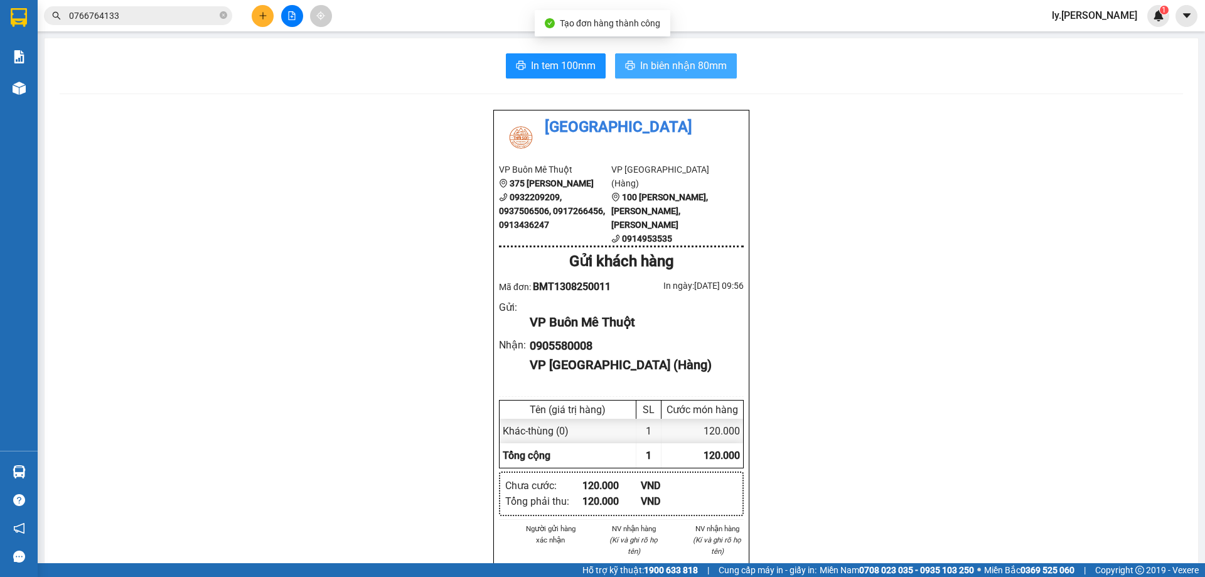
click at [663, 74] on button "In biên nhận 80mm" at bounding box center [676, 65] width 122 height 25
click at [269, 14] on button at bounding box center [263, 16] width 22 height 22
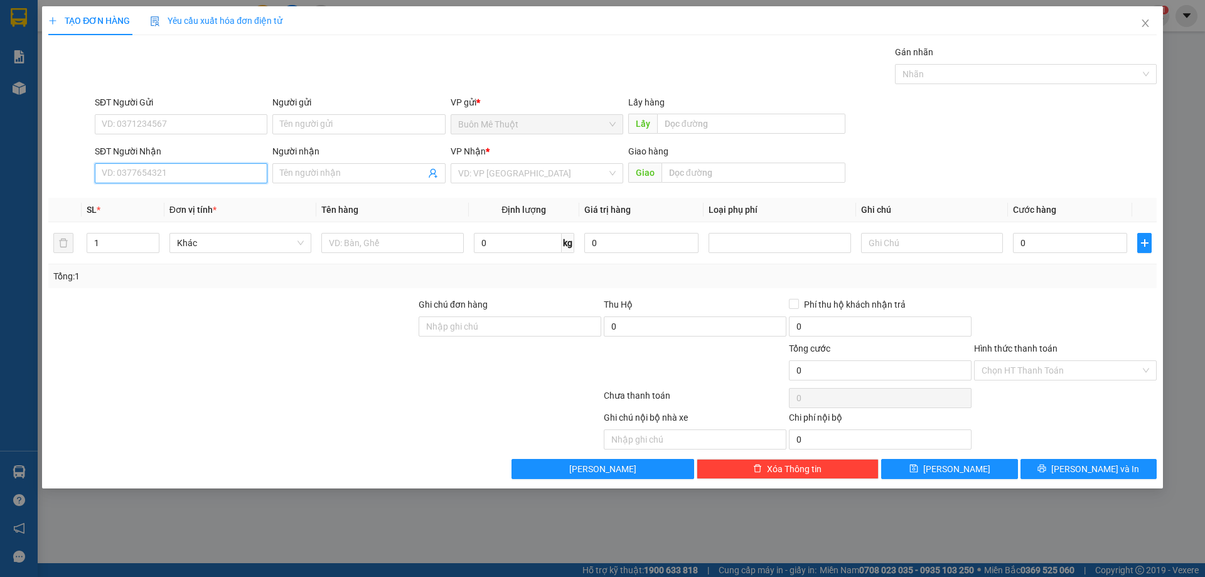
click at [205, 168] on input "SĐT Người Nhận" at bounding box center [181, 173] width 173 height 20
type input "0905595358"
click at [534, 181] on input "search" at bounding box center [532, 173] width 149 height 19
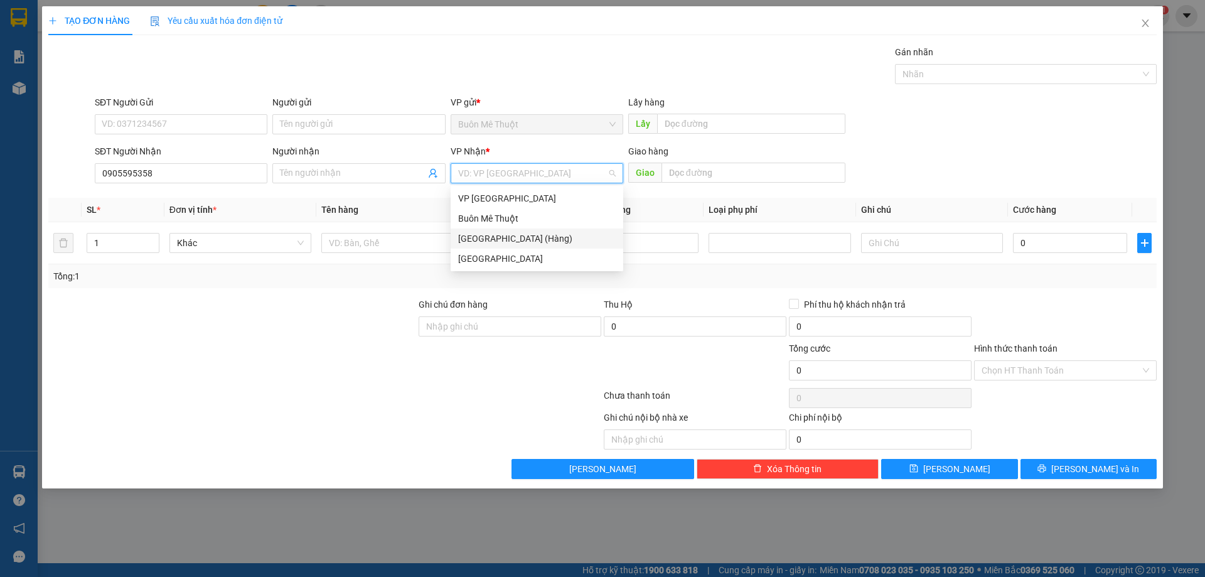
click at [521, 232] on div "[GEOGRAPHIC_DATA] (Hàng)" at bounding box center [537, 239] width 158 height 14
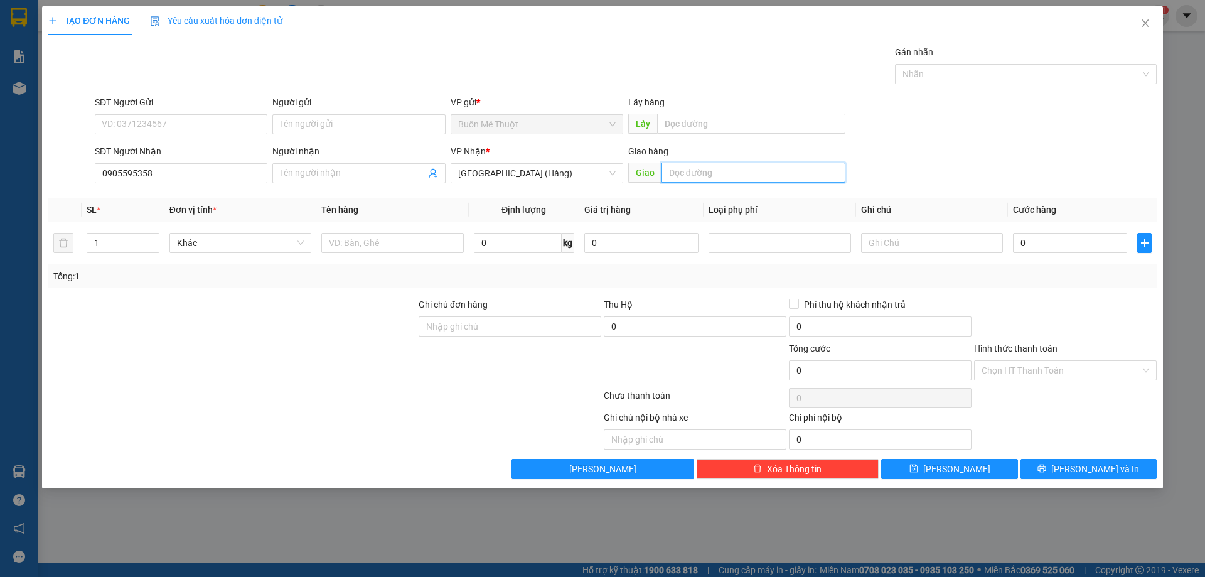
click at [723, 174] on input "text" at bounding box center [753, 173] width 184 height 20
type input "ga tam kì"
click at [1035, 237] on input "0" at bounding box center [1070, 243] width 114 height 20
type input "1"
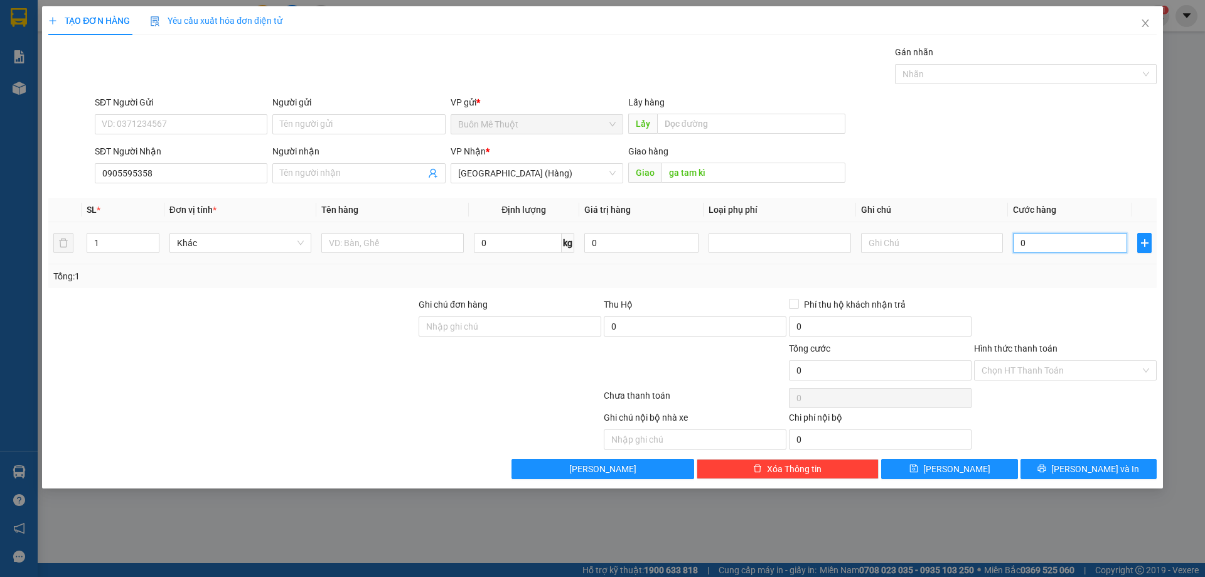
type input "1"
type input "18"
type input "180"
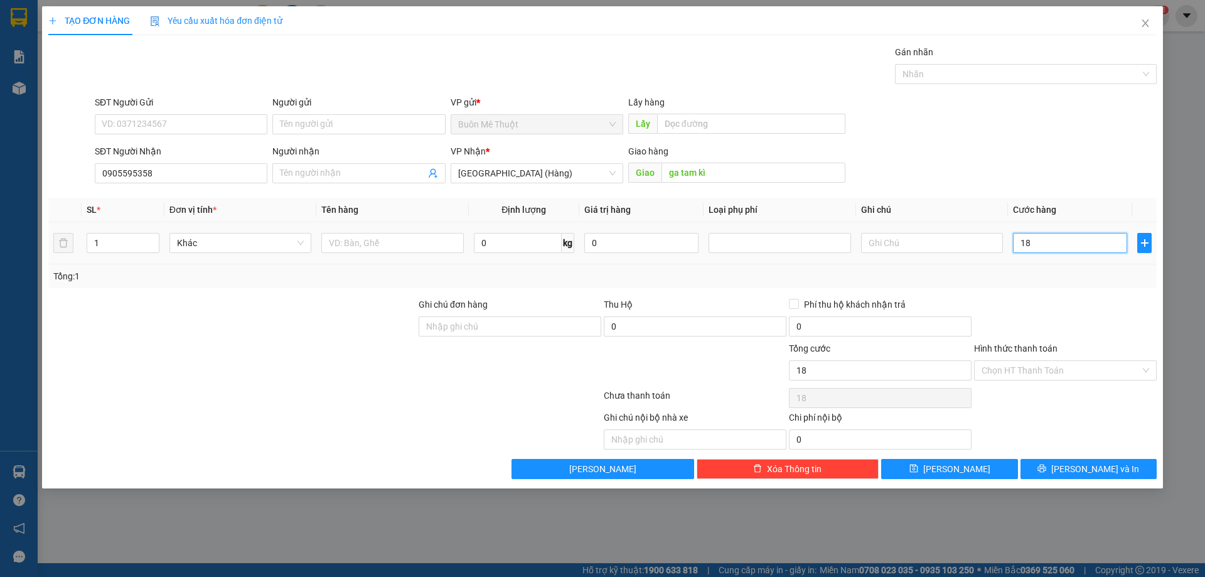
type input "180"
type input "180.000"
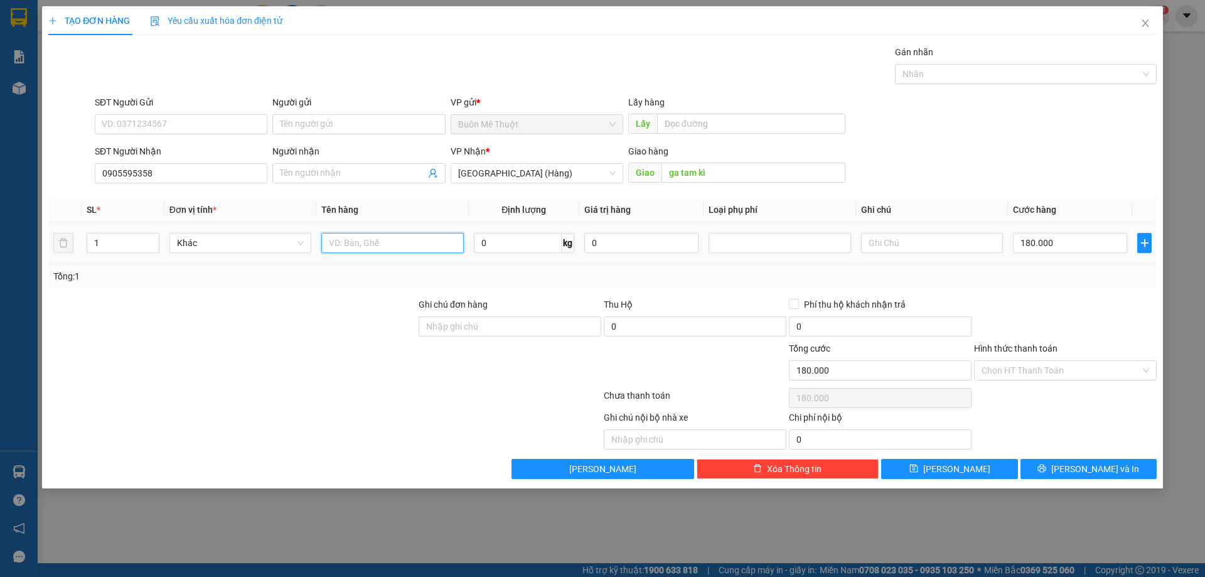
click at [382, 240] on input "text" at bounding box center [392, 243] width 142 height 20
type input "thùng"
type input "2"
click at [154, 238] on icon "up" at bounding box center [152, 240] width 4 height 4
click at [1073, 363] on input "Hình thức thanh toán" at bounding box center [1061, 370] width 159 height 19
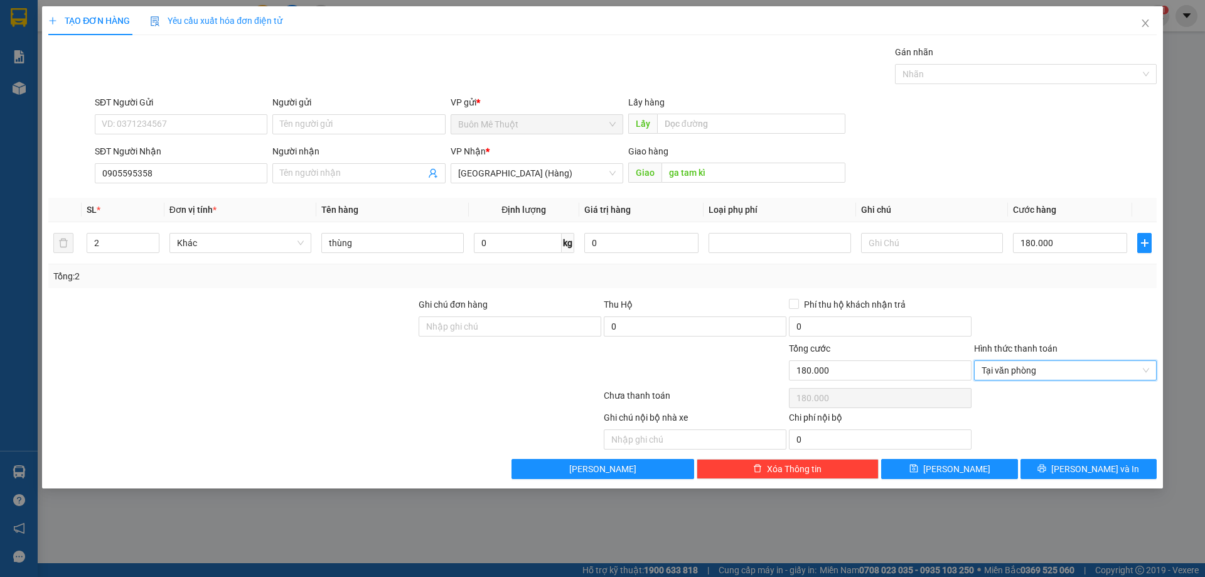
type input "0"
click at [1032, 259] on td "0" at bounding box center [1070, 243] width 124 height 42
click at [1032, 250] on input "0" at bounding box center [1070, 243] width 114 height 20
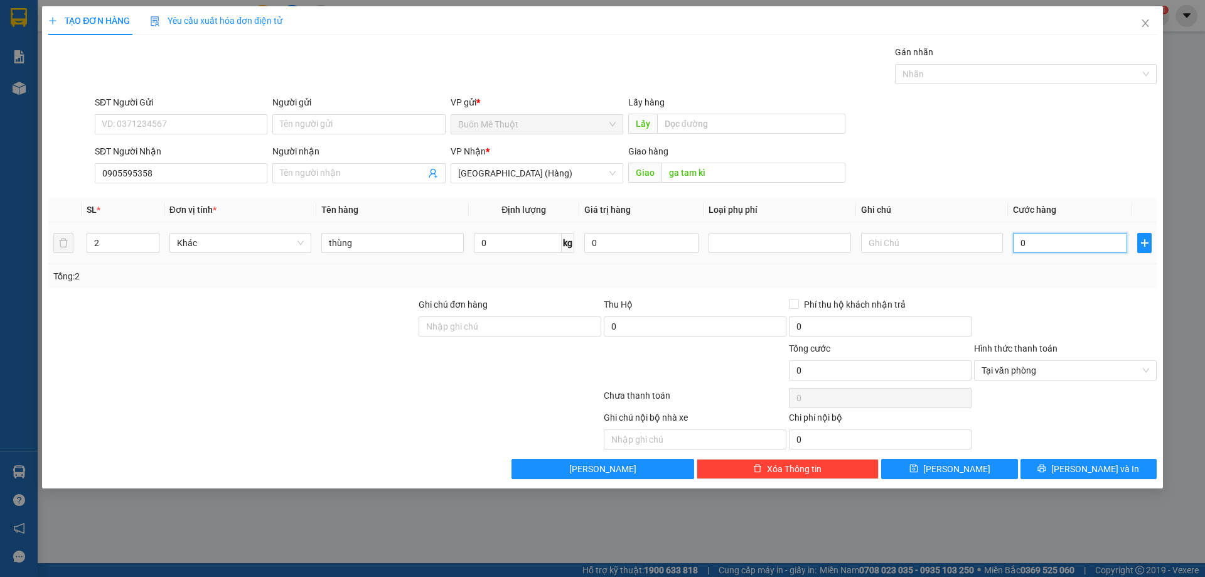
type input "1"
type input "18"
type input "180"
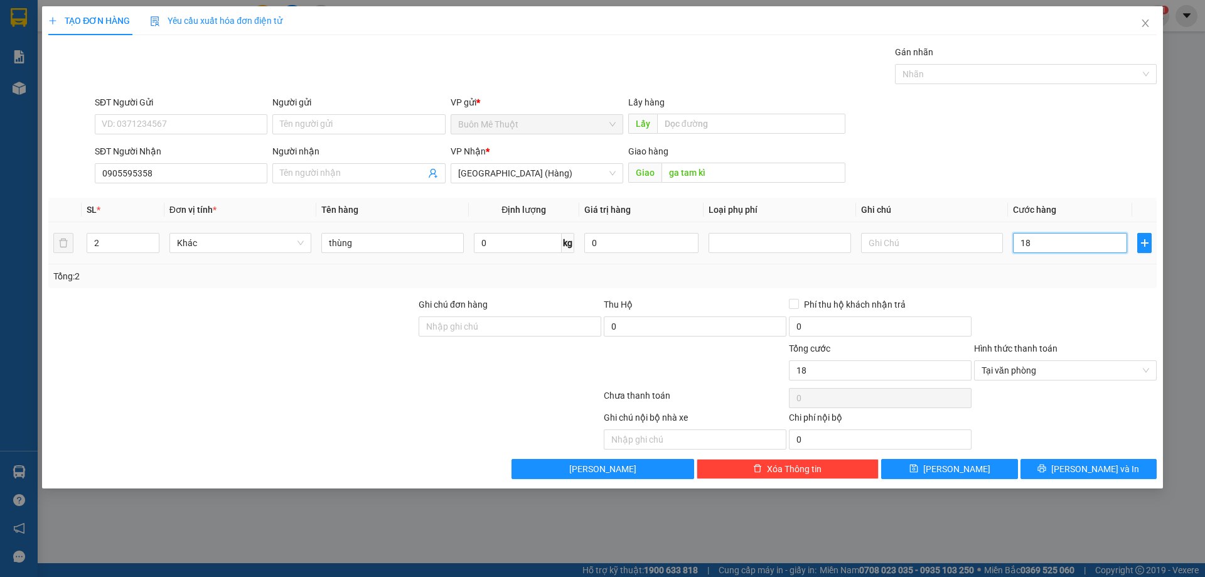
type input "180"
type input "180.000"
click at [1118, 463] on button "[PERSON_NAME] và In" at bounding box center [1088, 469] width 136 height 20
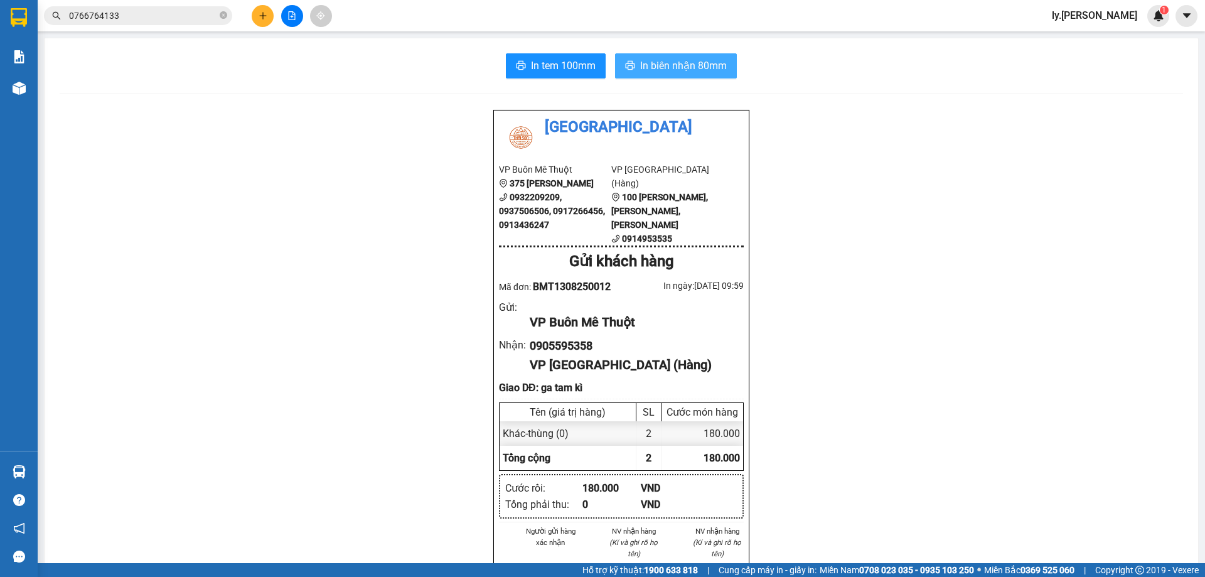
click at [651, 73] on span "In biên nhận 80mm" at bounding box center [683, 66] width 87 height 16
click at [264, 18] on icon "plus" at bounding box center [263, 15] width 9 height 9
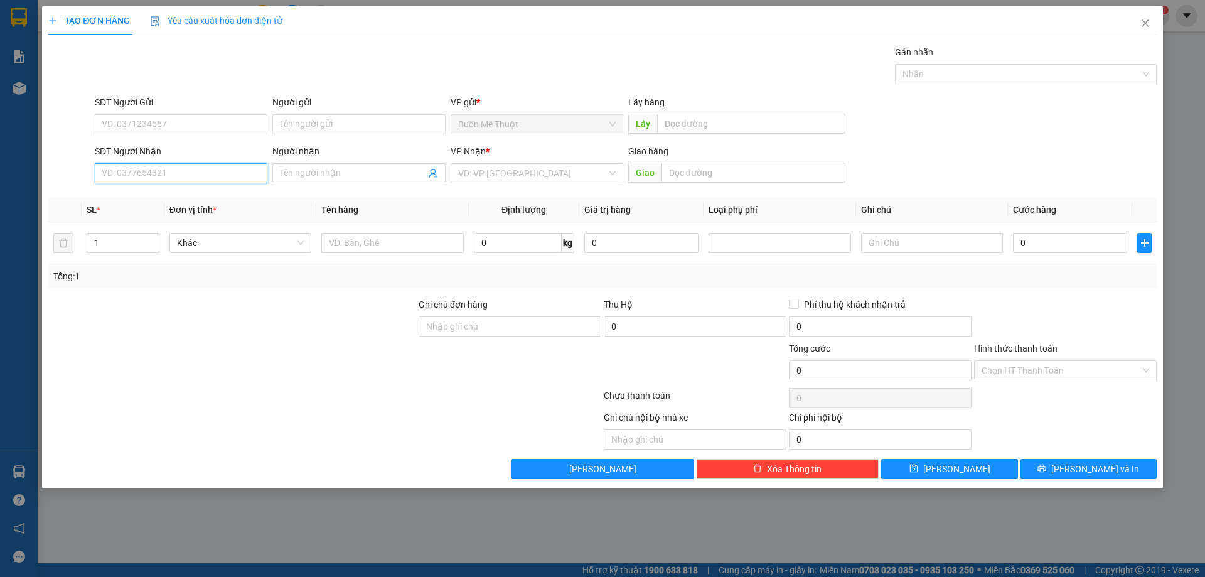
click at [178, 169] on input "SĐT Người Nhận" at bounding box center [181, 173] width 173 height 20
type input "0979441299"
drag, startPoint x: 178, startPoint y: 198, endPoint x: 313, endPoint y: 201, distance: 135.6
click at [178, 199] on div "0979441299" at bounding box center [181, 198] width 158 height 14
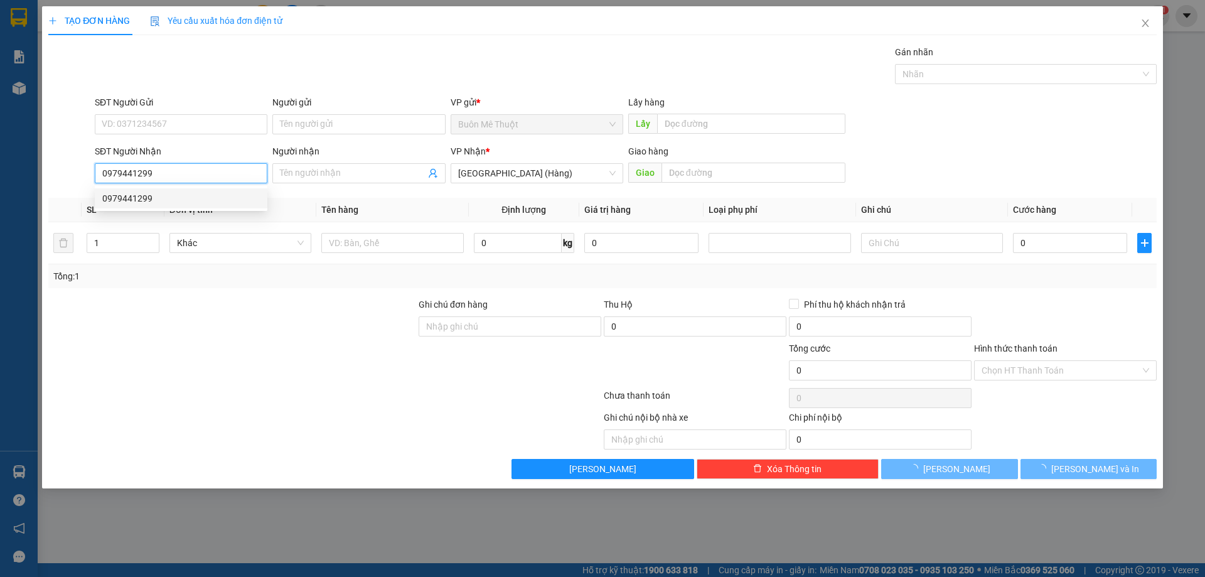
type input "80.000"
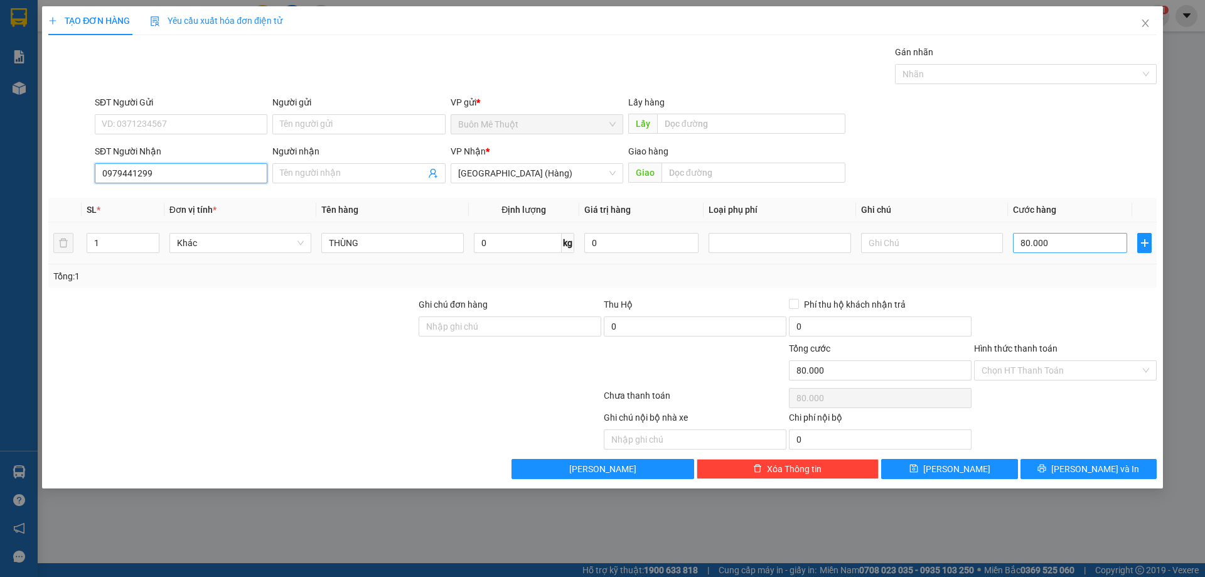
type input "0979441299"
click at [1030, 237] on input "80.000" at bounding box center [1070, 243] width 114 height 20
click at [1091, 371] on input "Hình thức thanh toán" at bounding box center [1061, 370] width 159 height 19
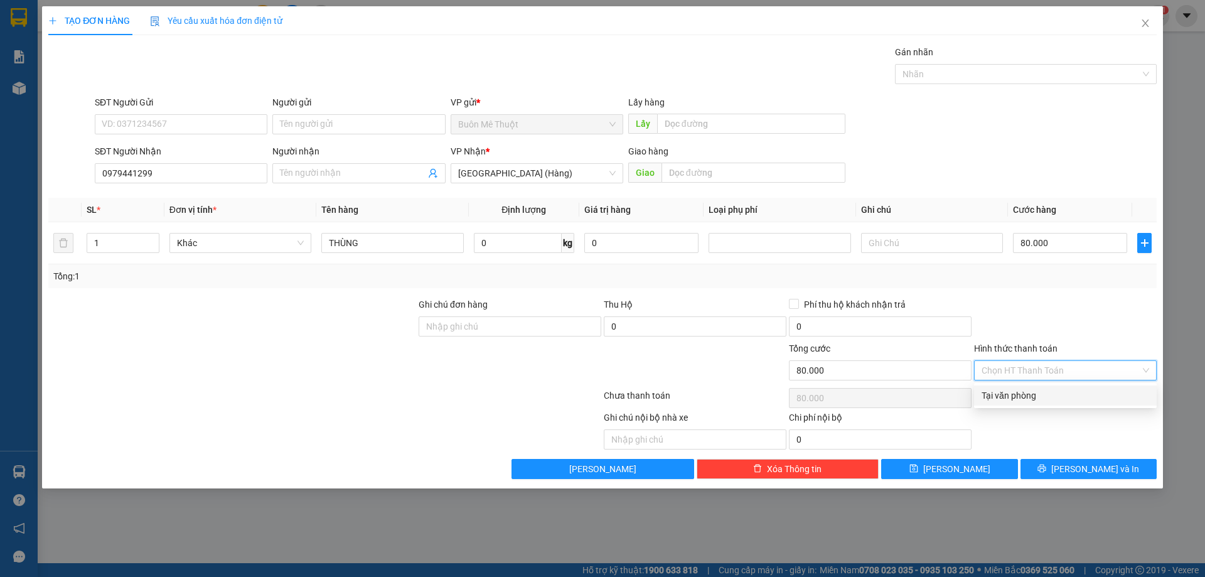
drag, startPoint x: 1058, startPoint y: 393, endPoint x: 1061, endPoint y: 447, distance: 54.0
click at [1057, 393] on div "Tại văn phòng" at bounding box center [1066, 395] width 168 height 14
type input "0"
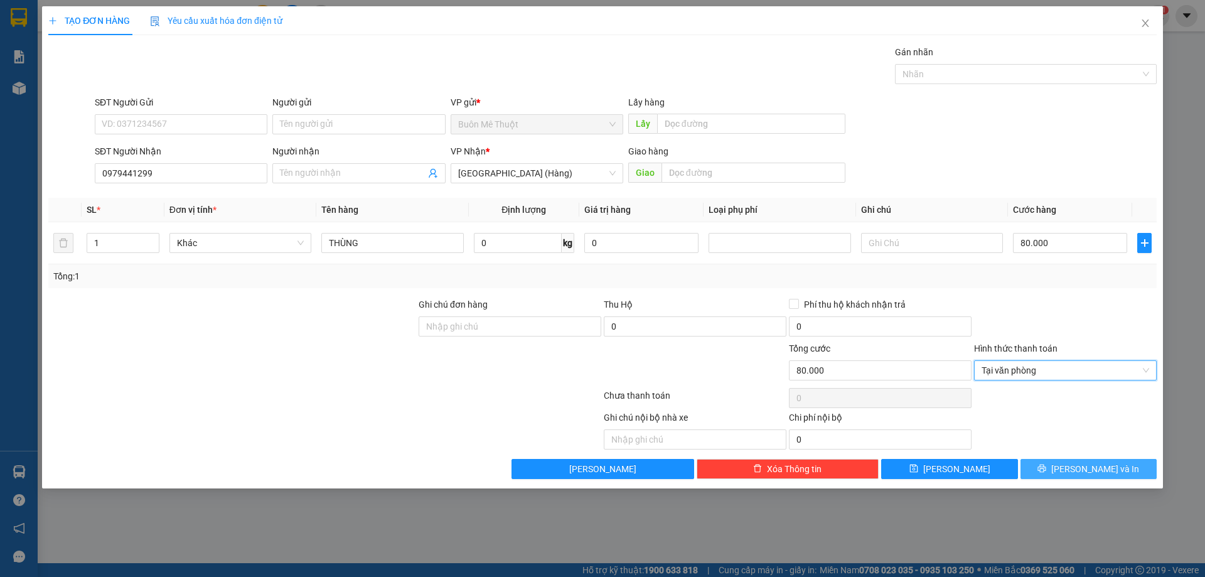
click at [1081, 465] on span "[PERSON_NAME] và In" at bounding box center [1095, 469] width 88 height 14
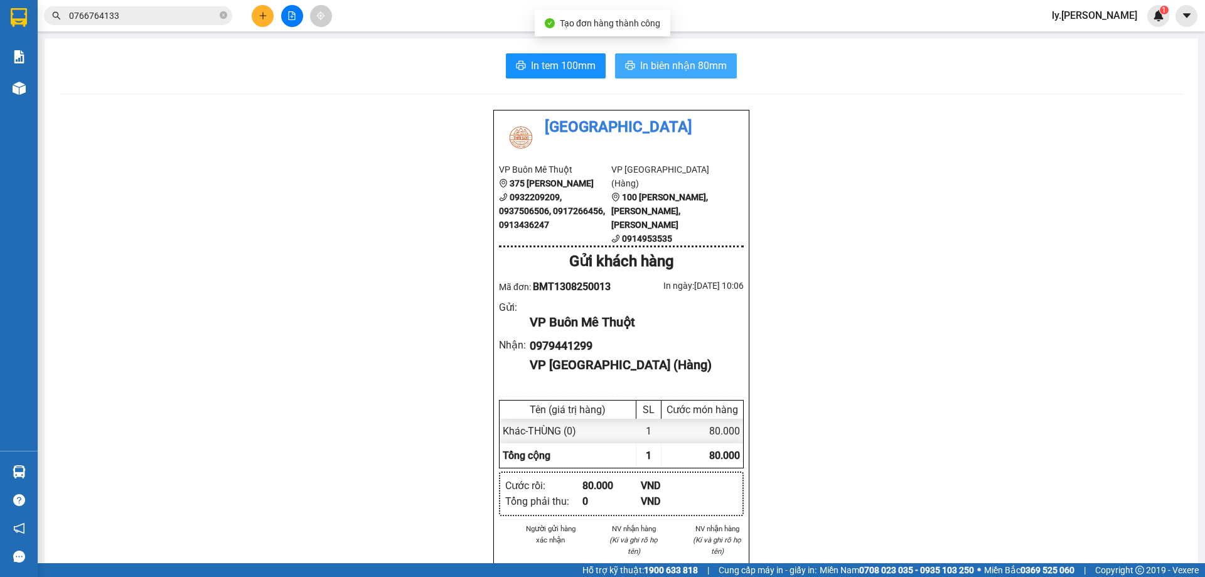
click at [704, 59] on span "In biên nhận 80mm" at bounding box center [683, 66] width 87 height 16
click at [264, 16] on icon "plus" at bounding box center [263, 15] width 9 height 9
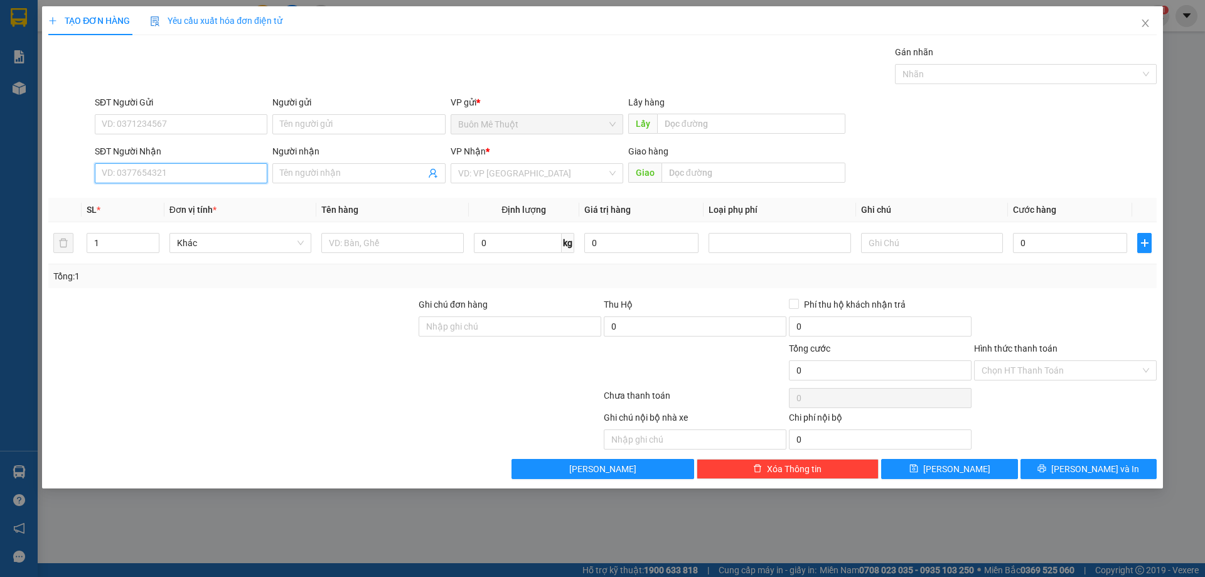
click at [138, 173] on input "SĐT Người Nhận" at bounding box center [181, 173] width 173 height 20
type input "0905722427"
drag, startPoint x: 1008, startPoint y: 252, endPoint x: 1015, endPoint y: 249, distance: 8.4
click at [1010, 251] on td "0" at bounding box center [1070, 243] width 124 height 42
click at [1015, 249] on input "0" at bounding box center [1070, 243] width 114 height 20
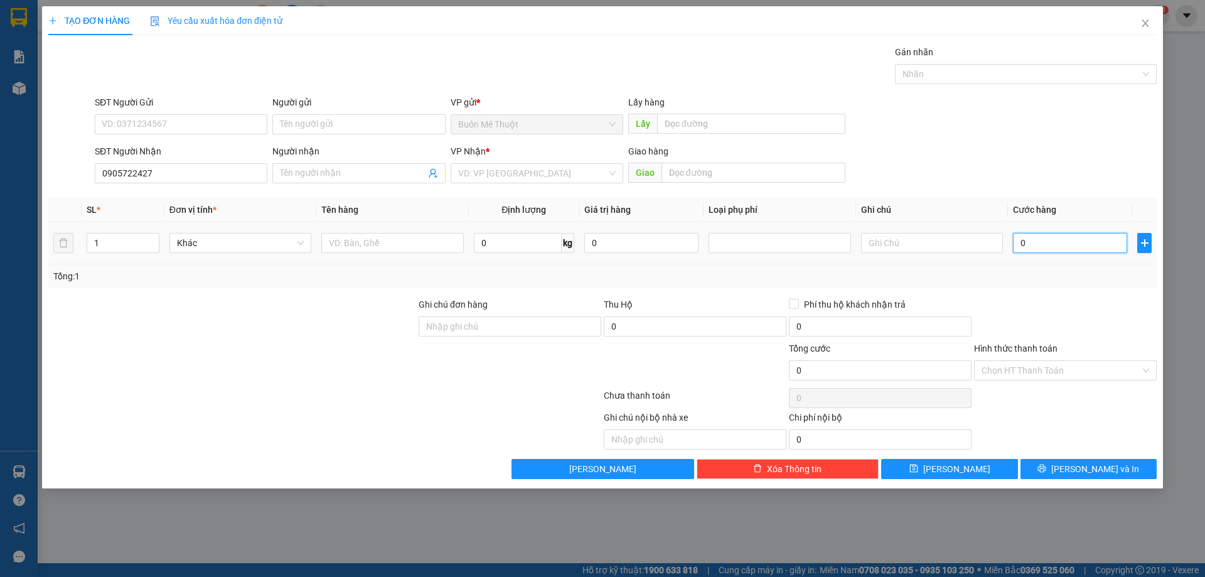
type input "7"
type input "70"
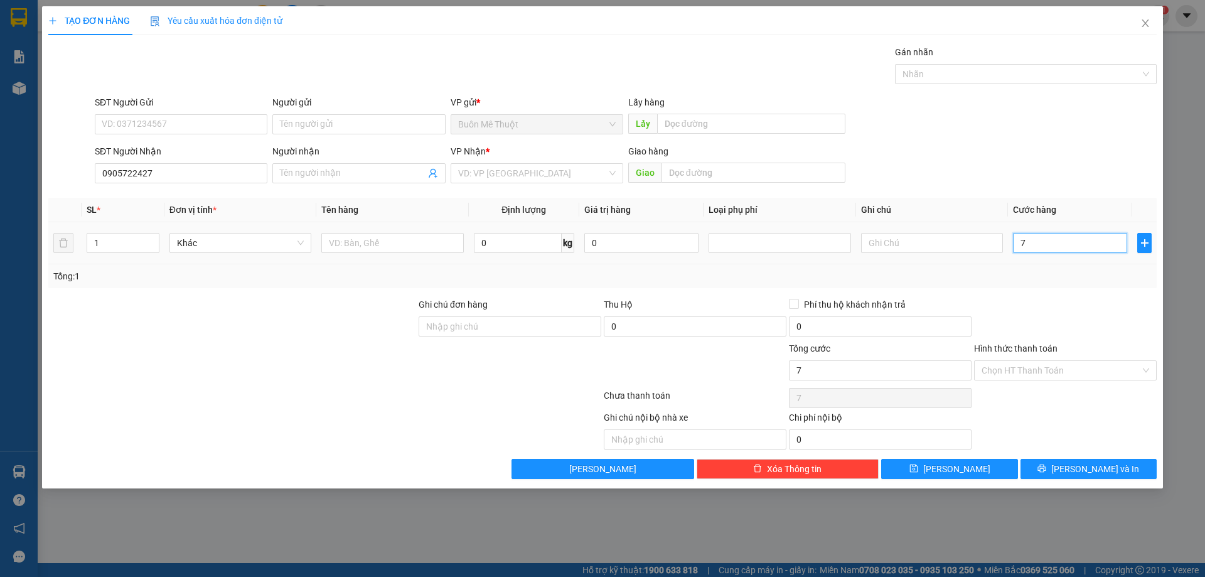
type input "70"
type input "70.000"
click at [394, 232] on div at bounding box center [392, 242] width 142 height 25
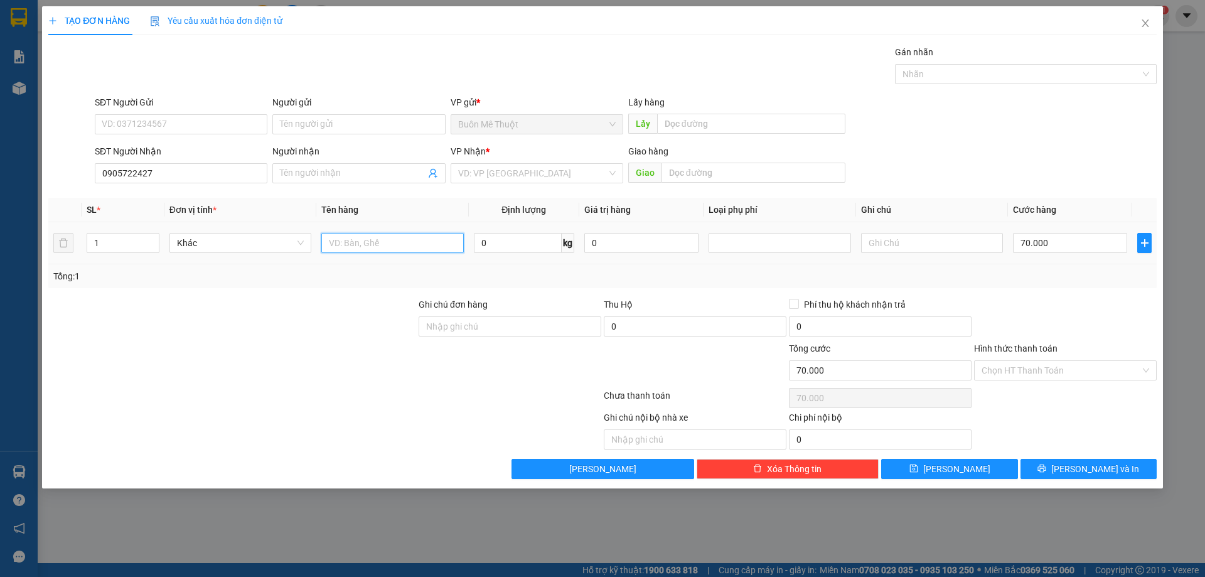
click at [391, 243] on input "text" at bounding box center [392, 243] width 142 height 20
type input "thùng"
click at [565, 178] on input "search" at bounding box center [532, 173] width 149 height 19
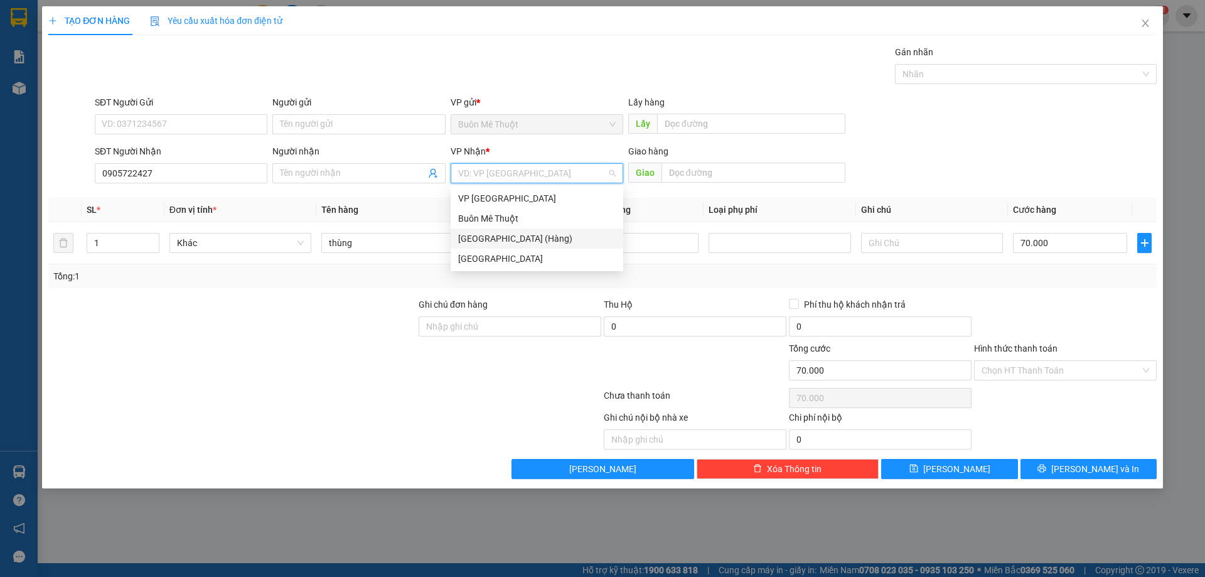
click at [530, 237] on div "[GEOGRAPHIC_DATA] (Hàng)" at bounding box center [537, 239] width 158 height 14
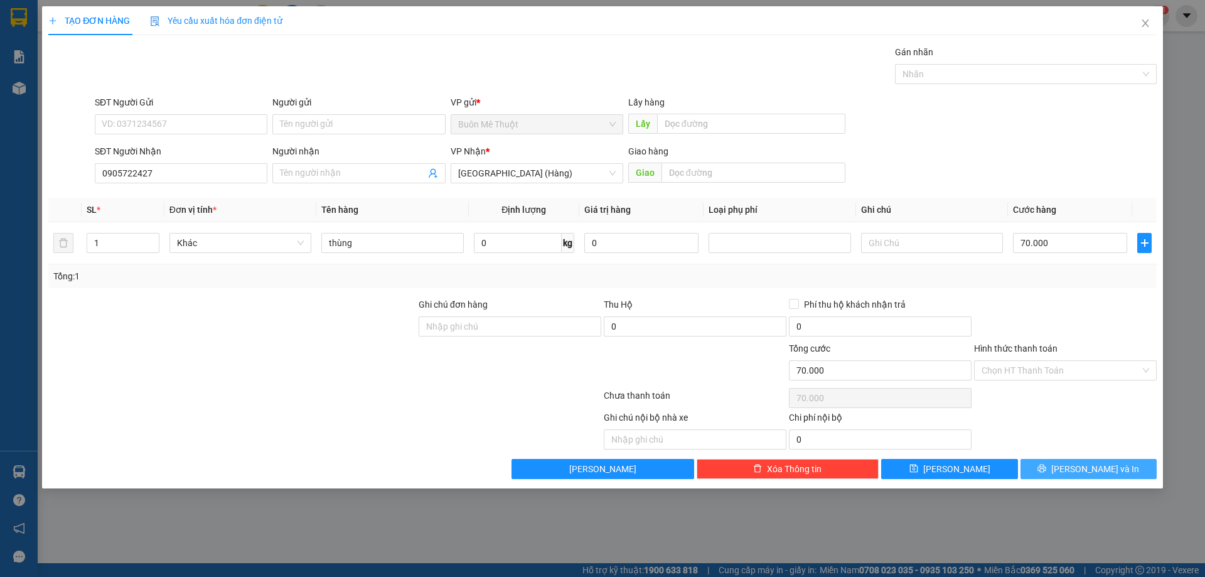
click at [1046, 466] on icon "printer" at bounding box center [1041, 468] width 9 height 9
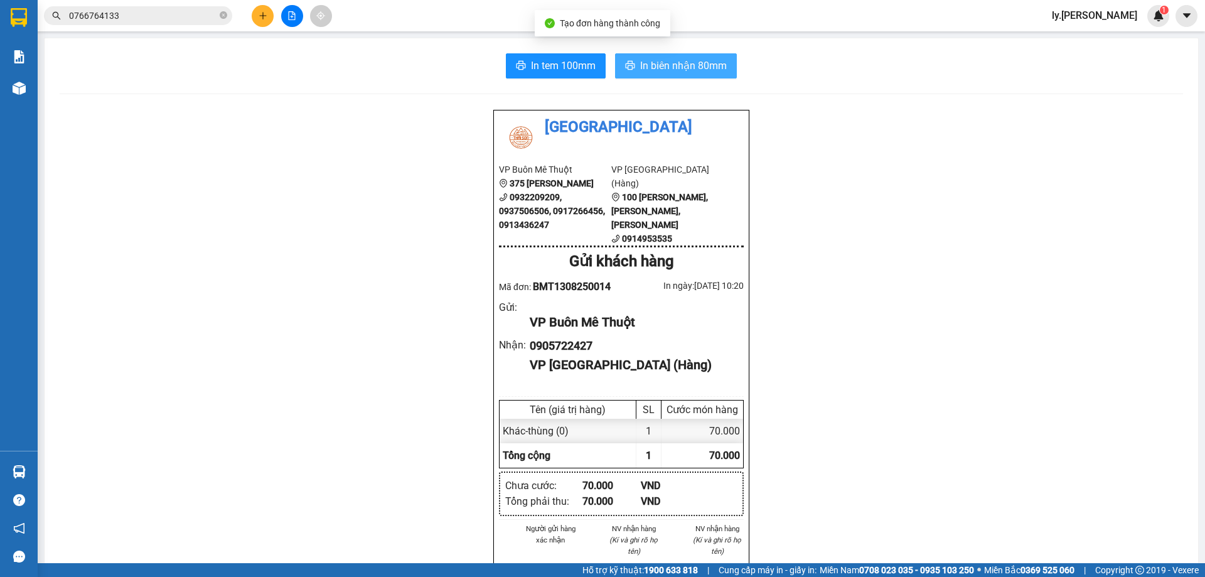
click at [693, 77] on button "In biên nhận 80mm" at bounding box center [676, 65] width 122 height 25
click at [268, 14] on button at bounding box center [263, 16] width 22 height 22
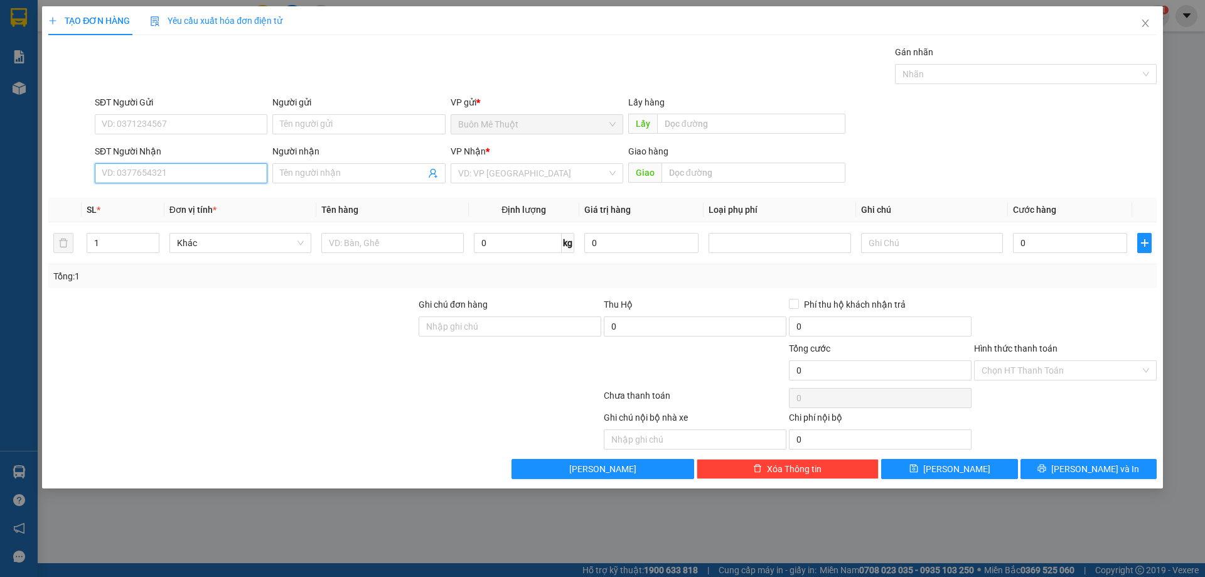
click at [132, 170] on input "SĐT Người Nhận" at bounding box center [181, 173] width 173 height 20
drag, startPoint x: 172, startPoint y: 206, endPoint x: 180, endPoint y: 199, distance: 11.1
click at [172, 205] on div "0357667106" at bounding box center [181, 198] width 173 height 20
type input "0357667106"
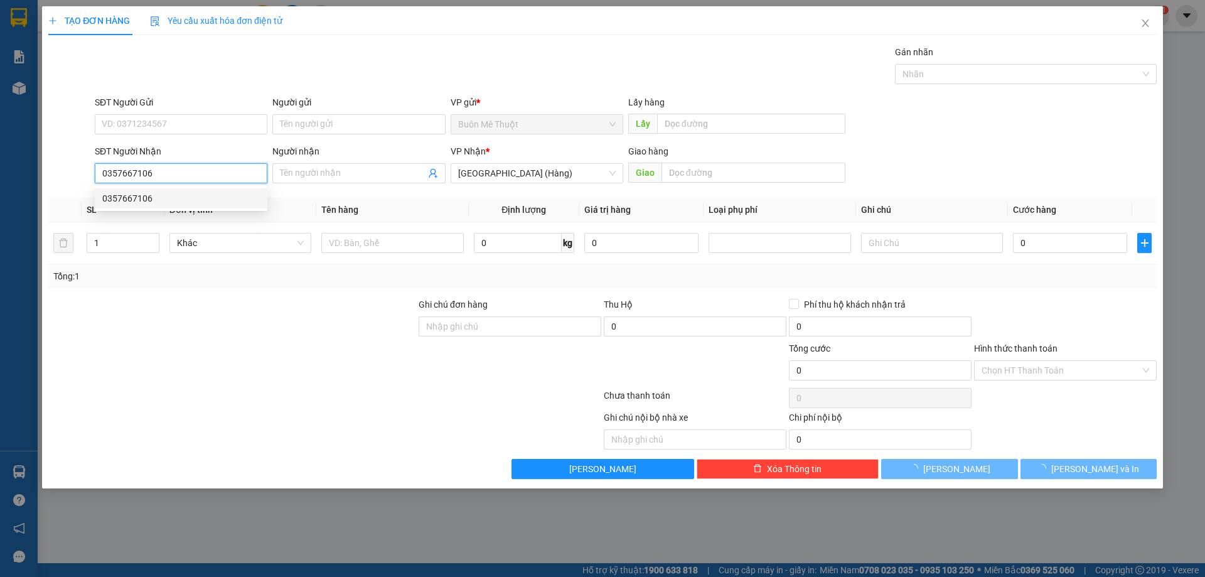
type input "50.000"
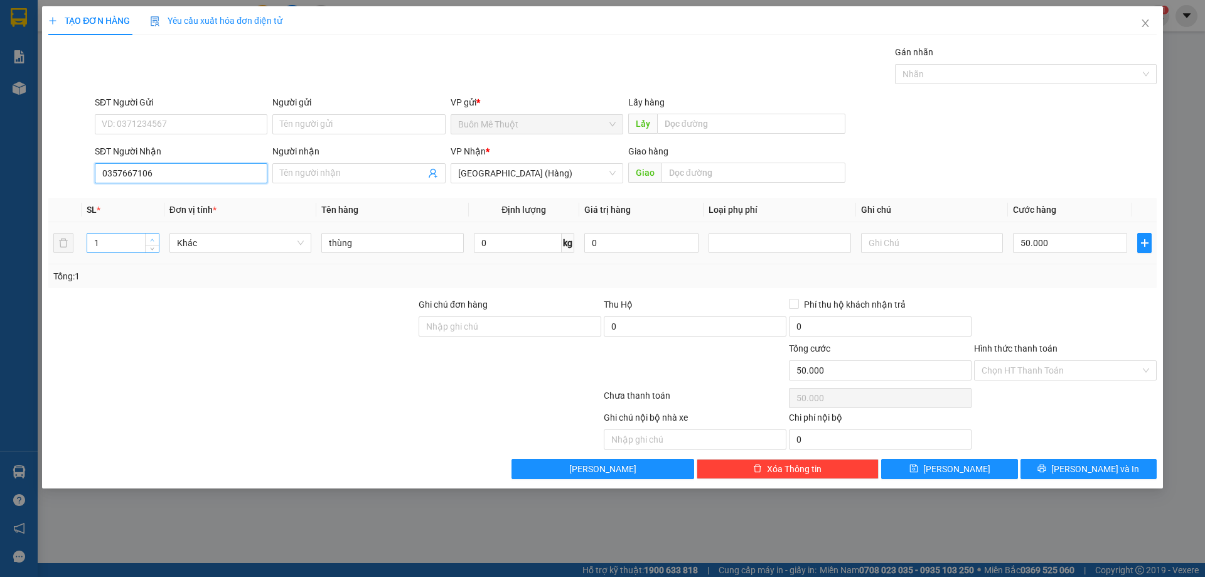
type input "0357667106"
type input "2"
click at [155, 239] on span "up" at bounding box center [153, 240] width 8 height 8
click at [1056, 243] on input "50.000" at bounding box center [1070, 243] width 114 height 20
type input "0"
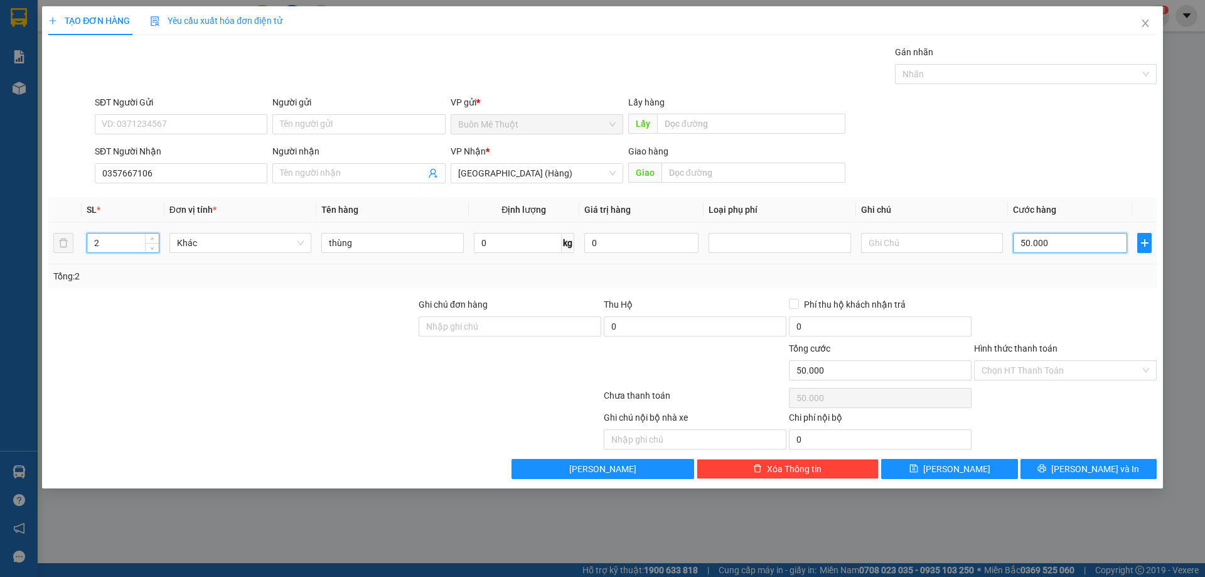
type input "0"
type input "1"
type input "01"
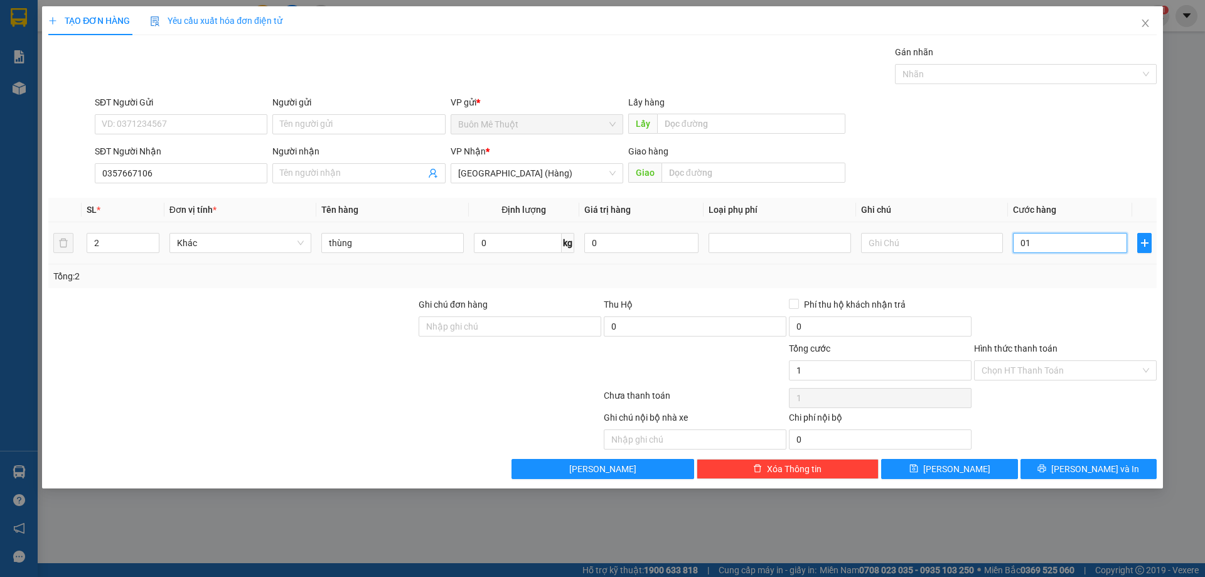
type input "12"
type input "012"
type input "120"
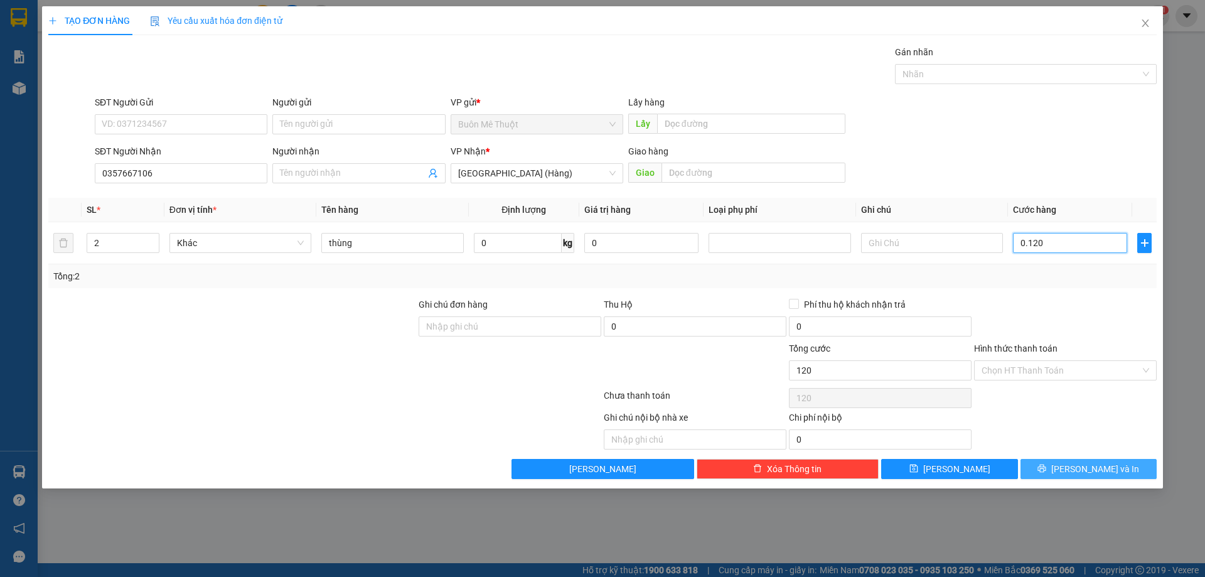
type input "0.120"
type input "120.000"
click at [1089, 464] on span "[PERSON_NAME] và In" at bounding box center [1095, 469] width 88 height 14
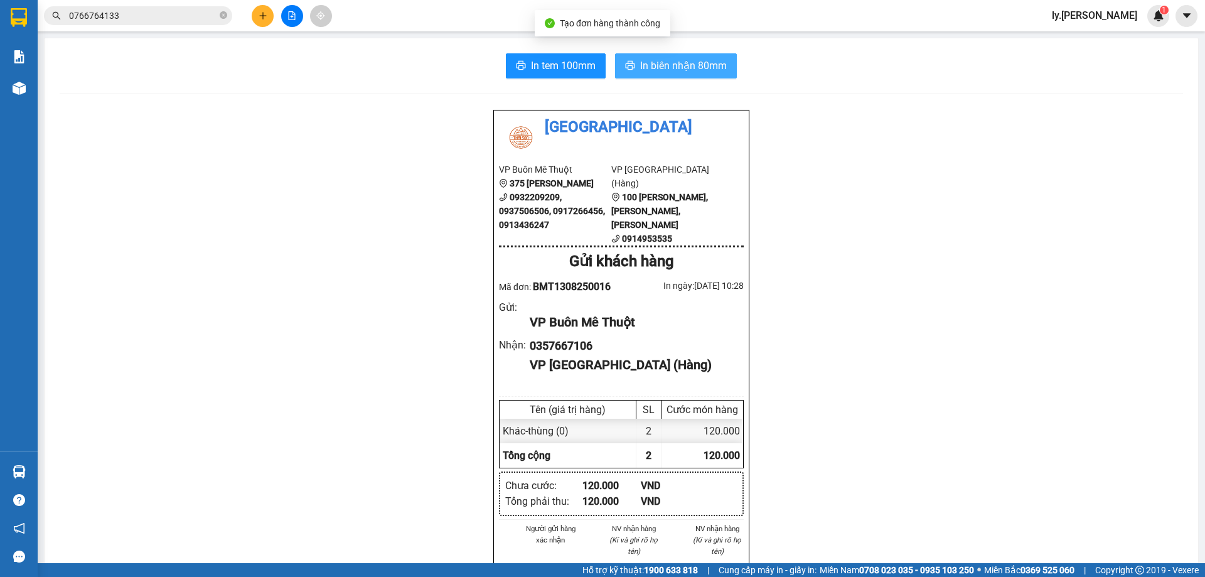
drag, startPoint x: 693, startPoint y: 56, endPoint x: 786, endPoint y: 100, distance: 103.3
click at [693, 56] on button "In biên nhận 80mm" at bounding box center [676, 65] width 122 height 25
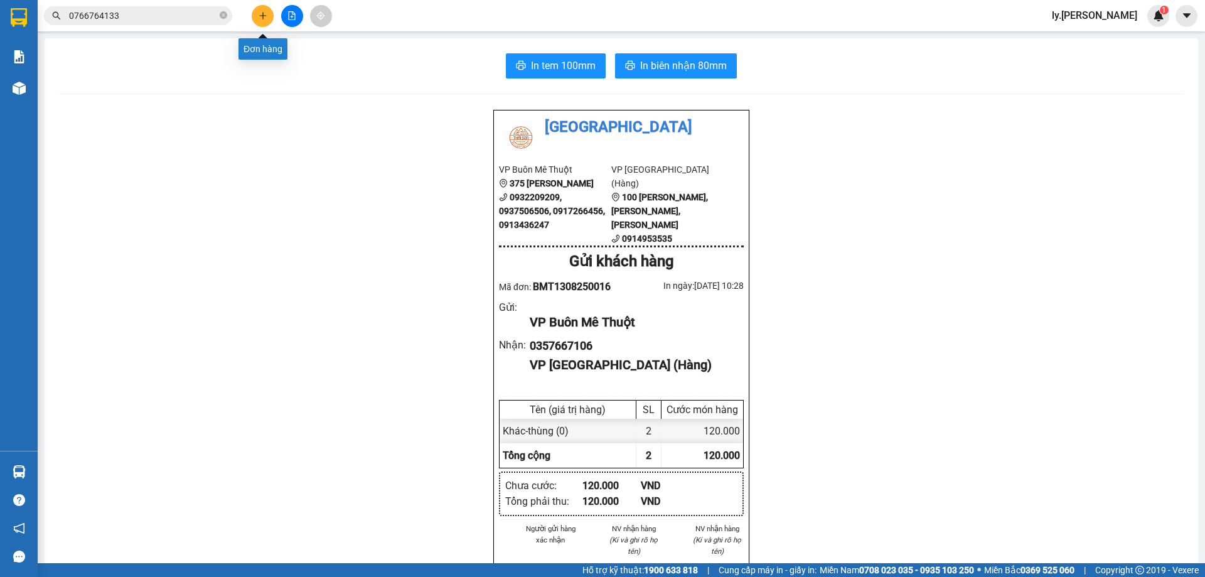
click at [266, 18] on icon "plus" at bounding box center [263, 15] width 9 height 9
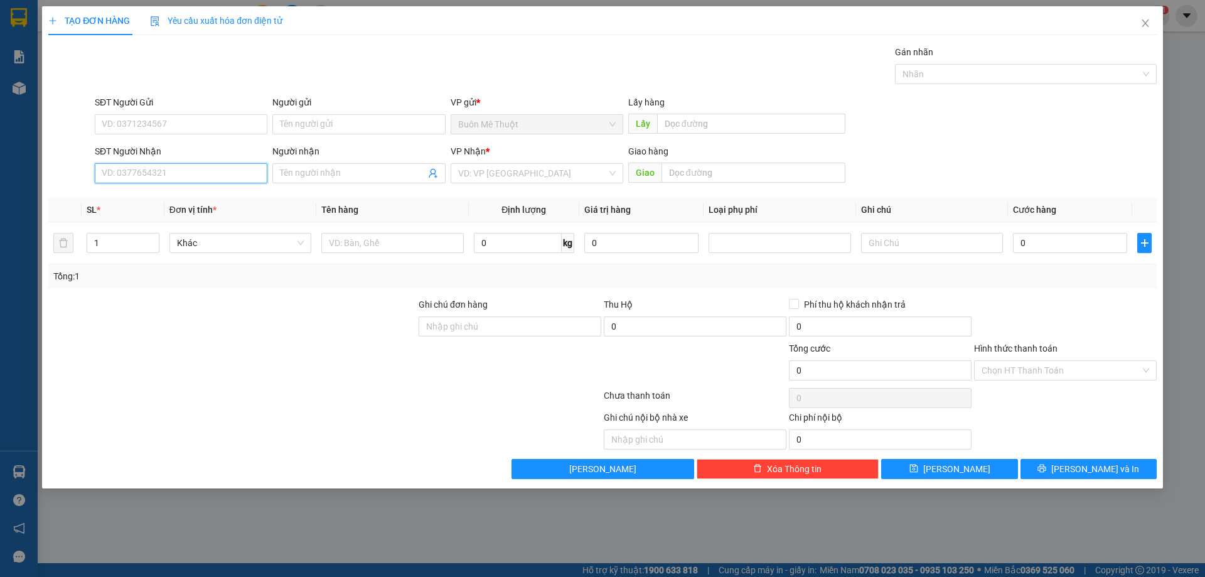
click at [176, 172] on input "SĐT Người Nhận" at bounding box center [181, 173] width 173 height 20
click at [179, 172] on input "SĐT Người Nhận" at bounding box center [181, 173] width 173 height 20
type input "0905792215"
click at [159, 199] on div "0905792215 - thành" at bounding box center [181, 198] width 158 height 14
type input "thành"
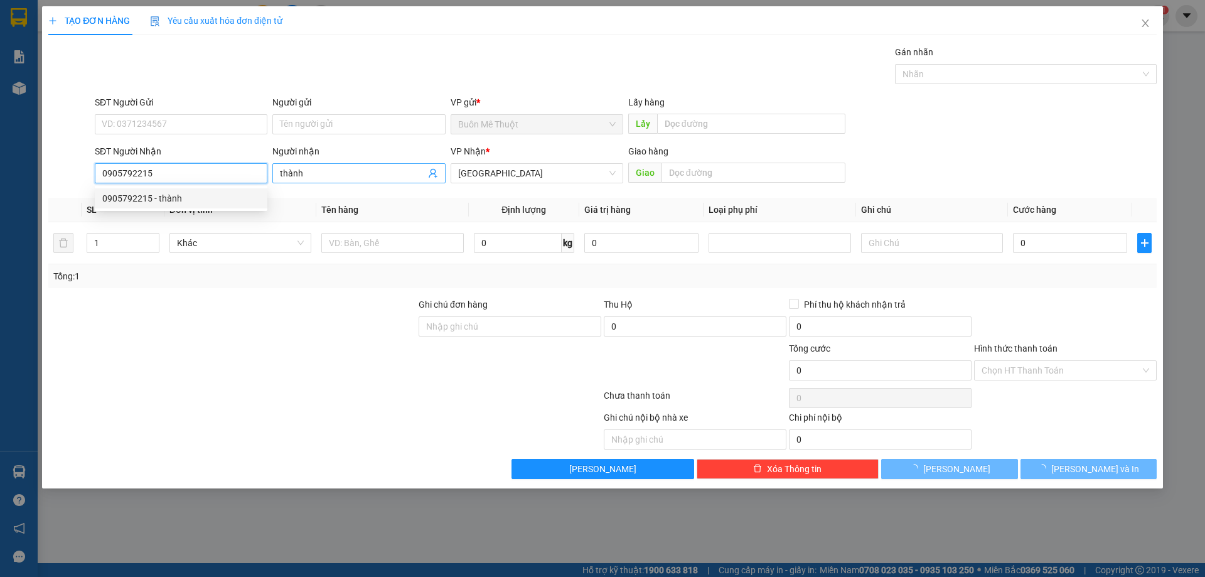
type input "40.000"
drag, startPoint x: 529, startPoint y: 174, endPoint x: 535, endPoint y: 176, distance: 6.4
click at [531, 174] on span "[GEOGRAPHIC_DATA]" at bounding box center [537, 173] width 158 height 19
type input "0905792215"
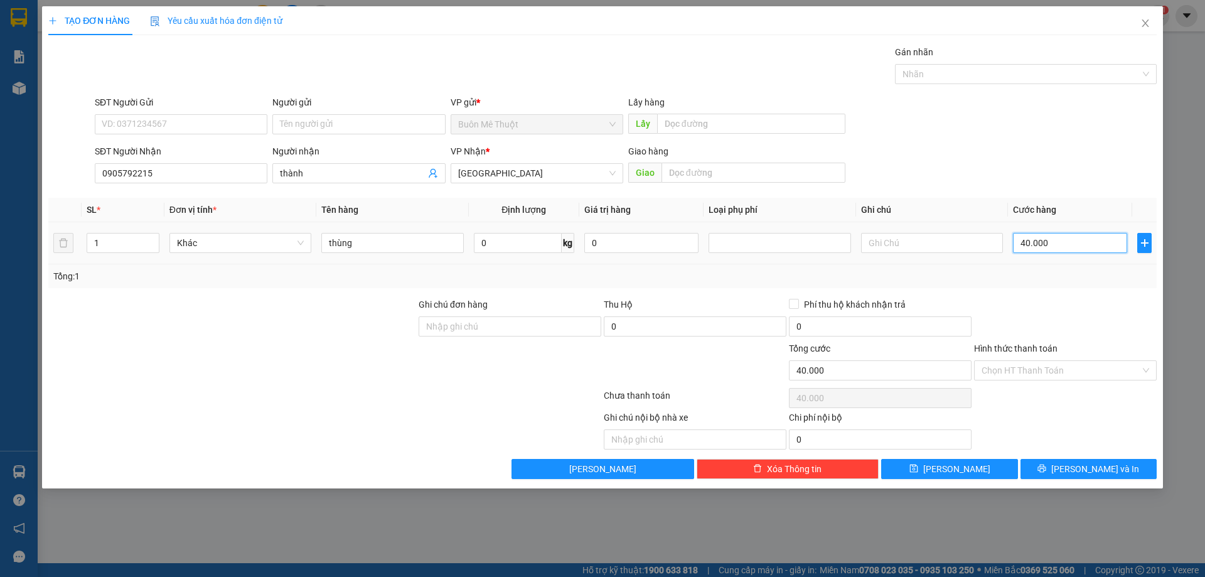
click at [1058, 241] on input "40.000" at bounding box center [1070, 243] width 114 height 20
type input "7"
type input "70"
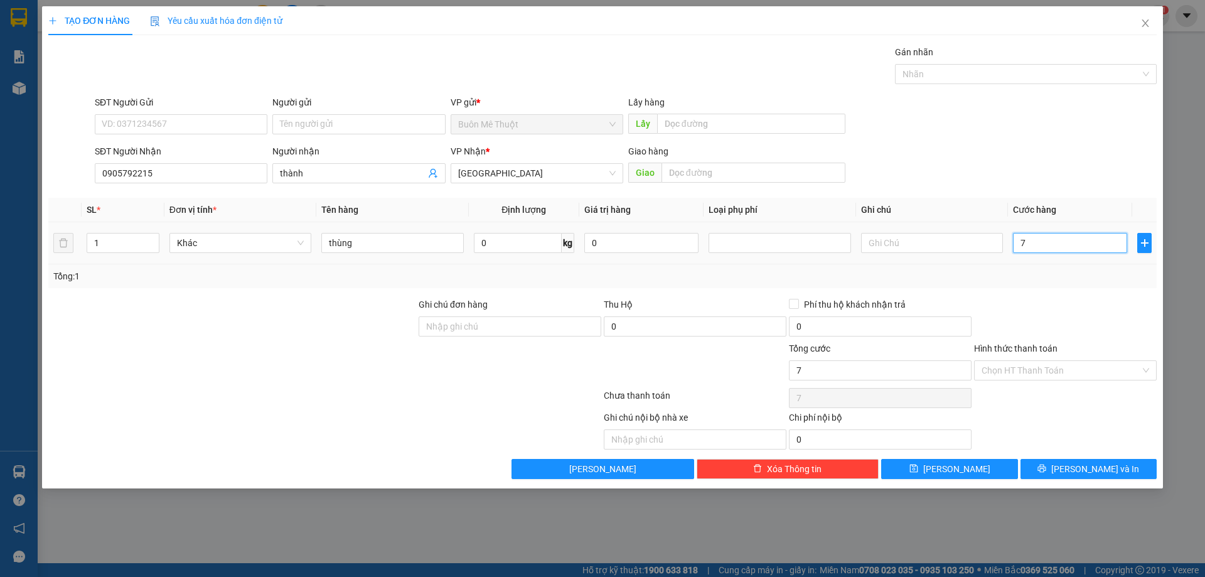
type input "70"
type input "70.000"
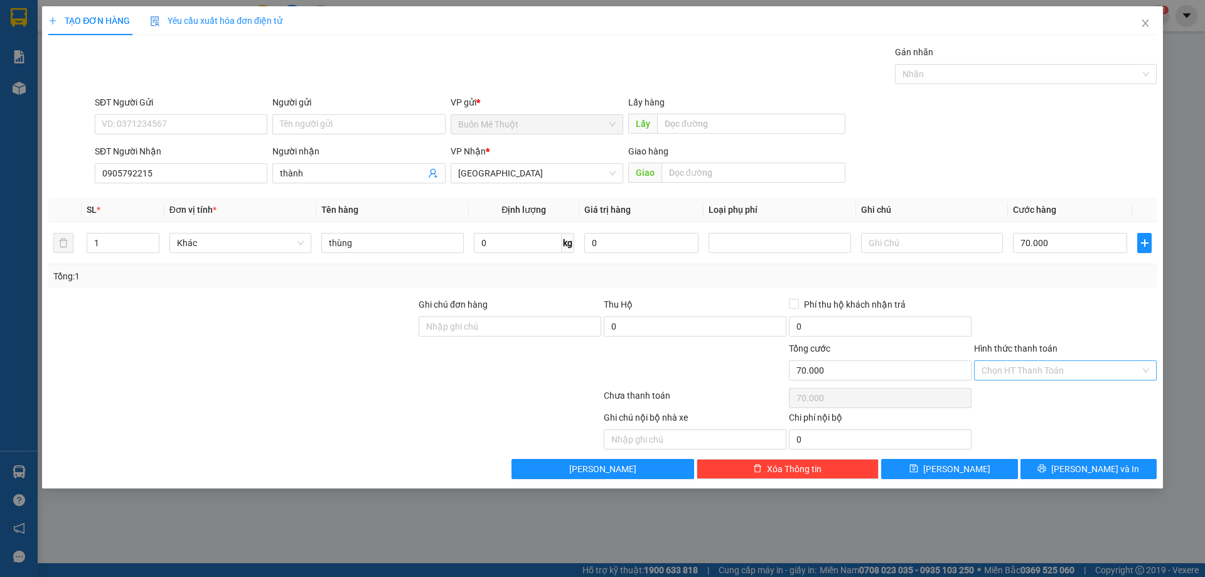
click at [1042, 370] on input "Hình thức thanh toán" at bounding box center [1061, 370] width 159 height 19
click at [1022, 291] on div "Transit Pickup Surcharge Ids Transit Deliver Surcharge Ids Transit Deliver Surc…" at bounding box center [602, 262] width 1108 height 434
click at [1040, 364] on input "Hình thức thanh toán" at bounding box center [1061, 370] width 159 height 19
click at [1036, 397] on div "Tại văn phòng" at bounding box center [1066, 395] width 168 height 14
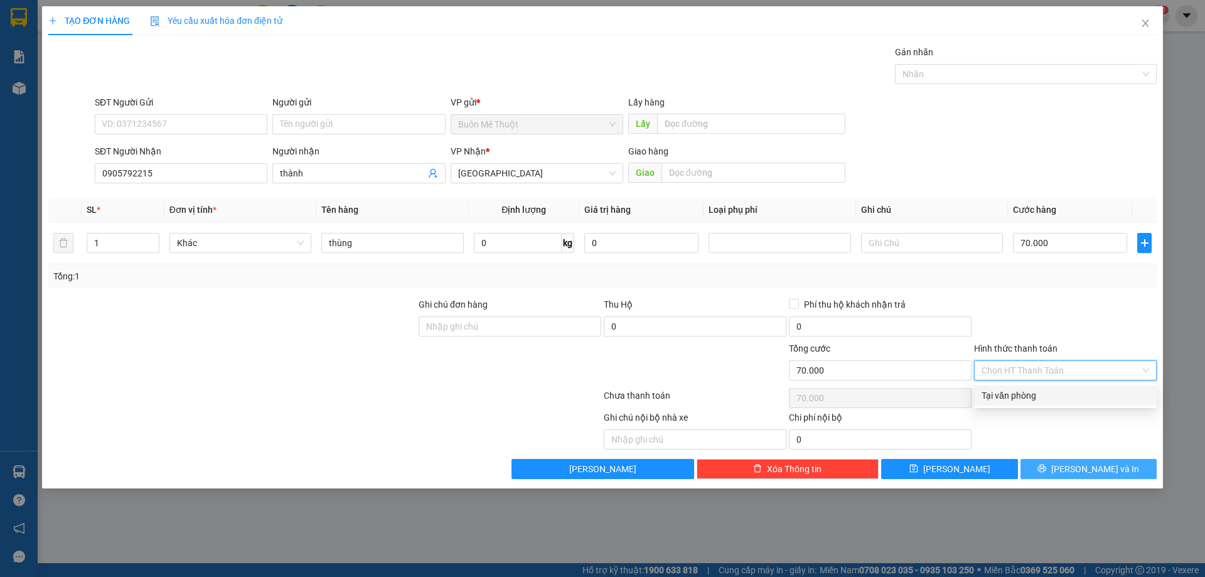
type input "0"
click at [1074, 471] on button "[PERSON_NAME] và In" at bounding box center [1088, 469] width 136 height 20
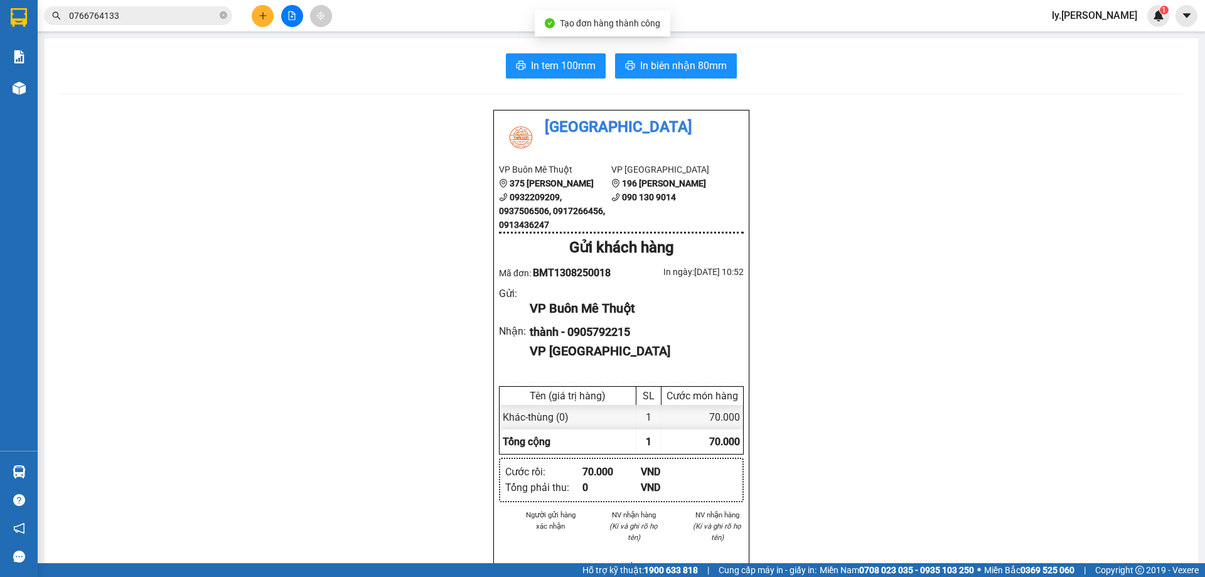
click at [674, 53] on div "In tem 100mm In biên nhận 80mm Thái Sơn VP Buôn Mê Thuột 375 Hoàng Diệu 0932209…" at bounding box center [621, 558] width 1153 height 1040
click at [677, 74] on button "In biên nhận 80mm" at bounding box center [676, 65] width 122 height 25
click at [683, 69] on span "In biên nhận 80mm" at bounding box center [683, 66] width 87 height 16
